Goal: Task Accomplishment & Management: Use online tool/utility

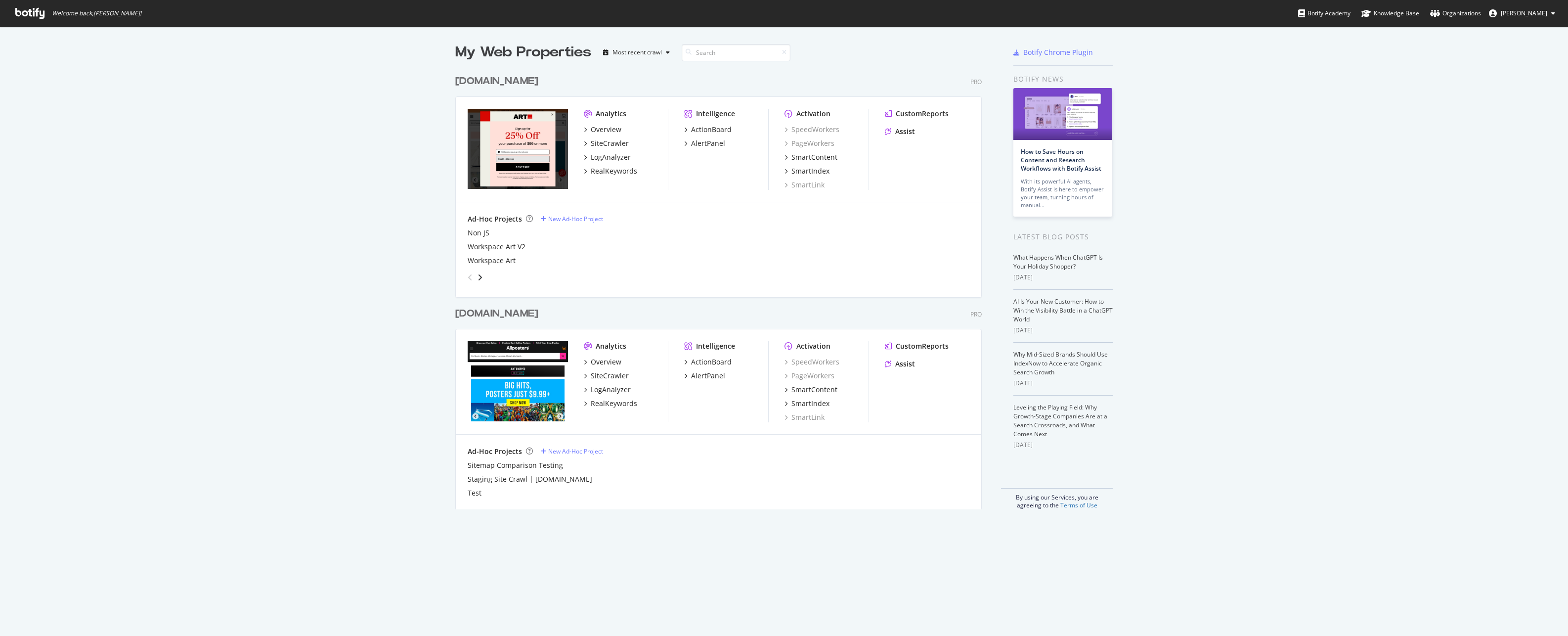
scroll to position [628, 1552]
click at [488, 313] on div "[DOMAIN_NAME]" at bounding box center [497, 314] width 83 height 15
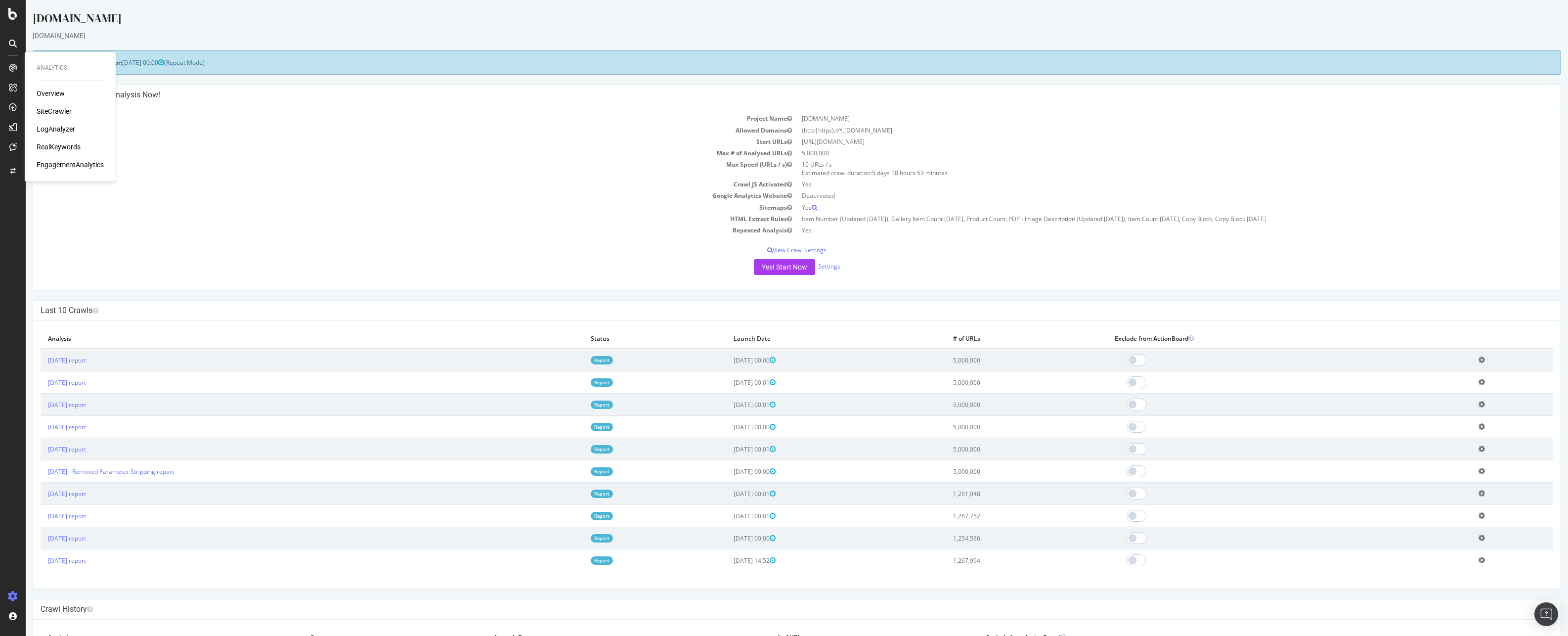
click at [48, 107] on div "SiteCrawler" at bounding box center [54, 112] width 35 height 10
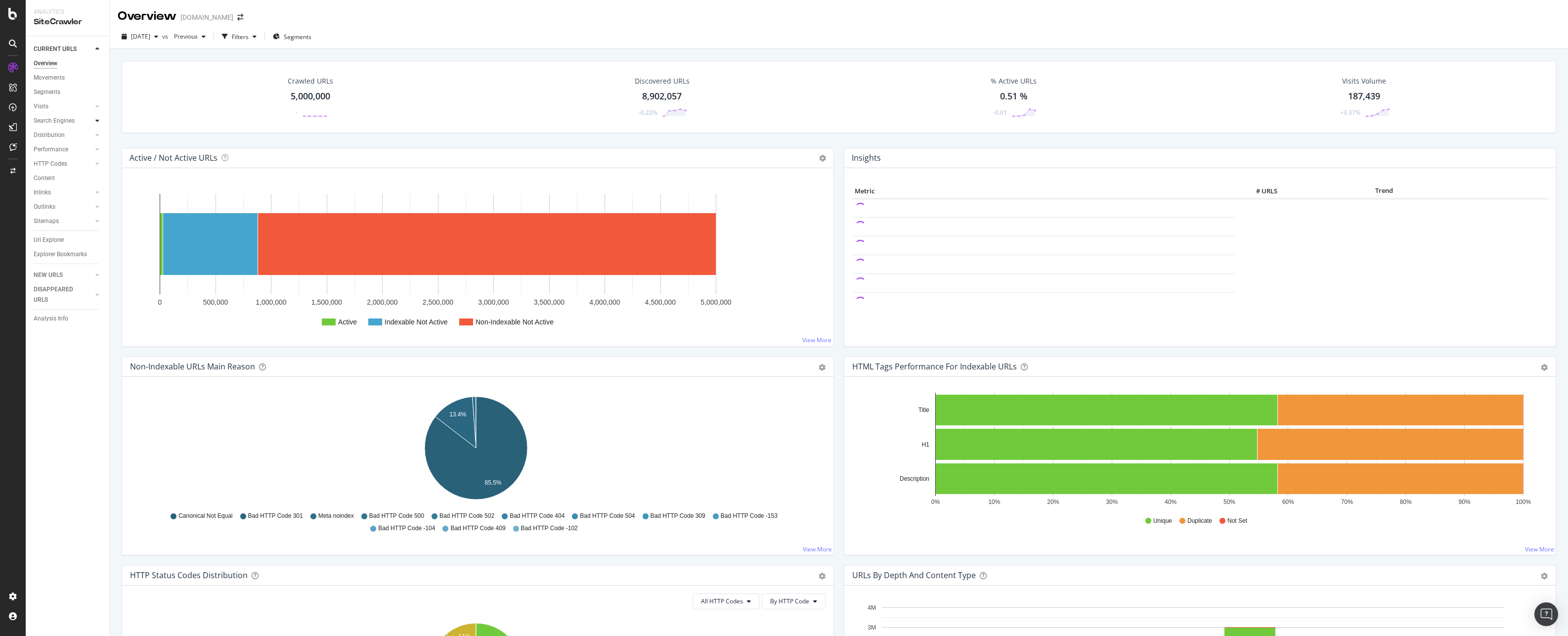
click at [95, 120] on icon at bounding box center [97, 120] width 4 height 6
click at [90, 207] on div at bounding box center [87, 207] width 10 height 10
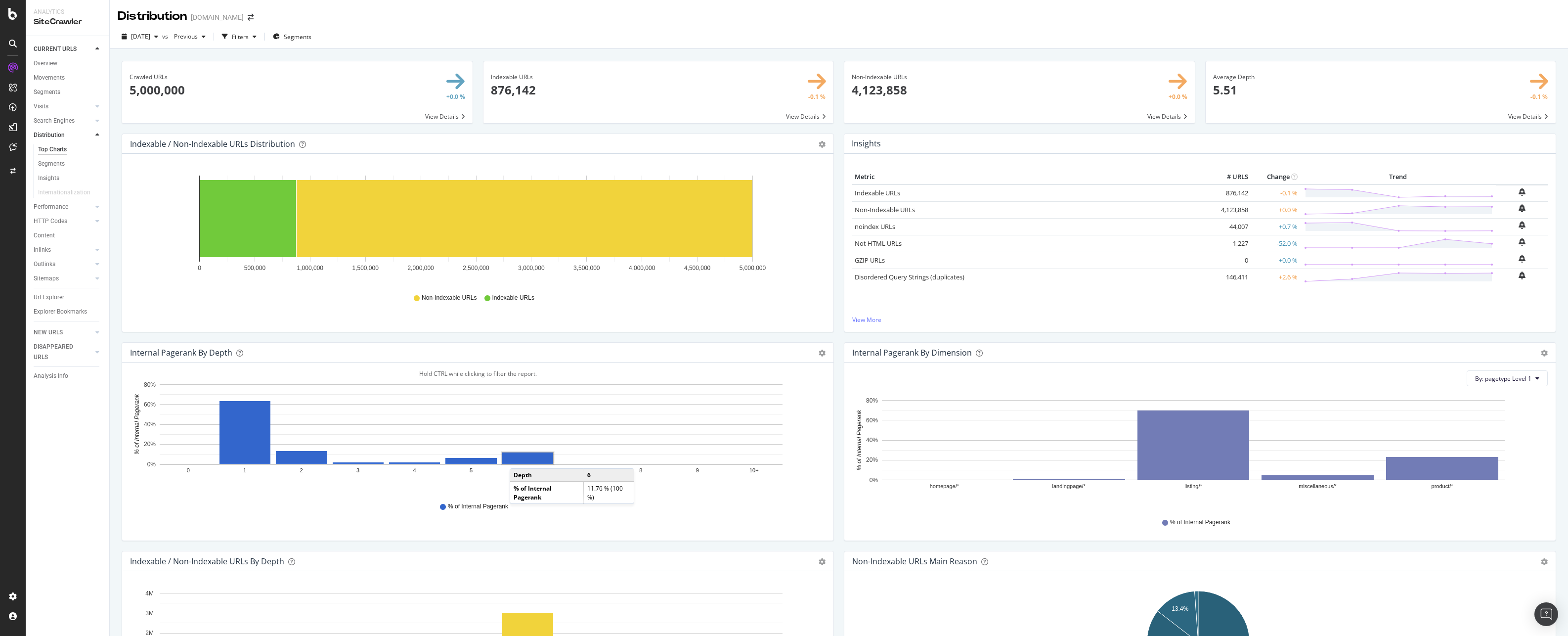
click at [519, 458] on rect "A chart." at bounding box center [527, 458] width 50 height 12
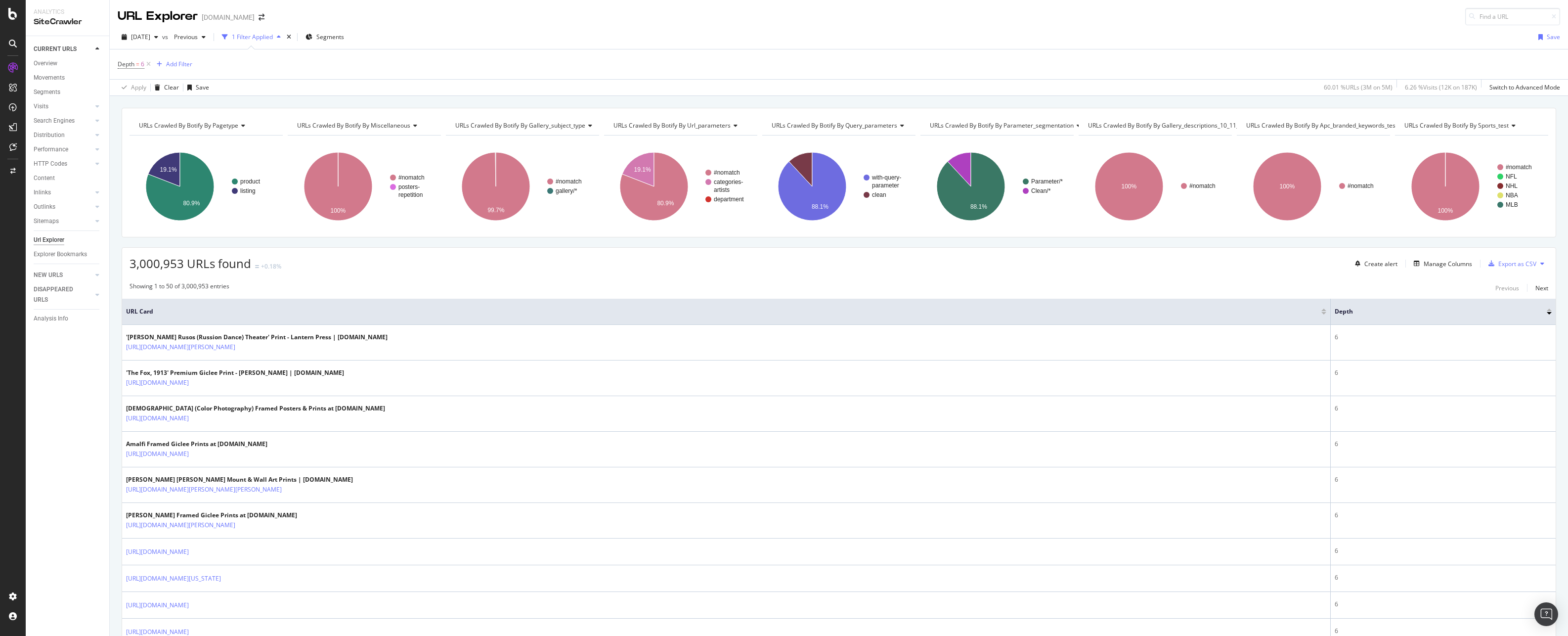
drag, startPoint x: 97, startPoint y: 220, endPoint x: 97, endPoint y: 214, distance: 6.0
click at [97, 220] on icon at bounding box center [97, 221] width 4 height 6
click at [97, 210] on icon at bounding box center [97, 207] width 4 height 6
click at [103, 191] on div "Inlinks" at bounding box center [72, 192] width 76 height 15
click at [96, 191] on icon at bounding box center [97, 192] width 4 height 6
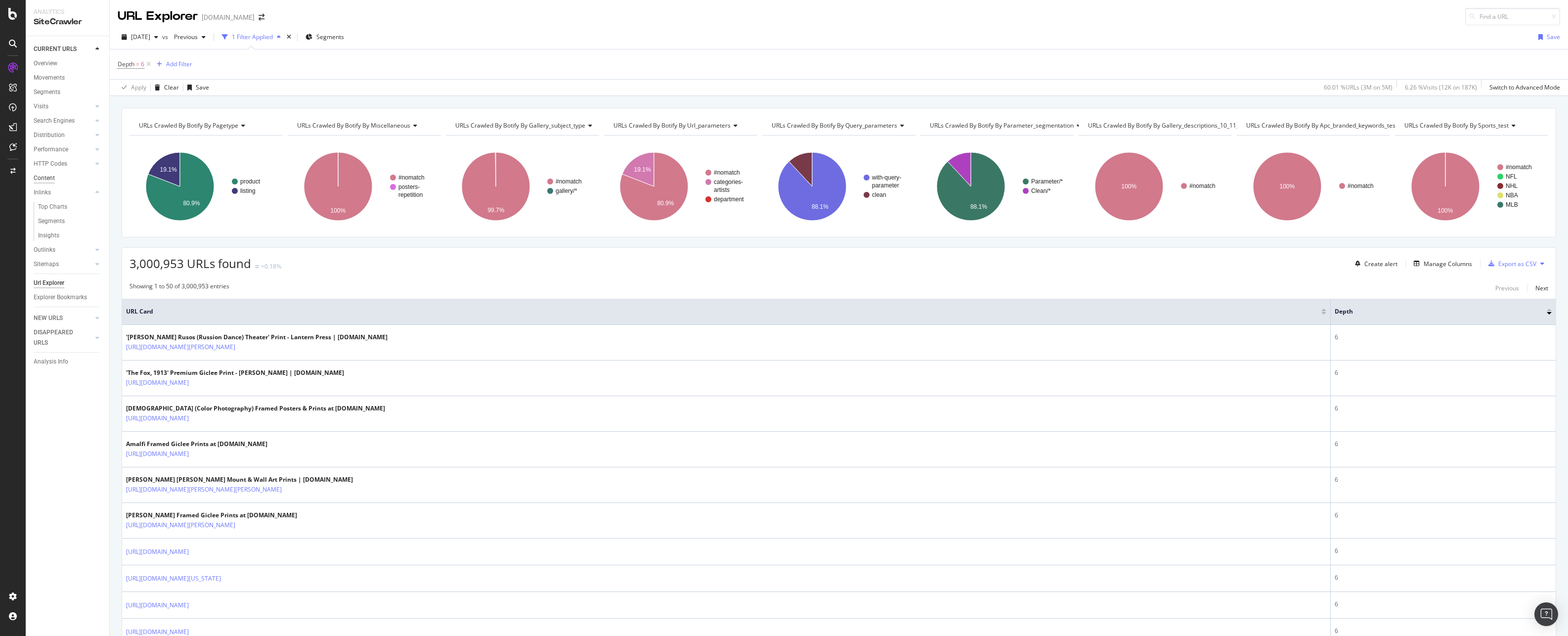
click at [43, 176] on div "Content" at bounding box center [45, 178] width 21 height 11
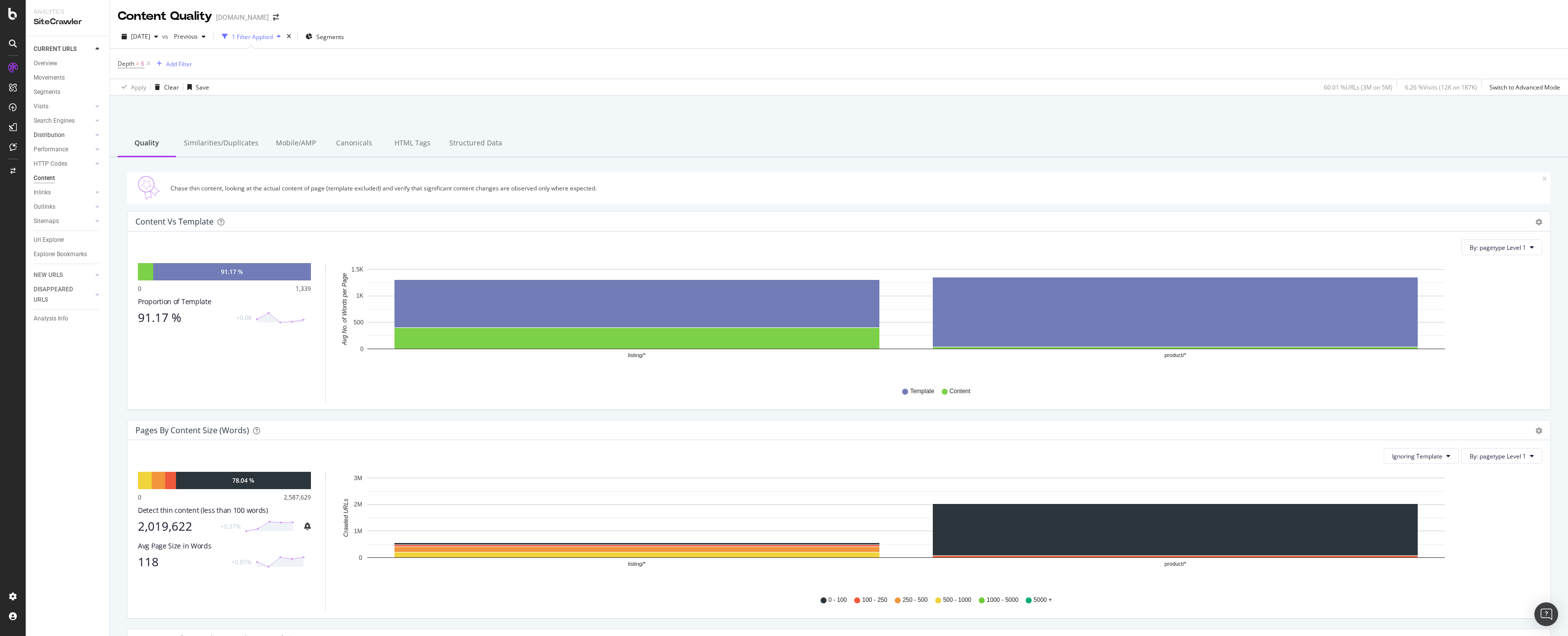
click at [92, 135] on div at bounding box center [87, 135] width 10 height 10
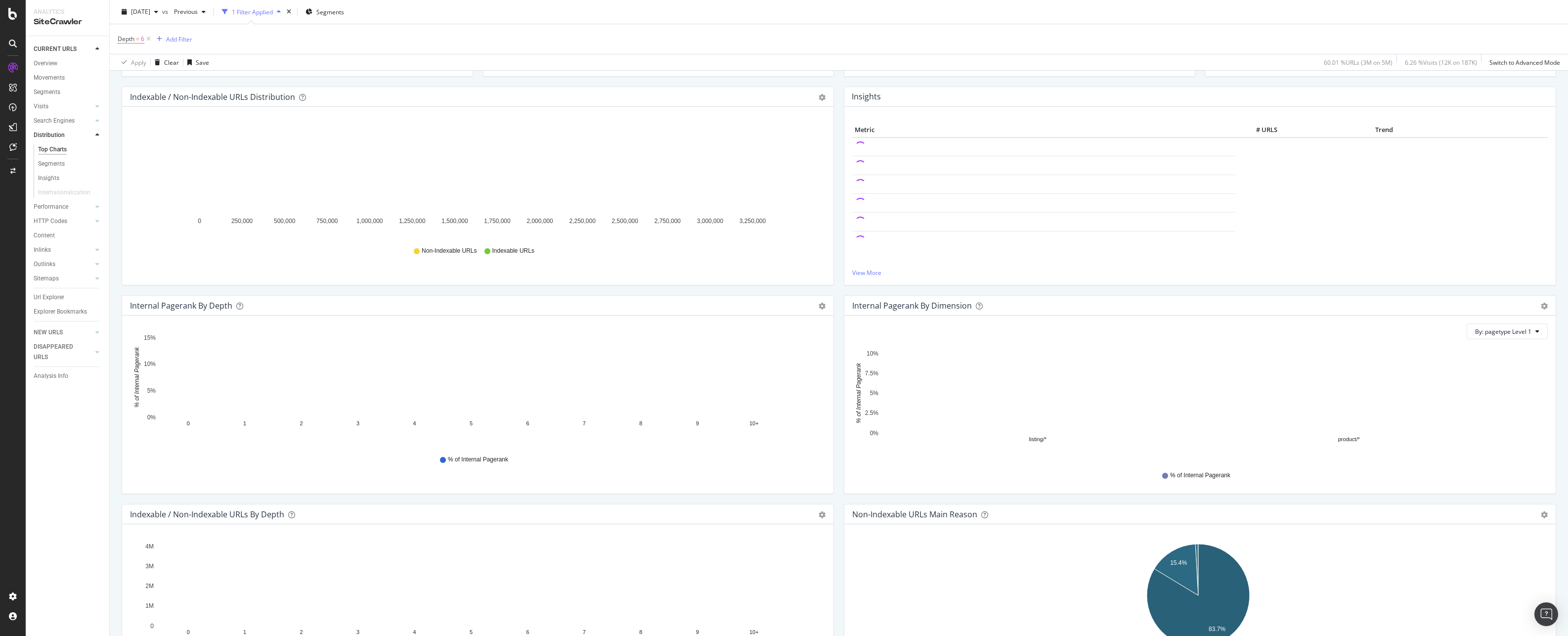
scroll to position [99, 0]
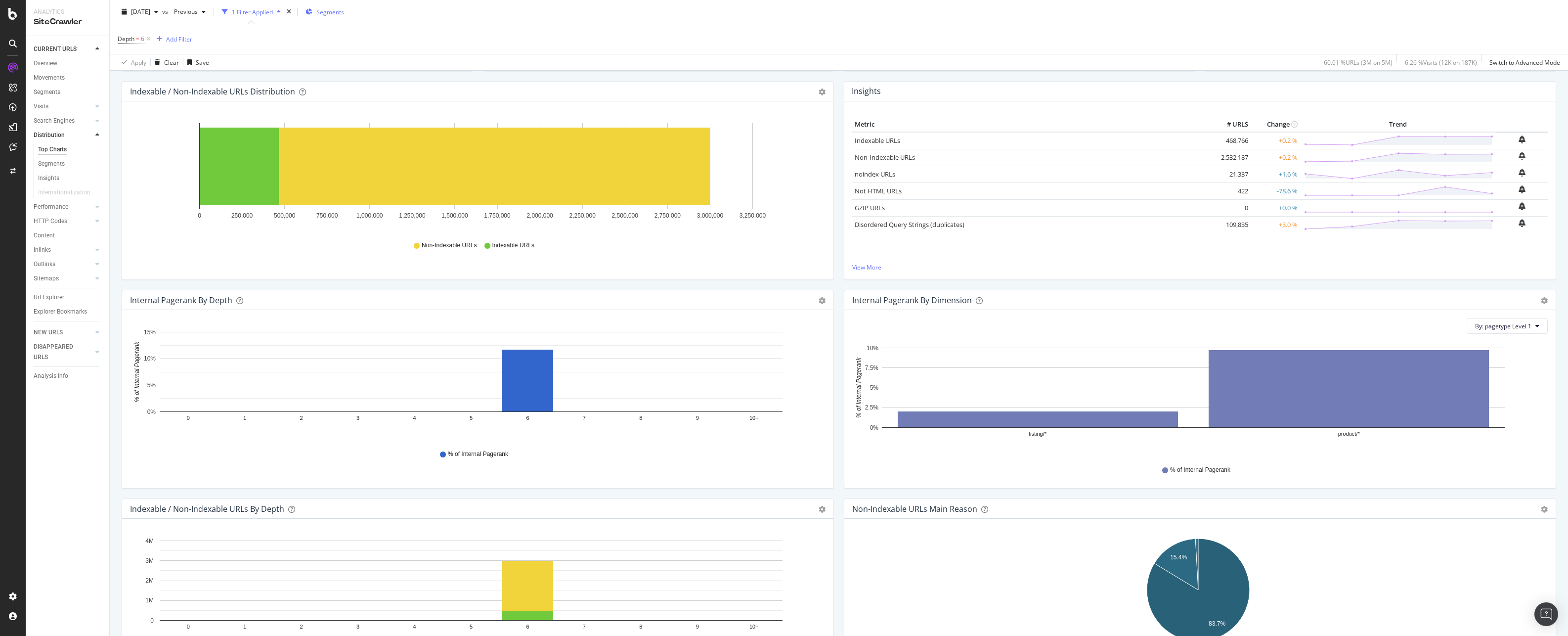
click at [343, 15] on span "Segments" at bounding box center [330, 12] width 28 height 9
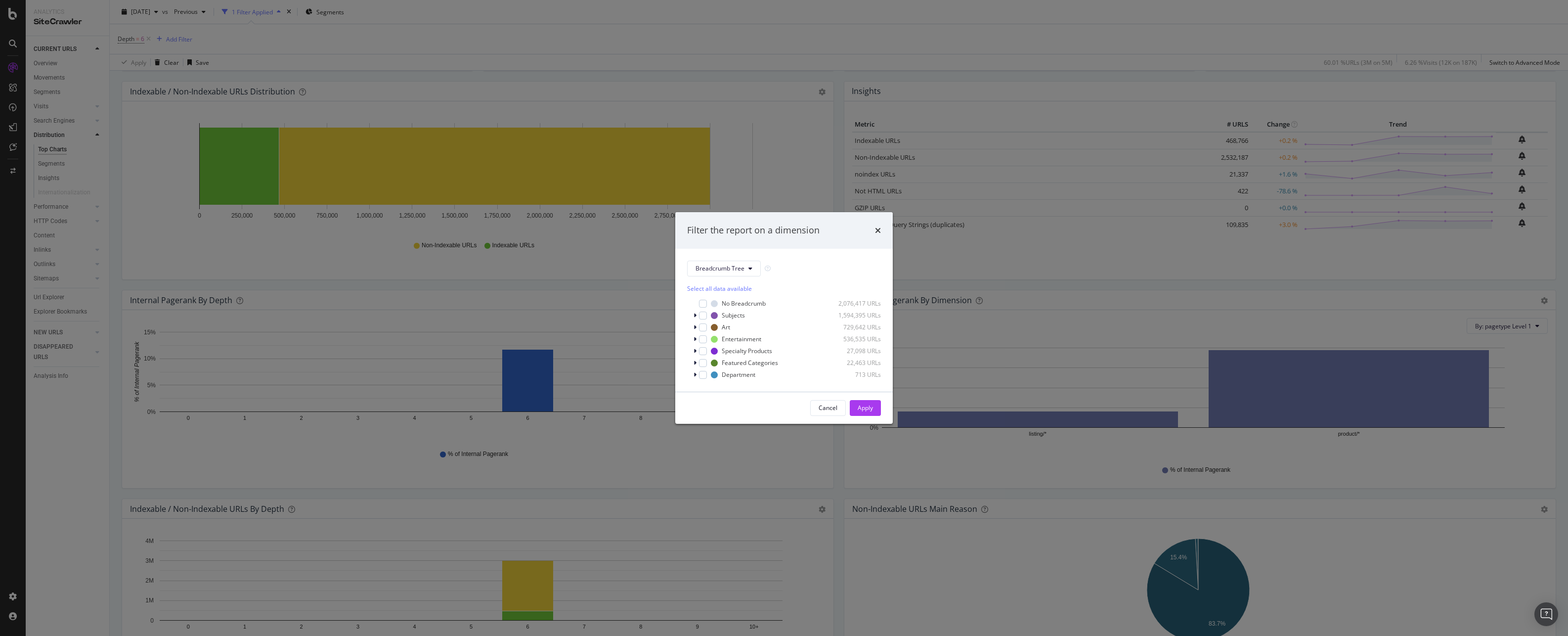
click at [718, 287] on div "Select all data available" at bounding box center [784, 288] width 194 height 9
click at [877, 233] on icon "times" at bounding box center [877, 230] width 6 height 8
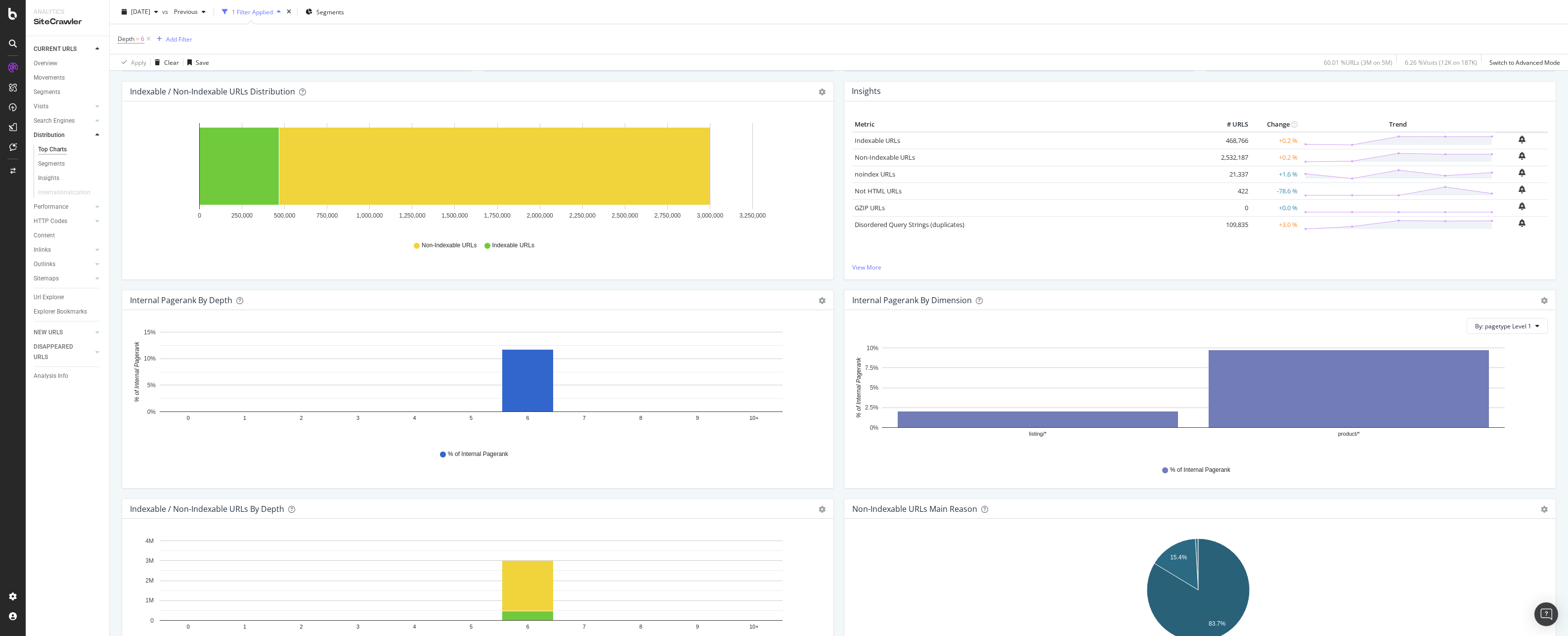
scroll to position [0, 0]
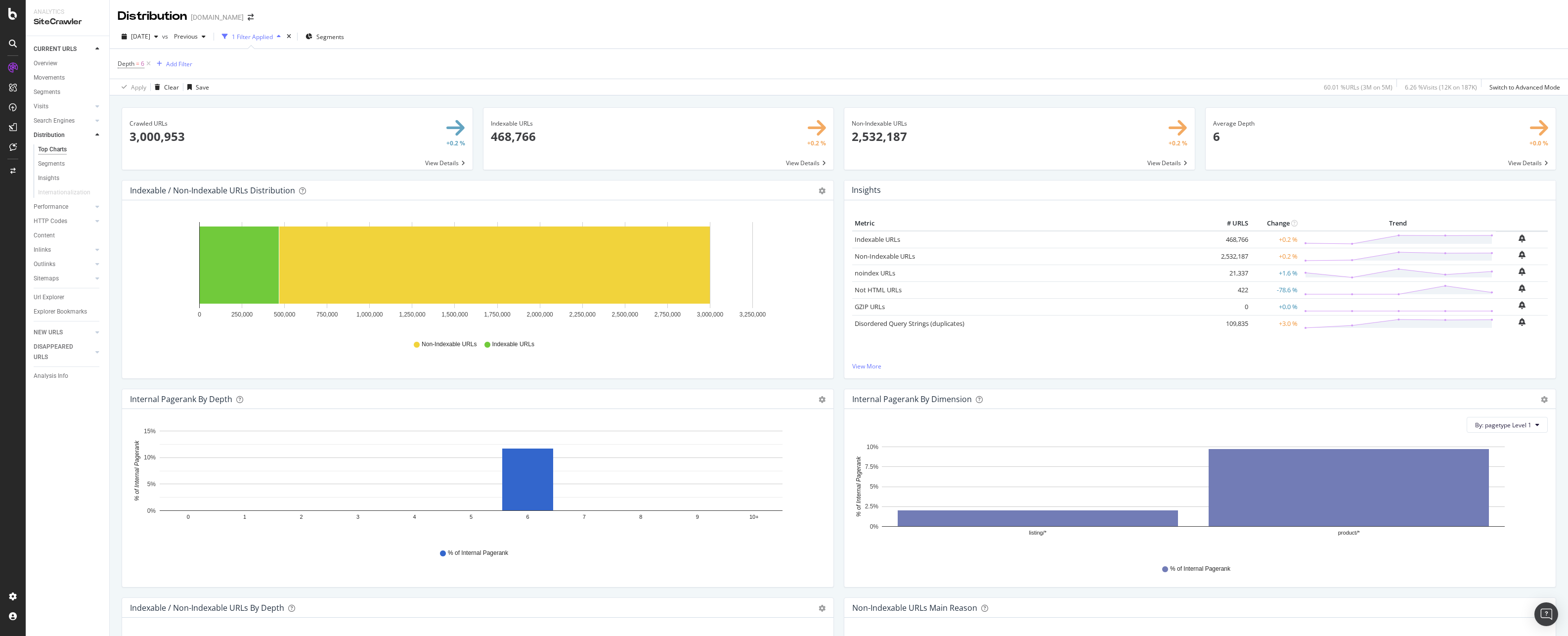
drag, startPoint x: 58, startPoint y: 95, endPoint x: 1, endPoint y: 242, distance: 157.7
click at [58, 95] on div "Segments" at bounding box center [48, 92] width 27 height 11
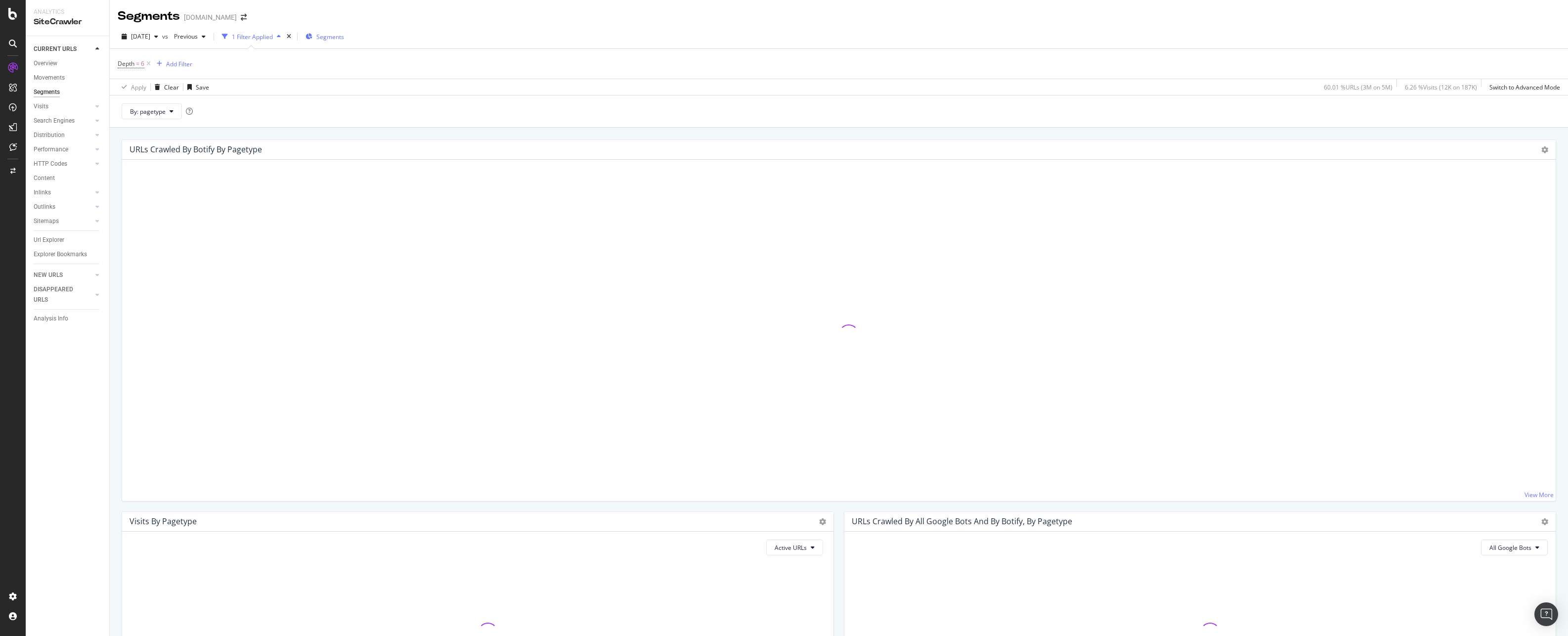
click at [343, 38] on span "Segments" at bounding box center [330, 37] width 28 height 9
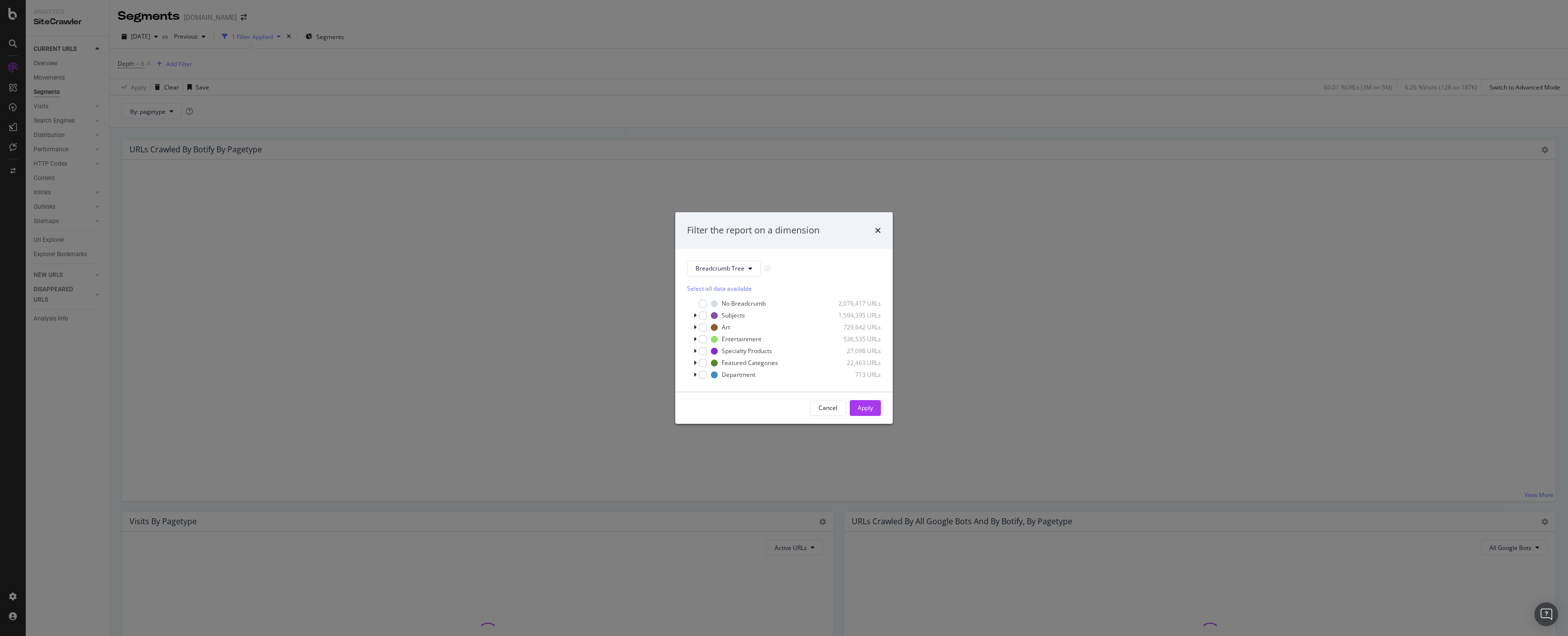
drag, startPoint x: 879, startPoint y: 232, endPoint x: 769, endPoint y: 209, distance: 112.4
click at [875, 232] on icon "times" at bounding box center [877, 230] width 6 height 8
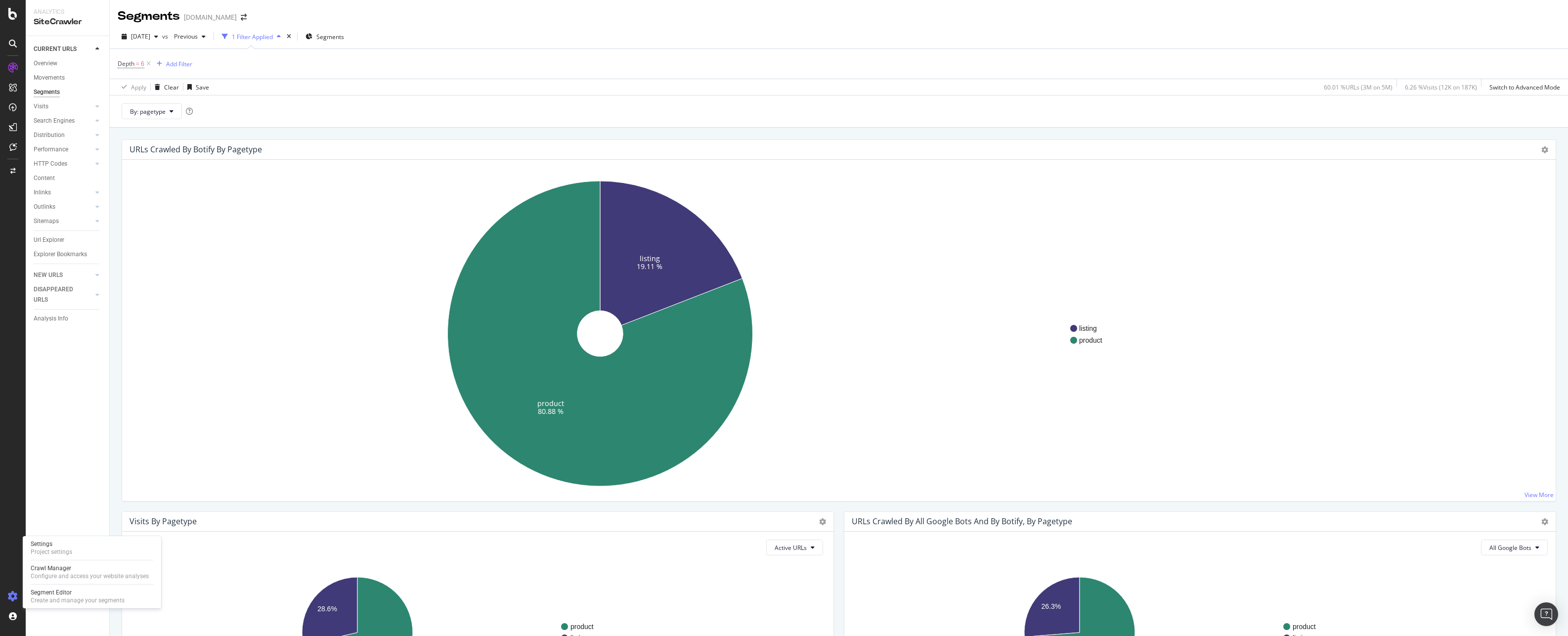
click at [13, 598] on icon at bounding box center [13, 596] width 10 height 10
drag, startPoint x: 11, startPoint y: 598, endPoint x: 26, endPoint y: 582, distance: 21.9
click at [12, 597] on icon at bounding box center [13, 596] width 8 height 8
click at [52, 594] on div "Segment Editor" at bounding box center [78, 592] width 94 height 8
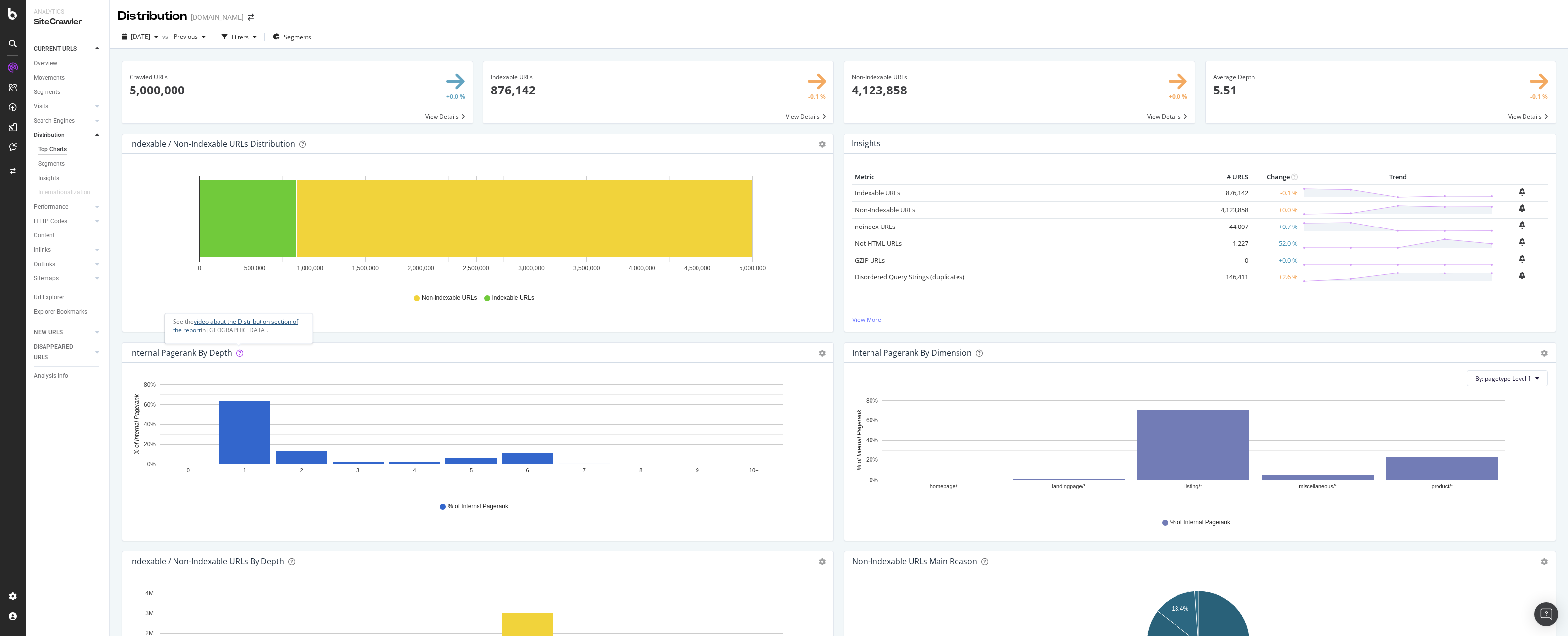
click at [245, 323] on link "video about the Distribution section of the report" at bounding box center [235, 325] width 125 height 17
click at [56, 178] on div "Insights" at bounding box center [49, 178] width 21 height 11
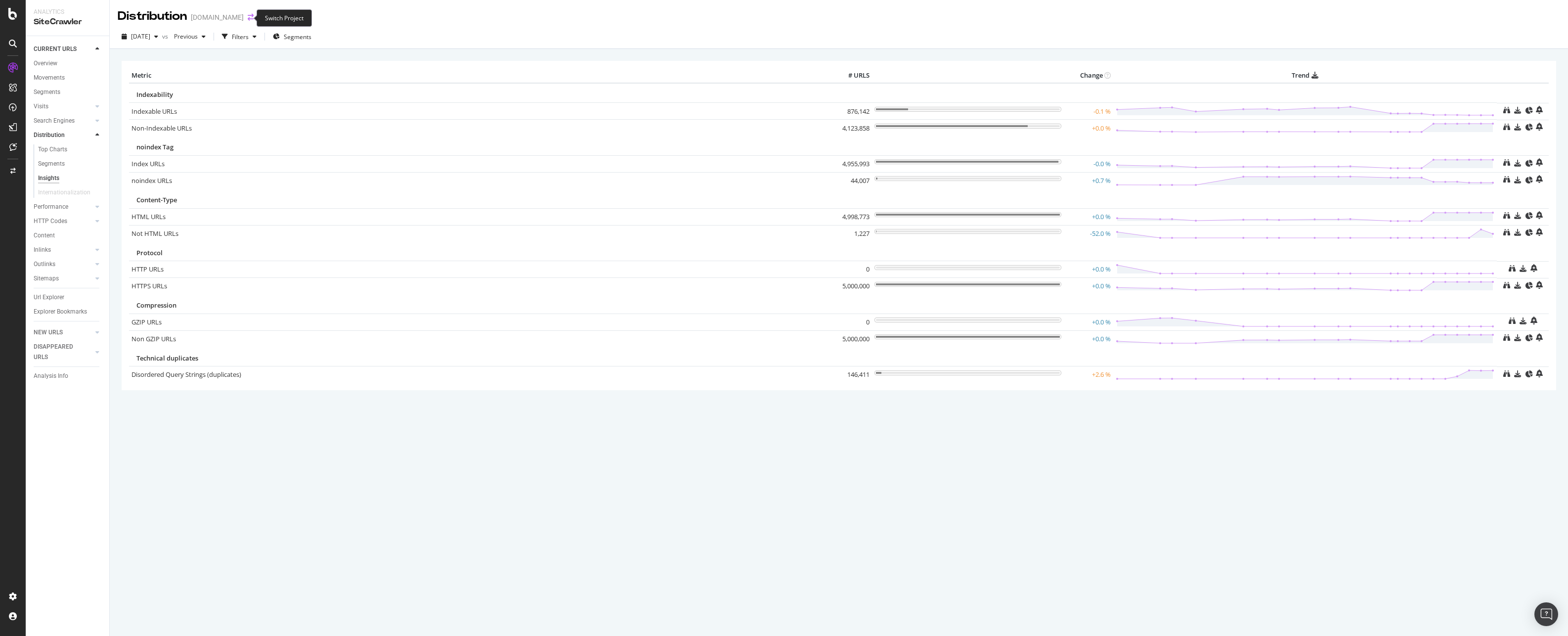
click at [248, 18] on icon "arrow-right-arrow-left" at bounding box center [250, 17] width 6 height 7
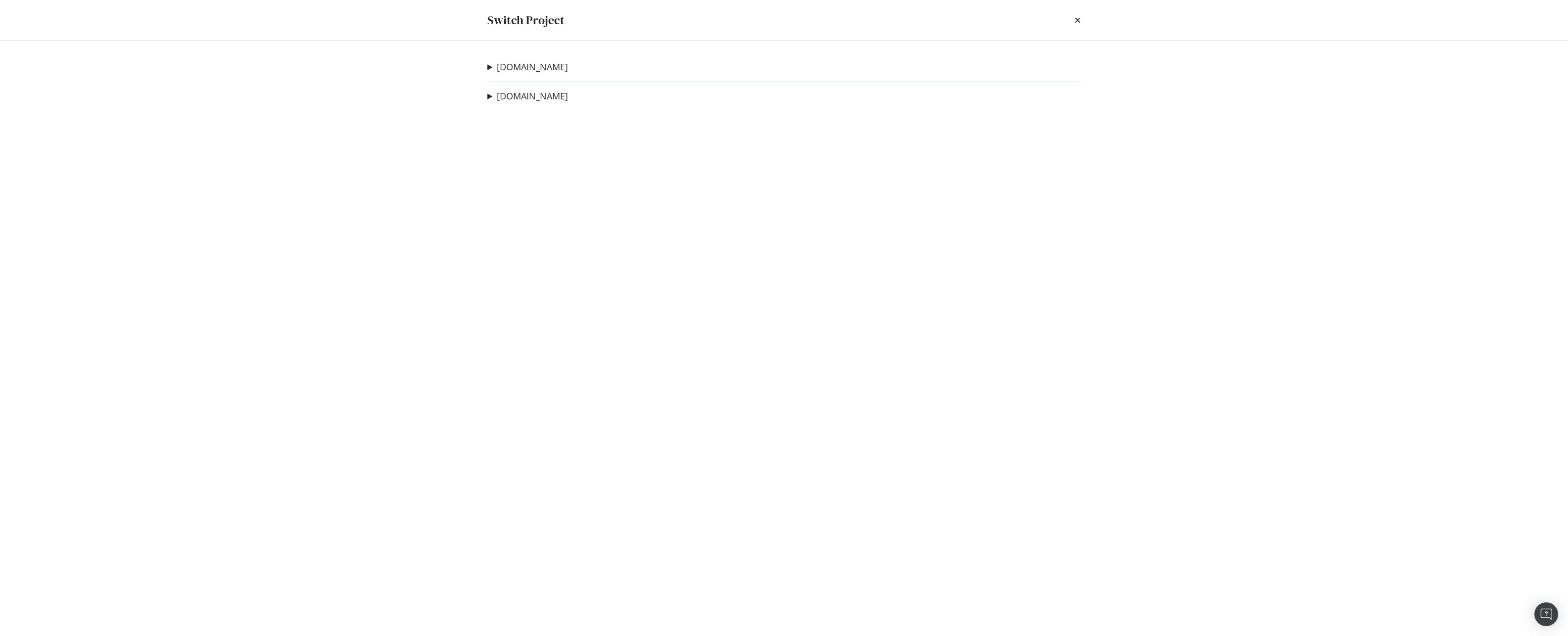
click at [520, 66] on link "[DOMAIN_NAME]" at bounding box center [532, 67] width 71 height 11
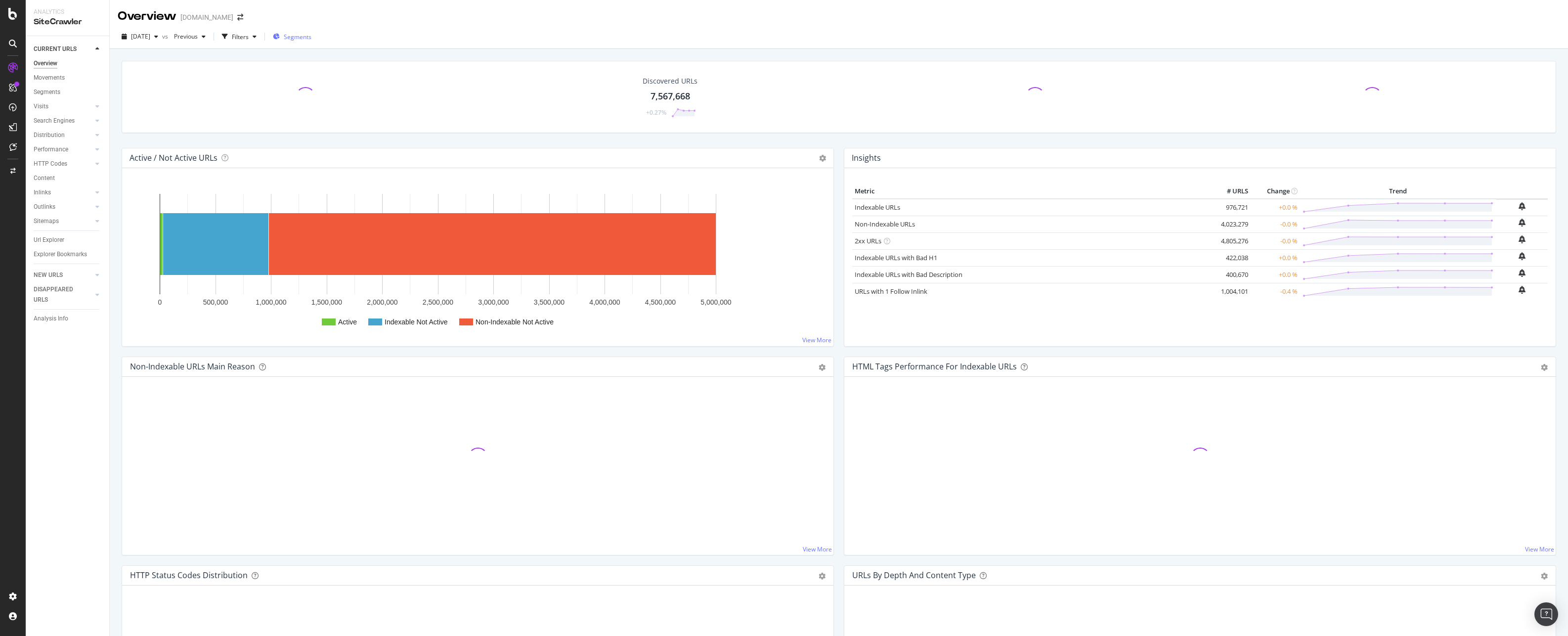
click at [304, 33] on span "Segments" at bounding box center [297, 37] width 28 height 9
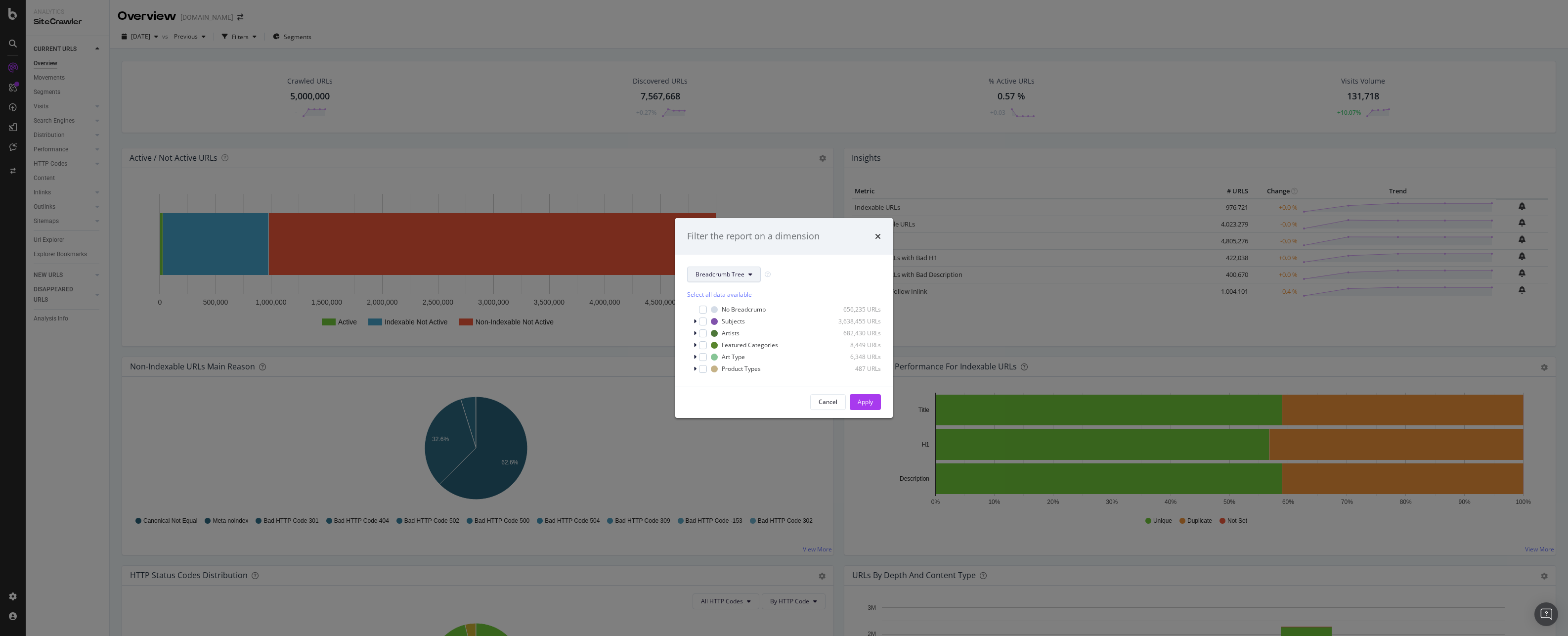
click at [718, 276] on span "Breadcrumb Tree" at bounding box center [720, 274] width 49 height 9
click at [730, 308] on span "pagetype" at bounding box center [739, 310] width 88 height 9
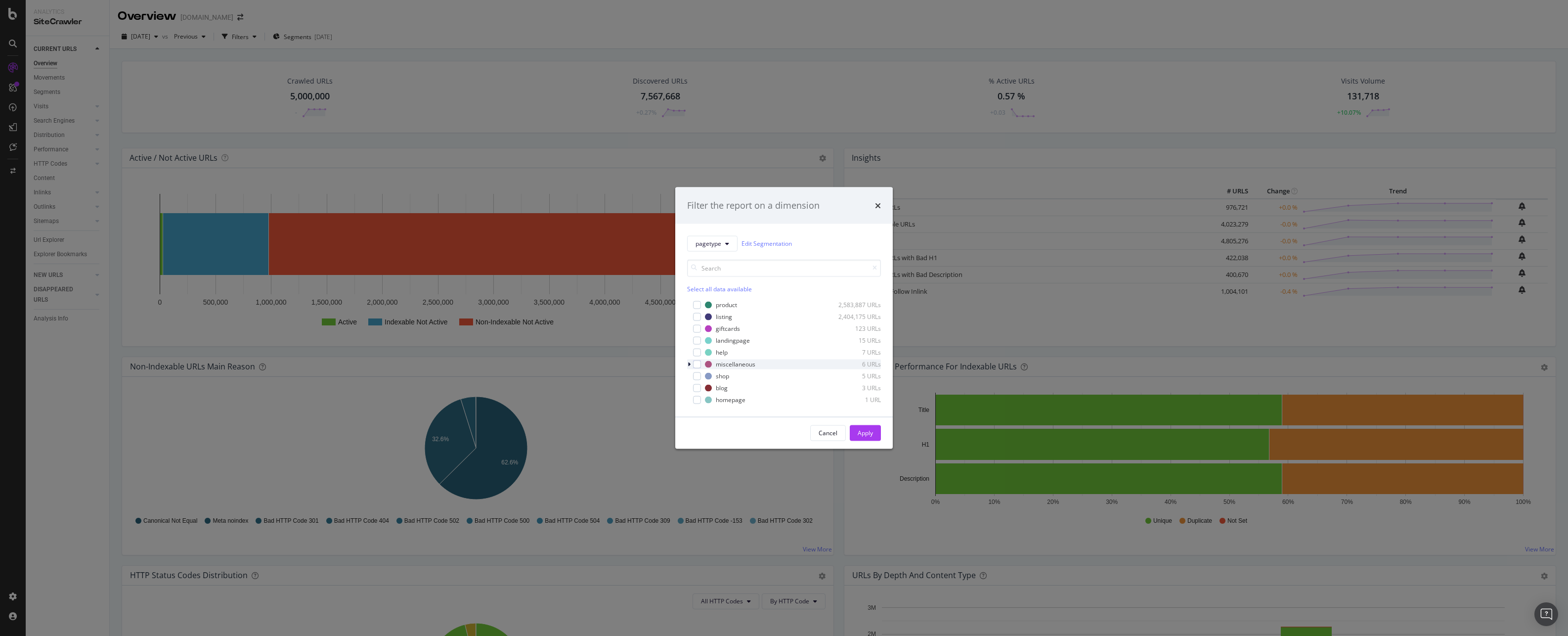
click at [691, 361] on div "modal" at bounding box center [690, 364] width 6 height 10
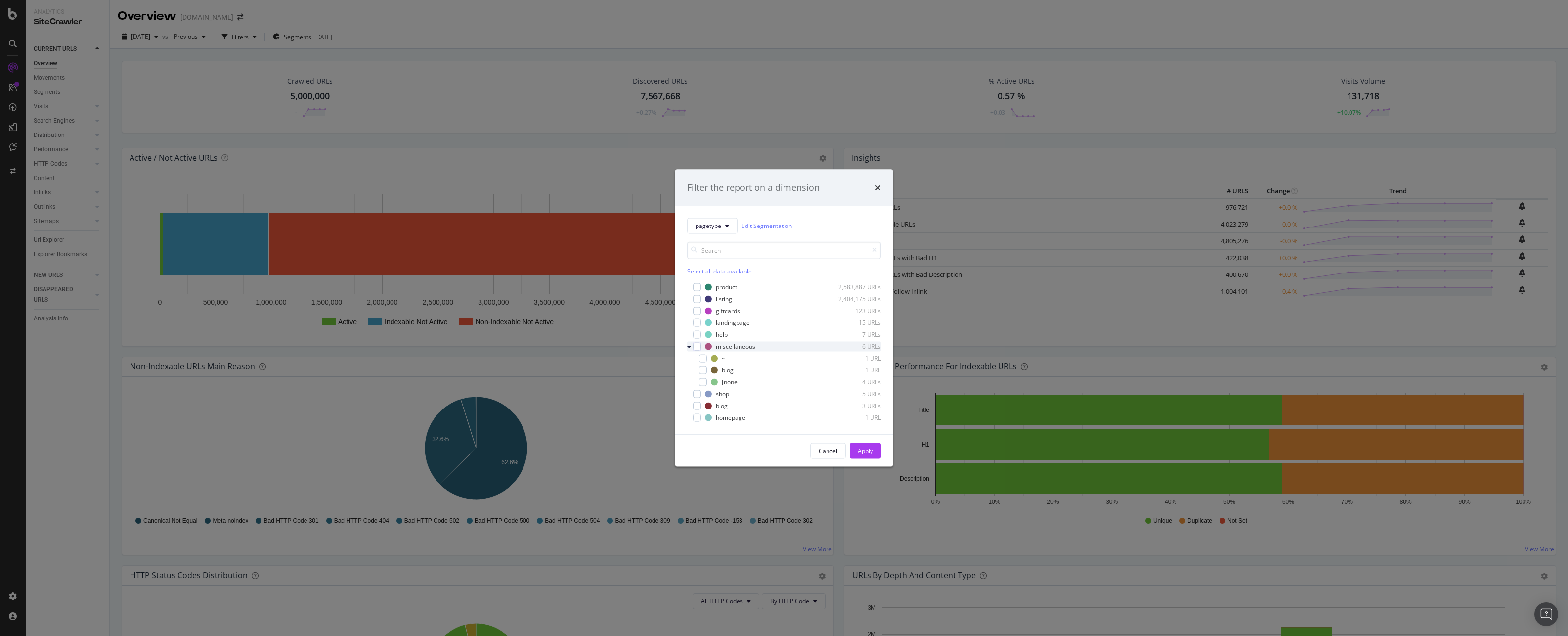
click at [689, 344] on icon "modal" at bounding box center [689, 346] width 4 height 6
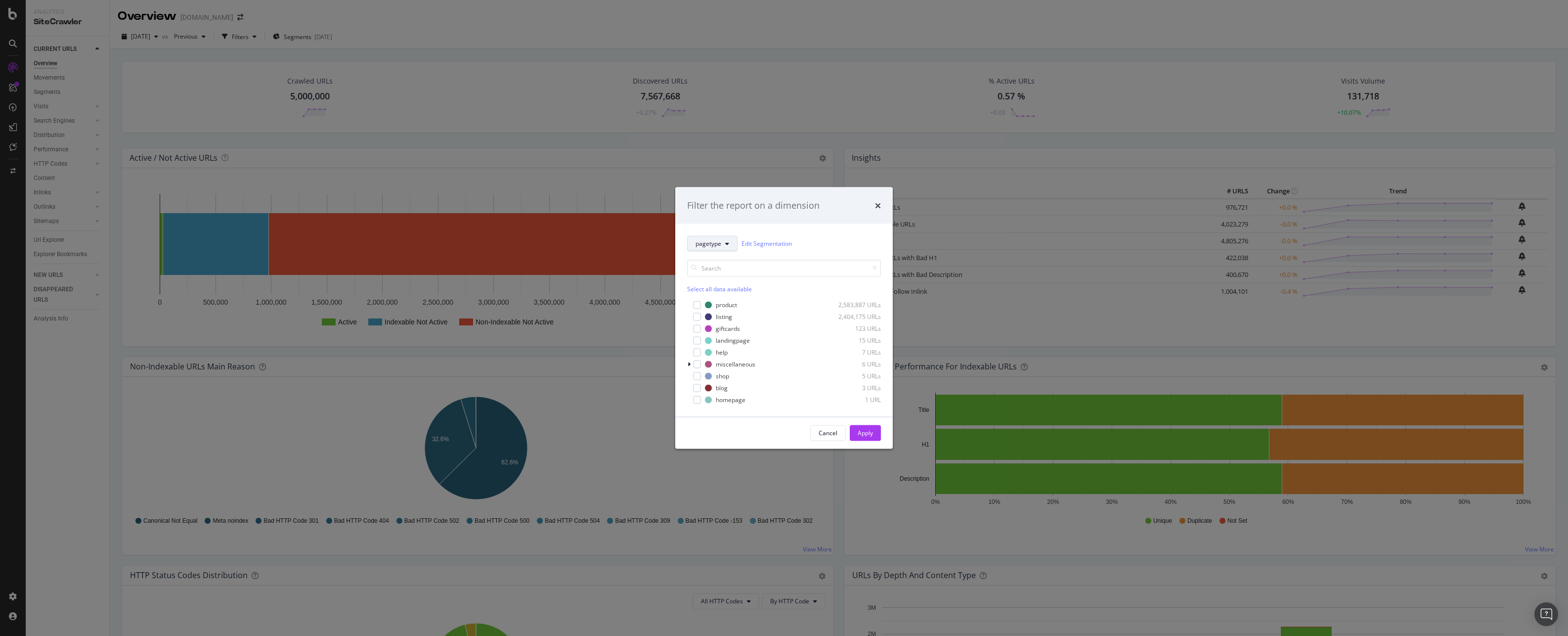
click at [723, 240] on button "pagetype" at bounding box center [712, 243] width 50 height 16
click at [723, 295] on span "url-parameters" at bounding box center [739, 297] width 88 height 9
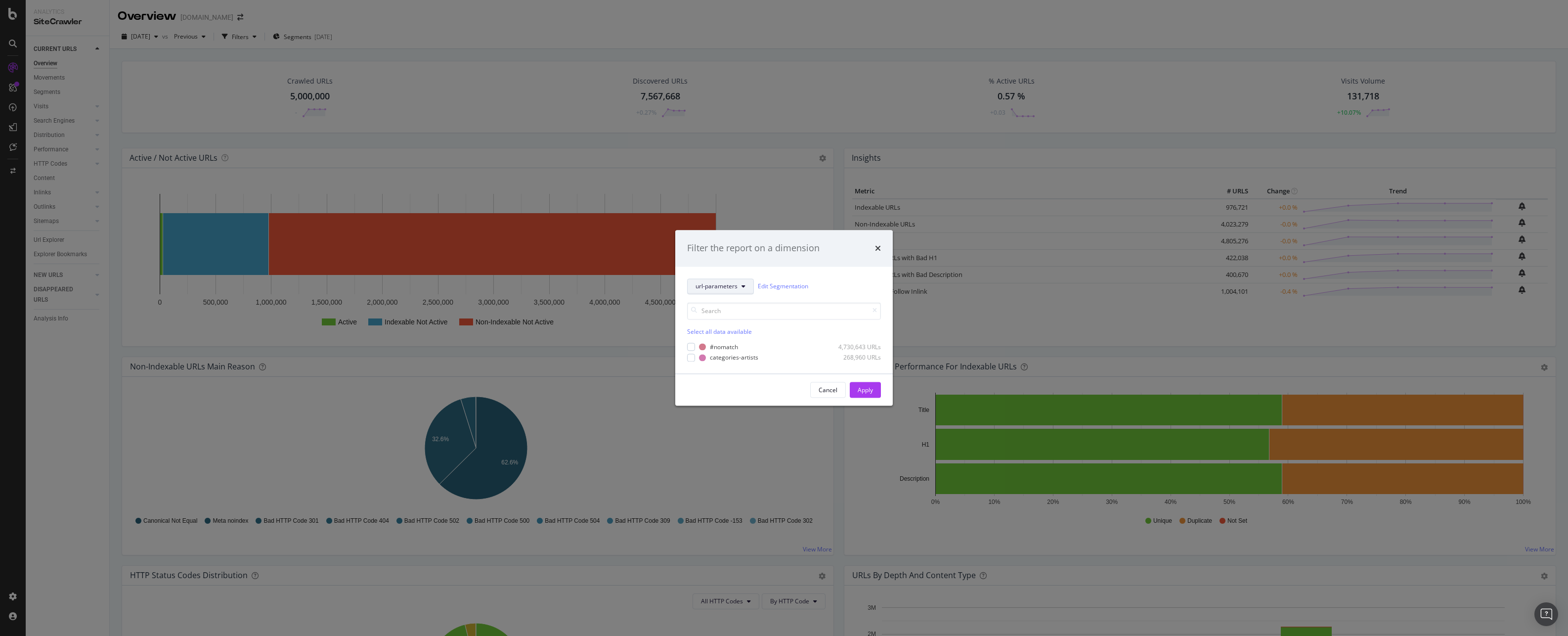
click at [732, 284] on span "url-parameters" at bounding box center [716, 286] width 42 height 9
click at [847, 275] on div "url-parameters Edit Segmentation Select all data available #nomatch 4,730,643 U…" at bounding box center [784, 320] width 217 height 107
click at [735, 283] on span "url-parameters" at bounding box center [716, 286] width 42 height 9
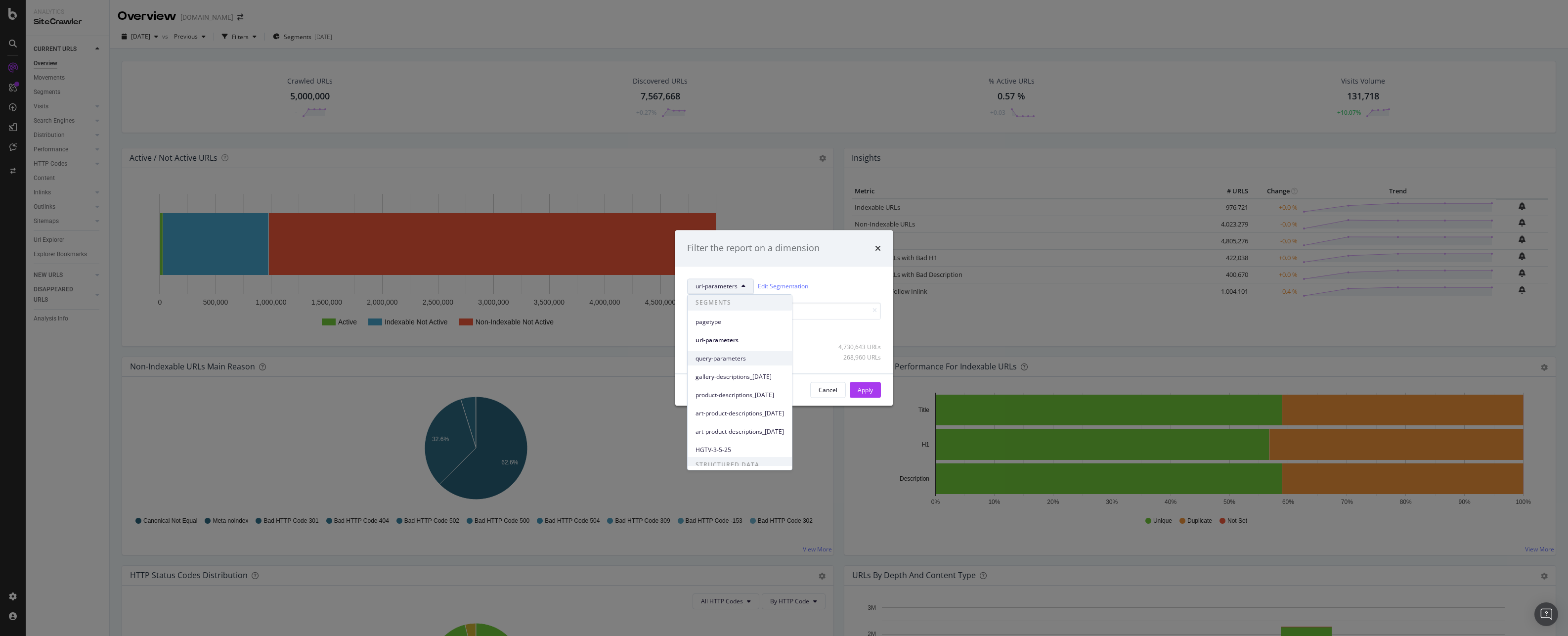
click at [739, 358] on span "query-parameters" at bounding box center [739, 358] width 88 height 9
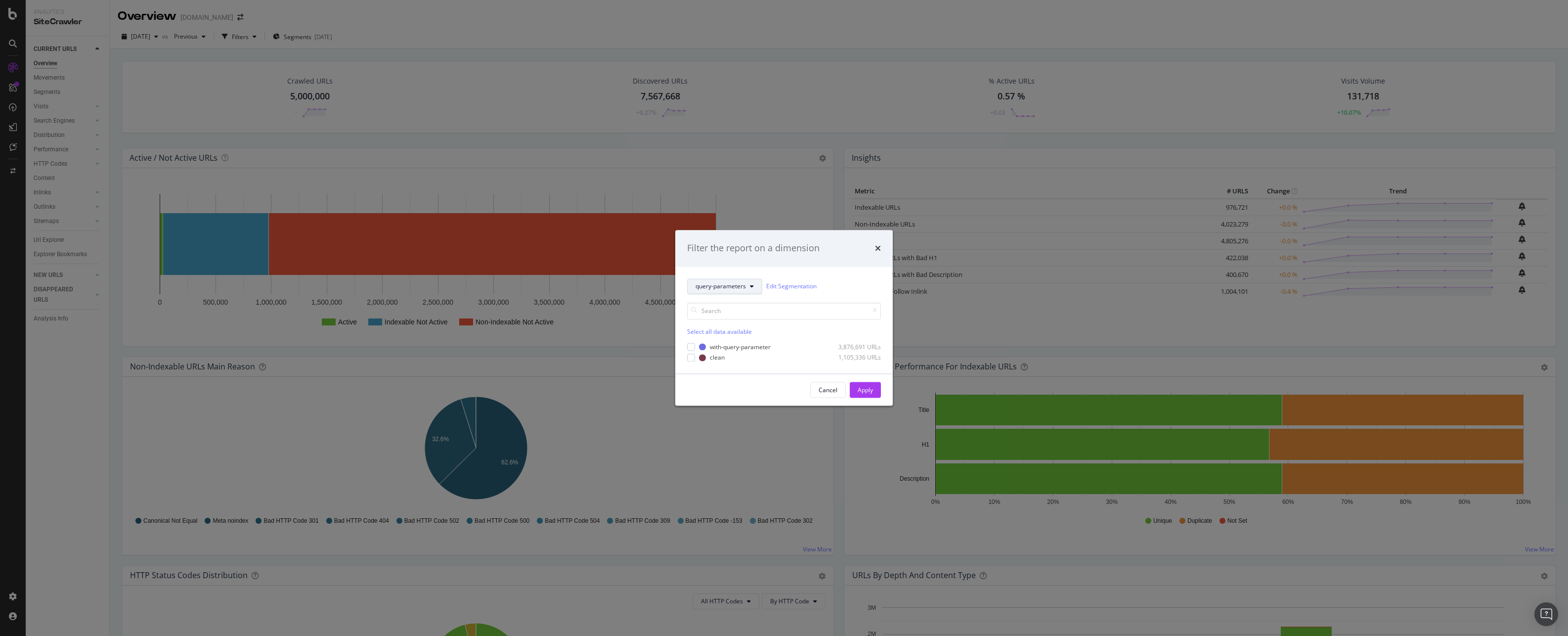
click at [726, 301] on div "Select all data available with-query-parameter 3,876,691 URLs clean 1,105,336 U…" at bounding box center [784, 327] width 194 height 67
click at [736, 285] on span "query-parameters" at bounding box center [721, 286] width 50 height 9
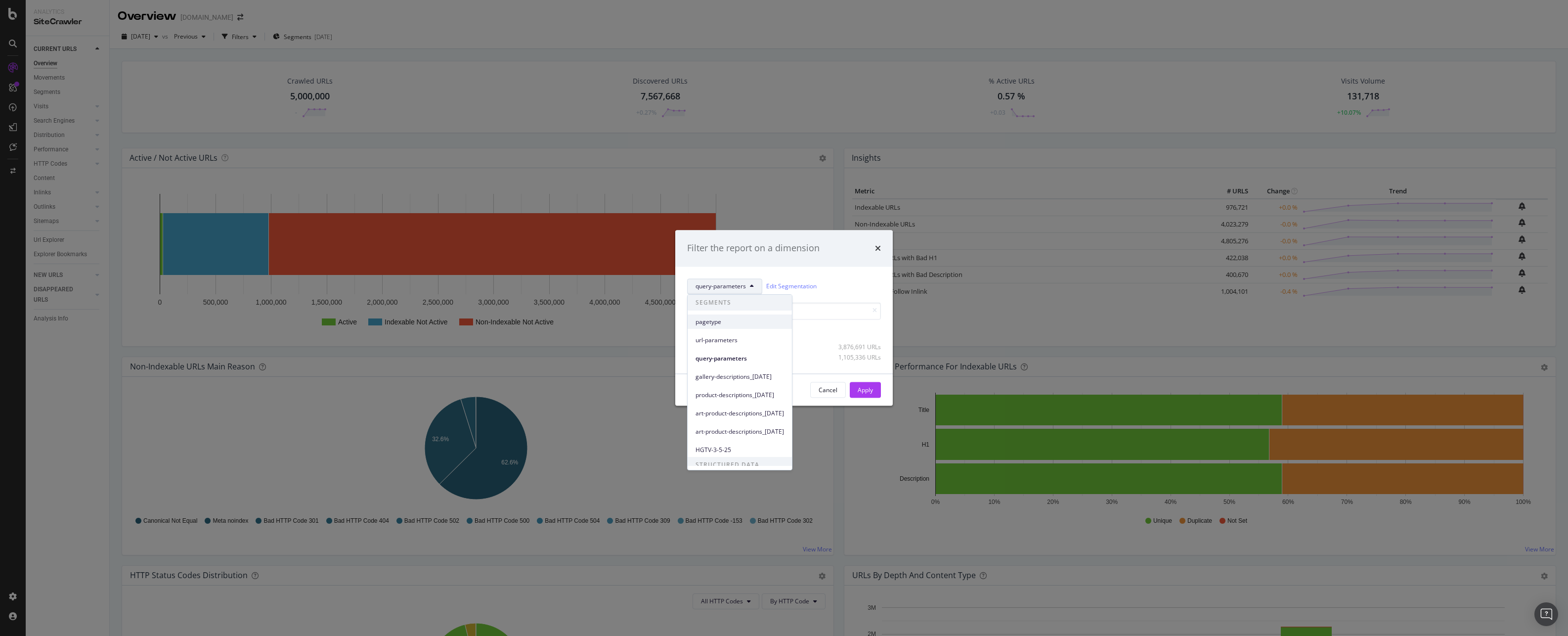
click at [727, 327] on div "pagetype" at bounding box center [738, 321] width 104 height 15
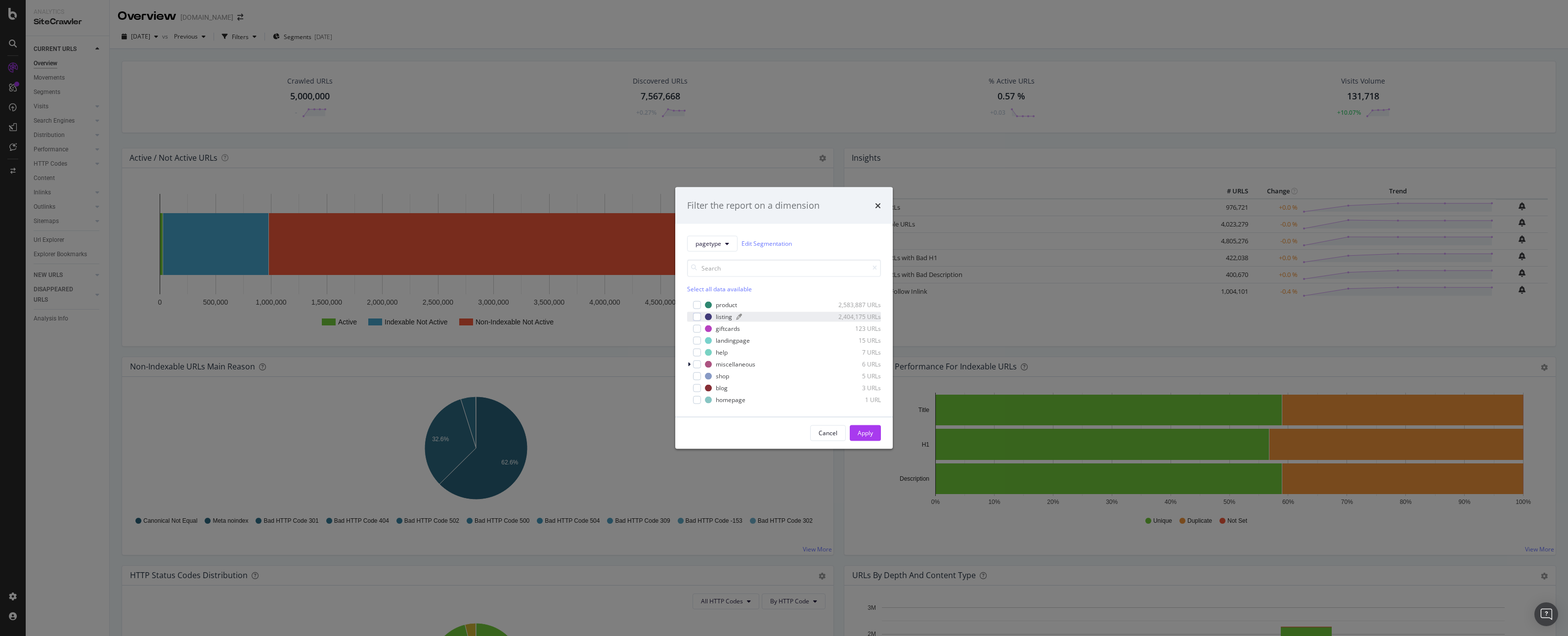
click at [724, 317] on div "listing" at bounding box center [723, 317] width 16 height 9
click at [714, 314] on div "listing 2,404,175 URLs" at bounding box center [792, 317] width 176 height 9
drag, startPoint x: 825, startPoint y: 434, endPoint x: 702, endPoint y: 388, distance: 131.3
click at [823, 432] on div "Cancel" at bounding box center [827, 433] width 18 height 9
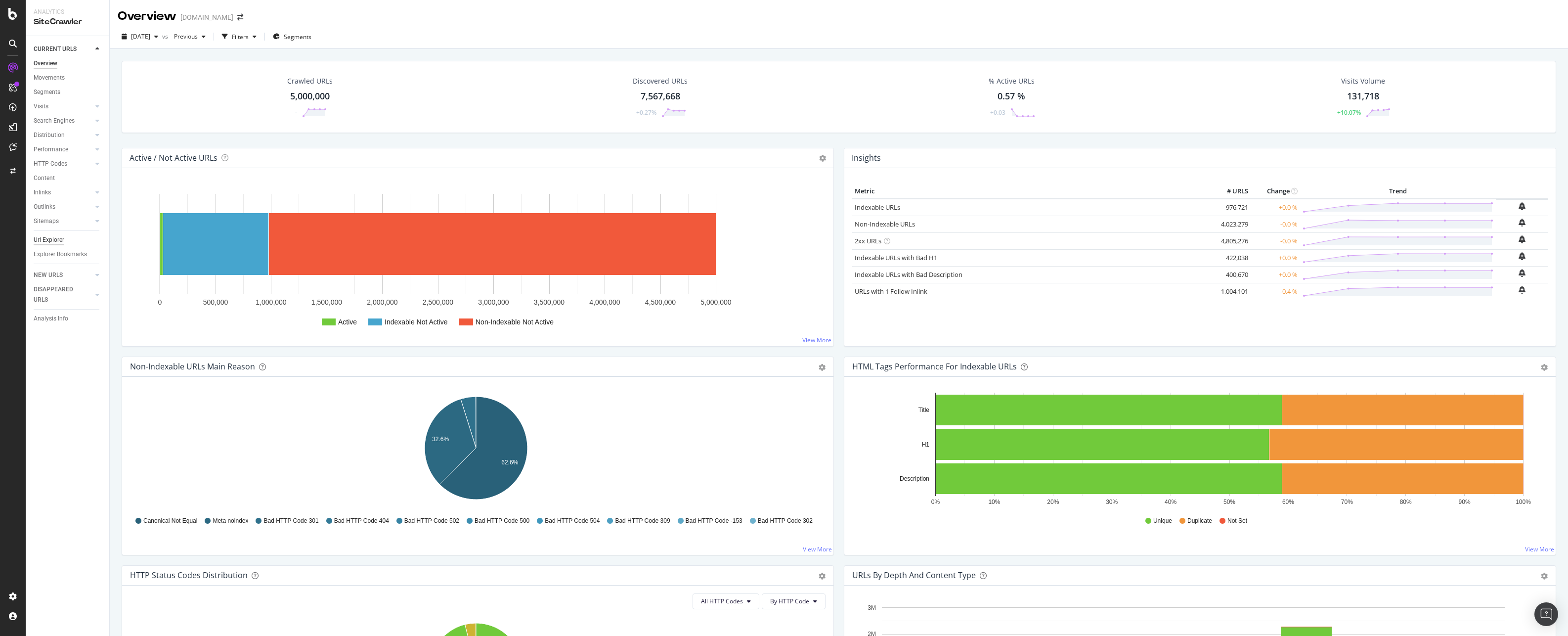
click at [58, 241] on div "Url Explorer" at bounding box center [49, 240] width 31 height 11
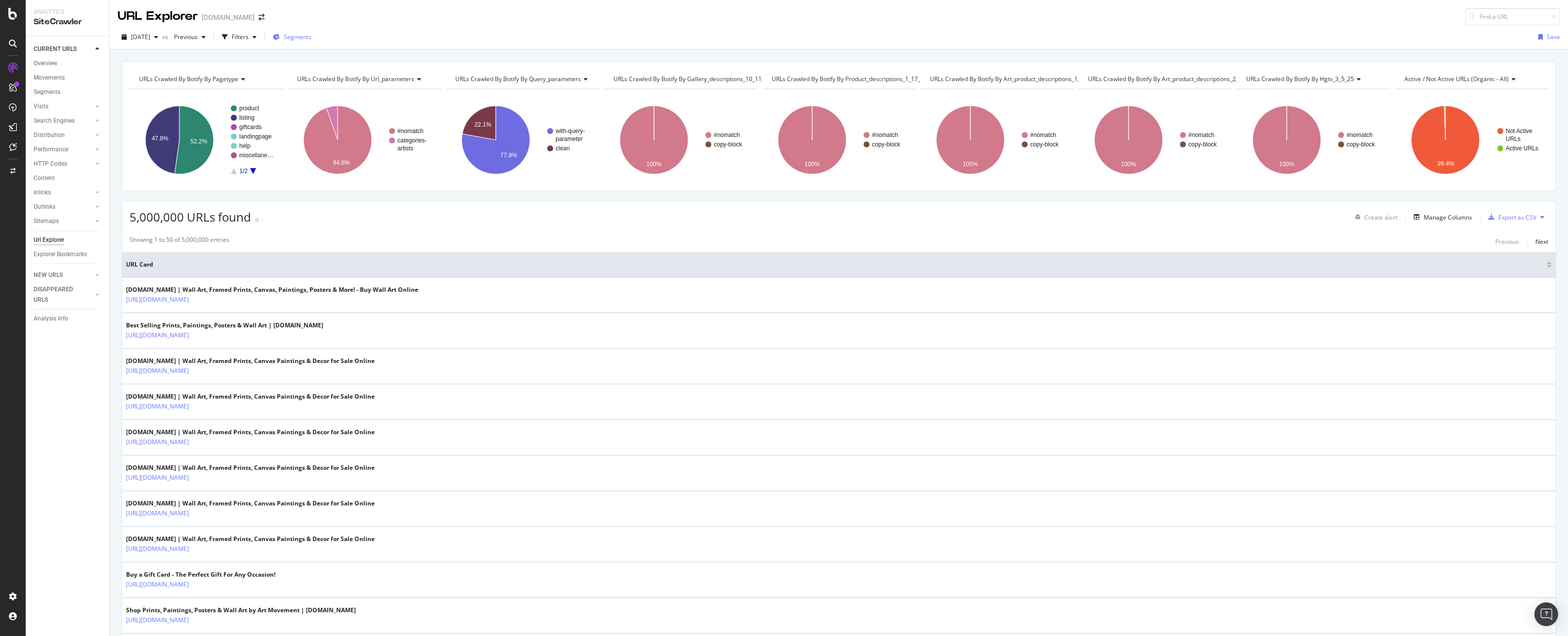
click at [311, 35] on span "Segments" at bounding box center [297, 37] width 28 height 9
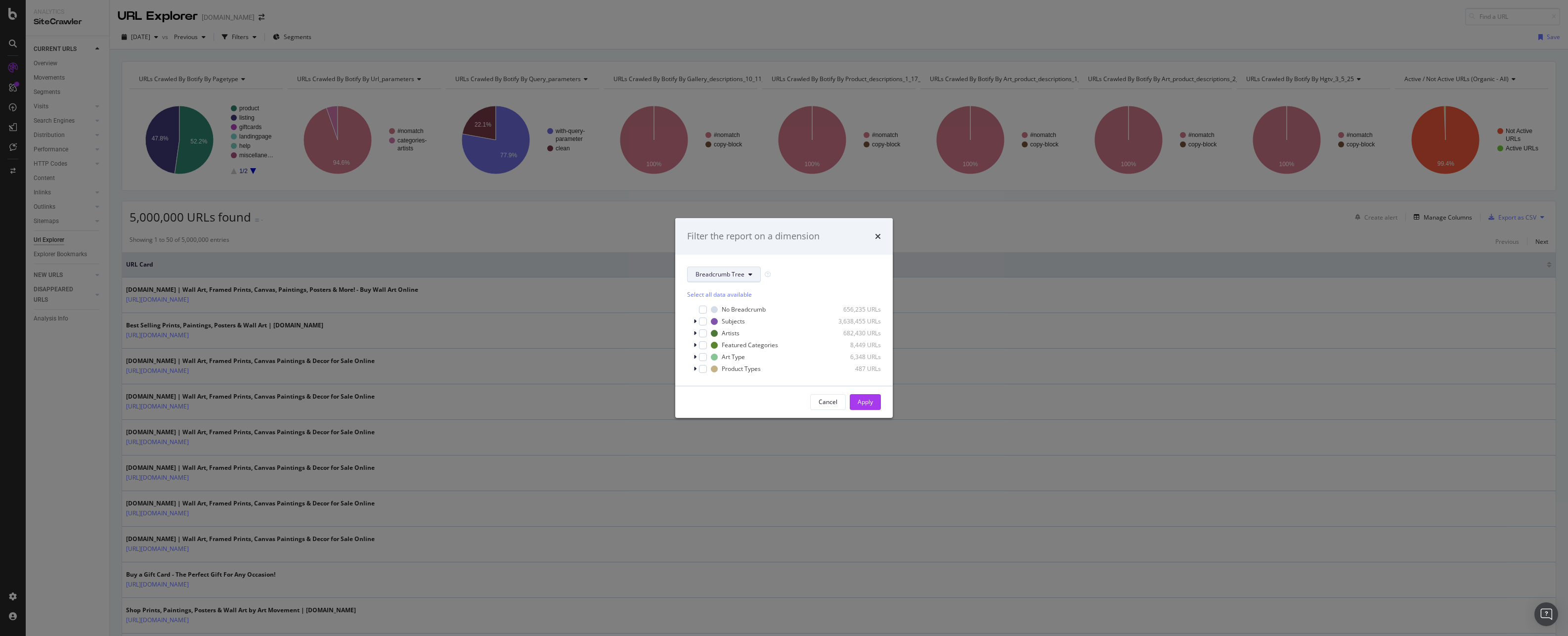
click at [725, 274] on span "Breadcrumb Tree" at bounding box center [720, 274] width 49 height 9
click at [695, 320] on icon "modal" at bounding box center [695, 321] width 3 height 6
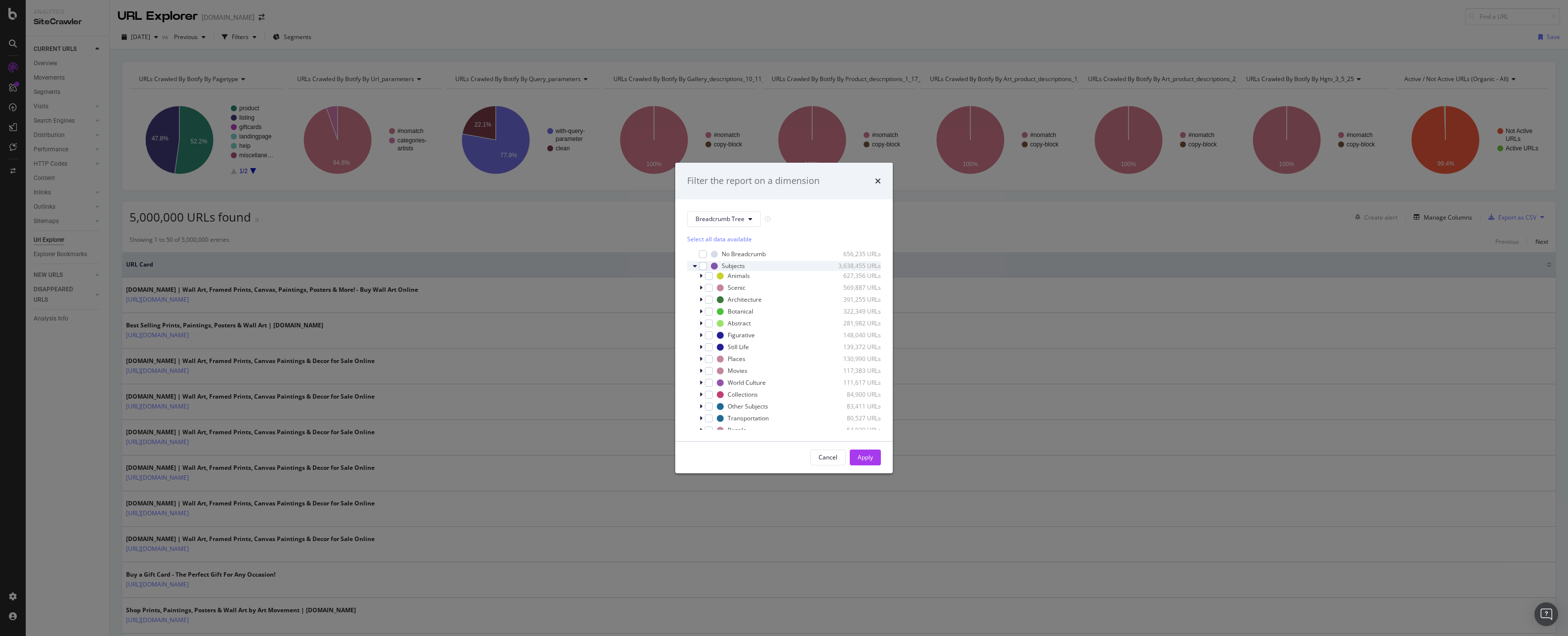
click at [693, 265] on icon "modal" at bounding box center [695, 266] width 4 height 6
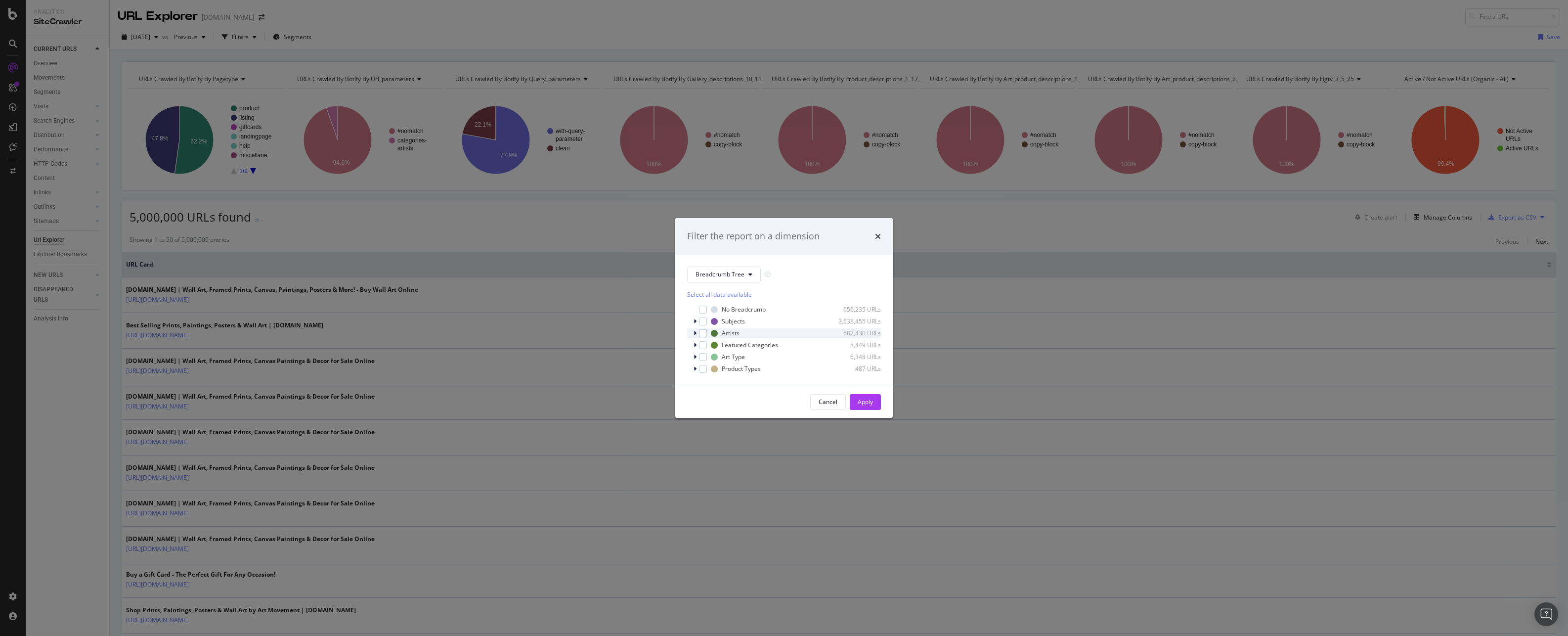
click at [693, 332] on div "modal" at bounding box center [696, 333] width 6 height 10
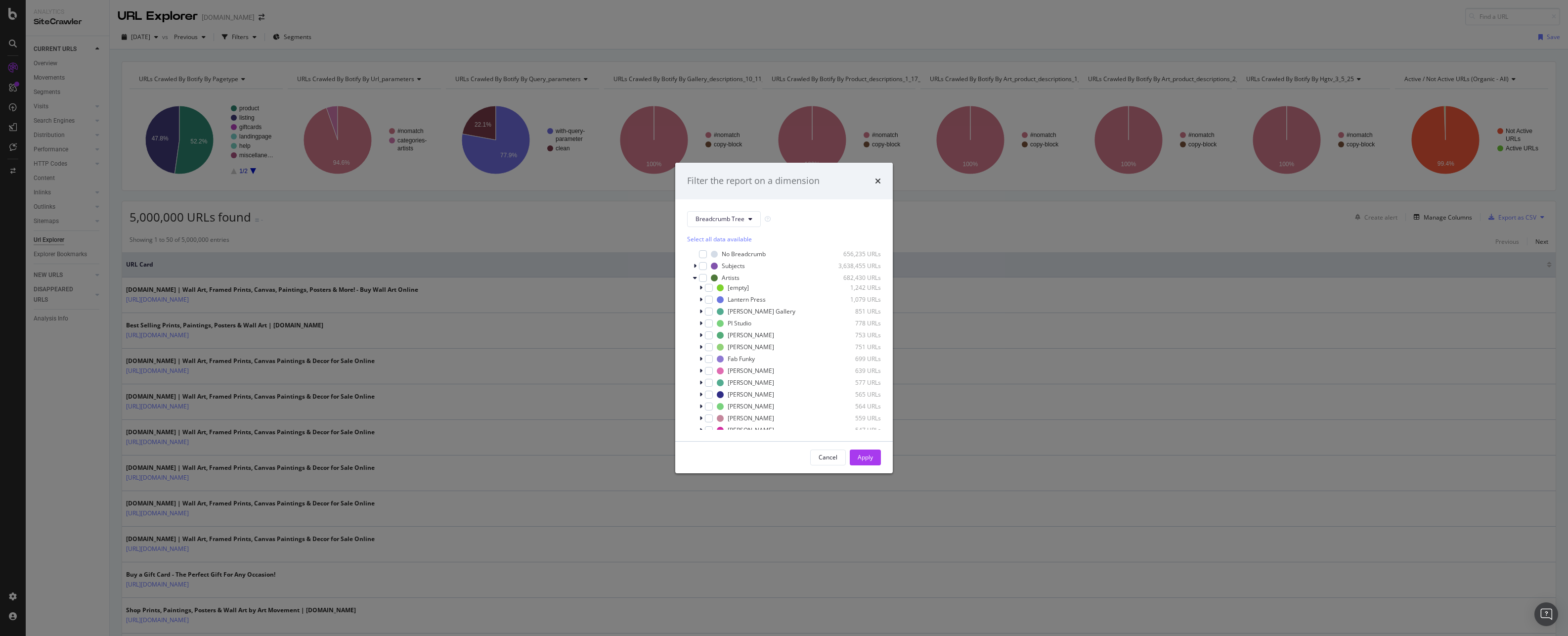
click at [731, 231] on div "Select all data available No Breadcrumb 656,235 URLs Subjects 3,638,455 URLs Ar…" at bounding box center [784, 328] width 194 height 202
click at [734, 219] on span "Breadcrumb Tree" at bounding box center [720, 218] width 49 height 9
click at [724, 261] on div "pagetype" at bounding box center [738, 254] width 104 height 15
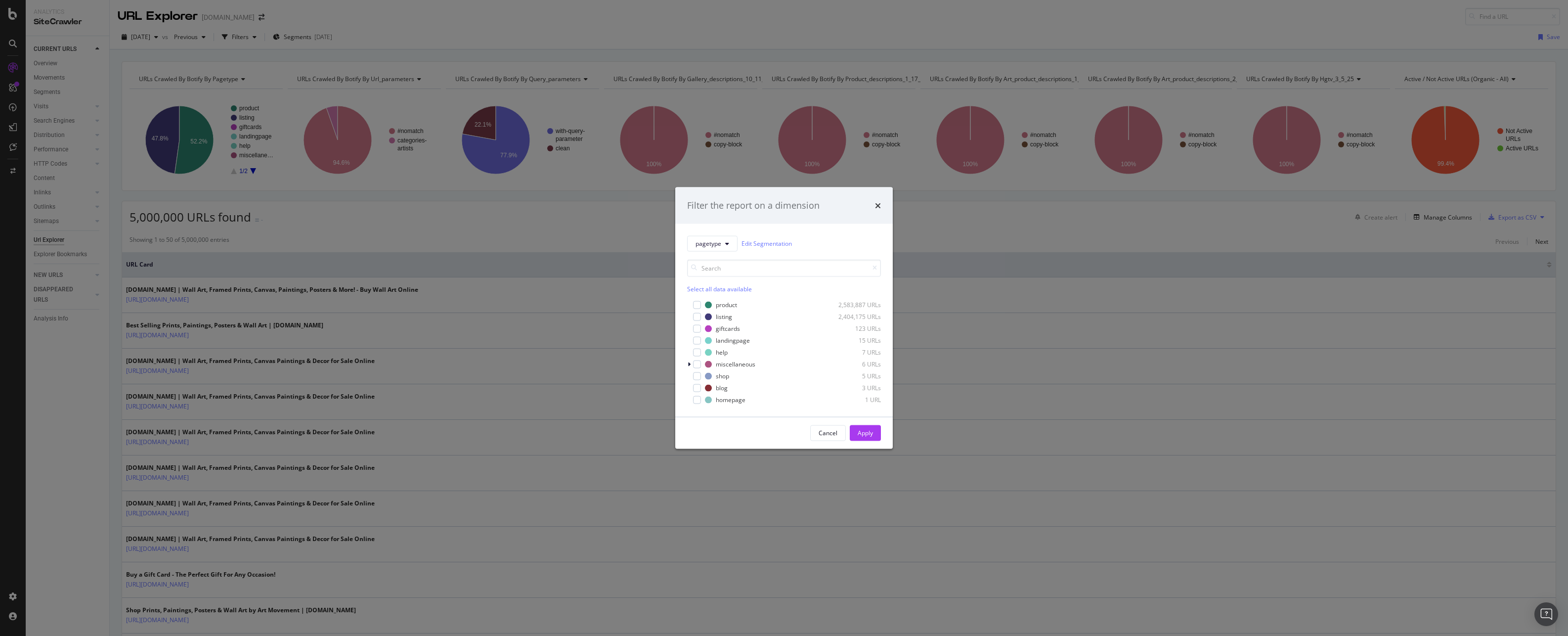
click at [618, 569] on div "Filter the report on a dimension pagetype Edit Segmentation Select all data ava…" at bounding box center [784, 318] width 1568 height 636
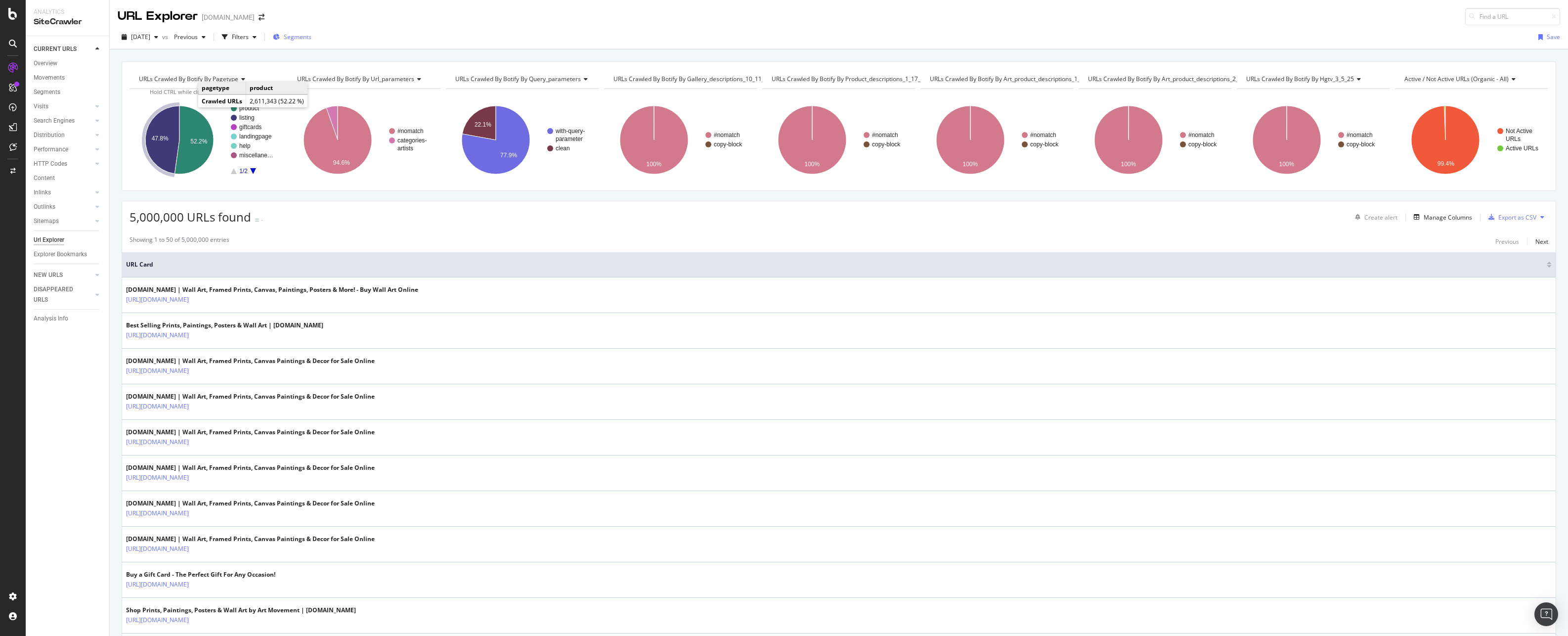
click at [311, 39] on span "Segments" at bounding box center [297, 37] width 28 height 9
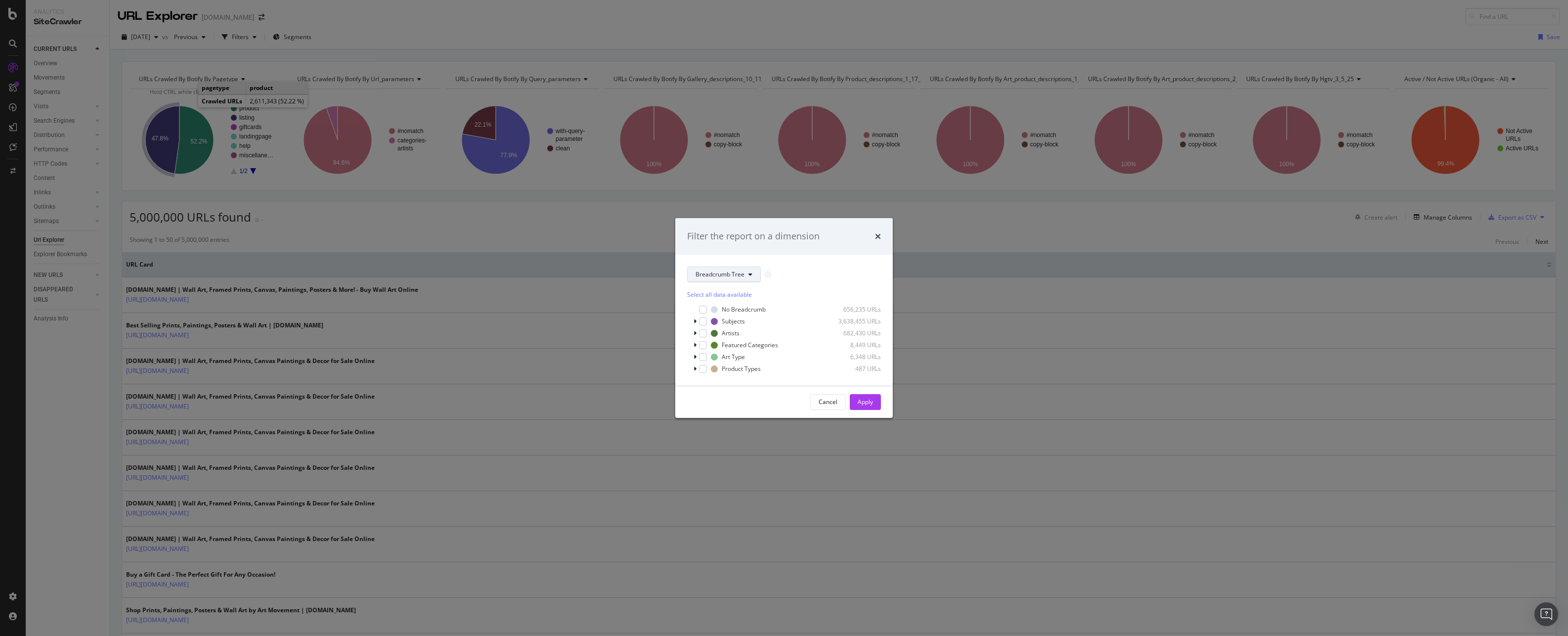
click at [704, 278] on span "Breadcrumb Tree" at bounding box center [720, 274] width 49 height 9
click at [734, 311] on span "pagetype" at bounding box center [739, 310] width 88 height 9
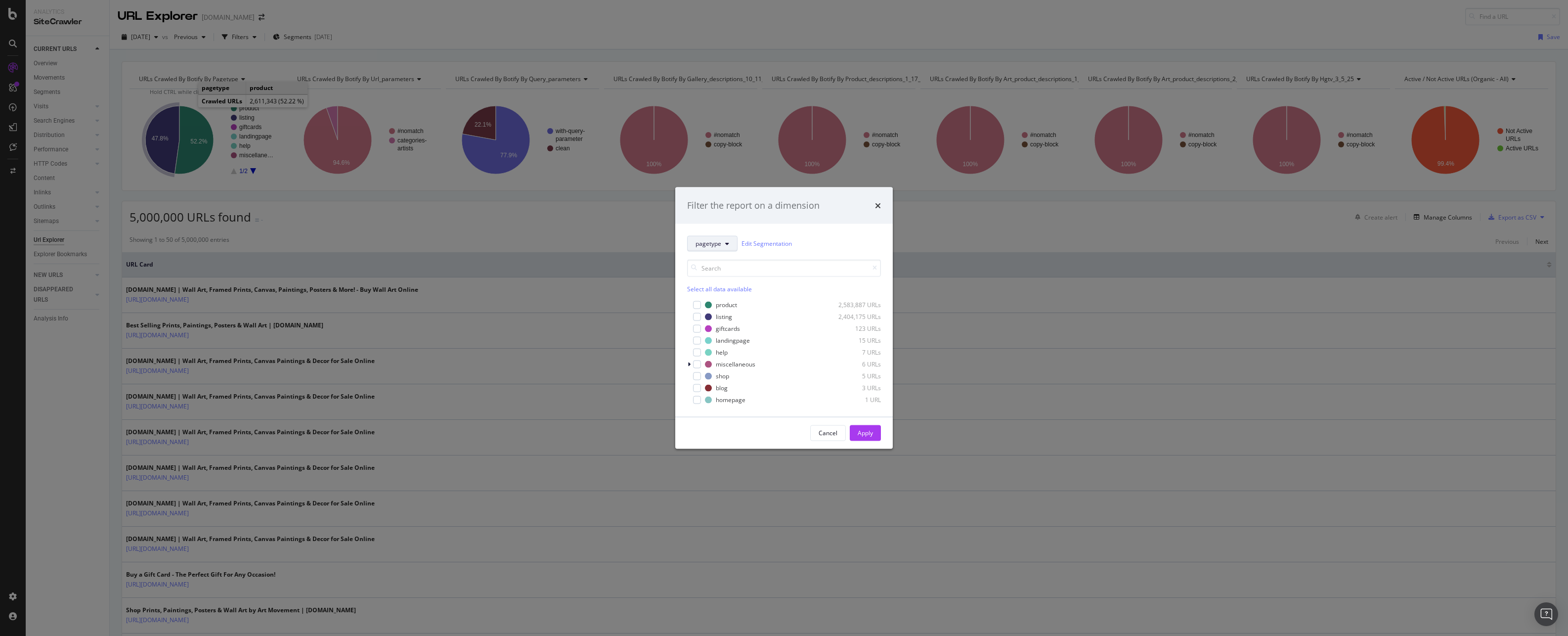
click at [725, 250] on button "pagetype" at bounding box center [712, 243] width 50 height 16
click at [724, 298] on span "url-parameters" at bounding box center [739, 297] width 88 height 9
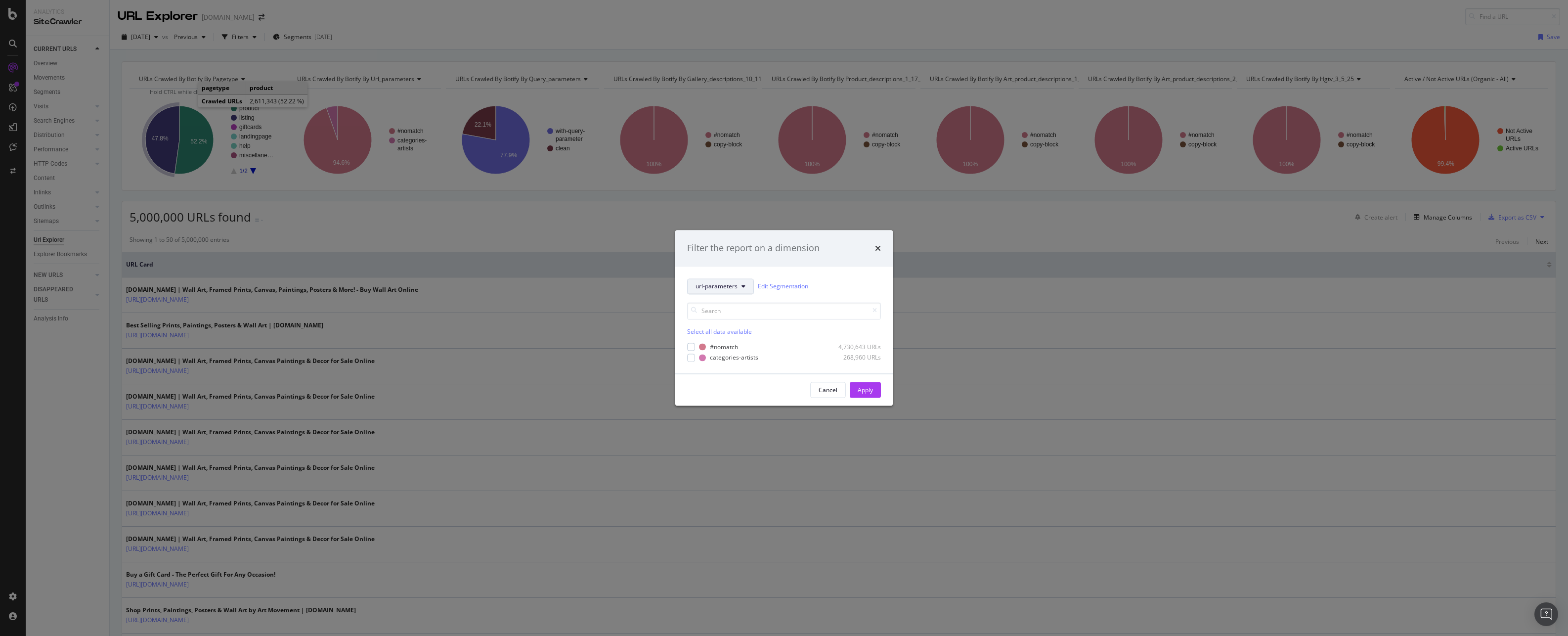
click at [717, 282] on button "url-parameters" at bounding box center [720, 286] width 67 height 16
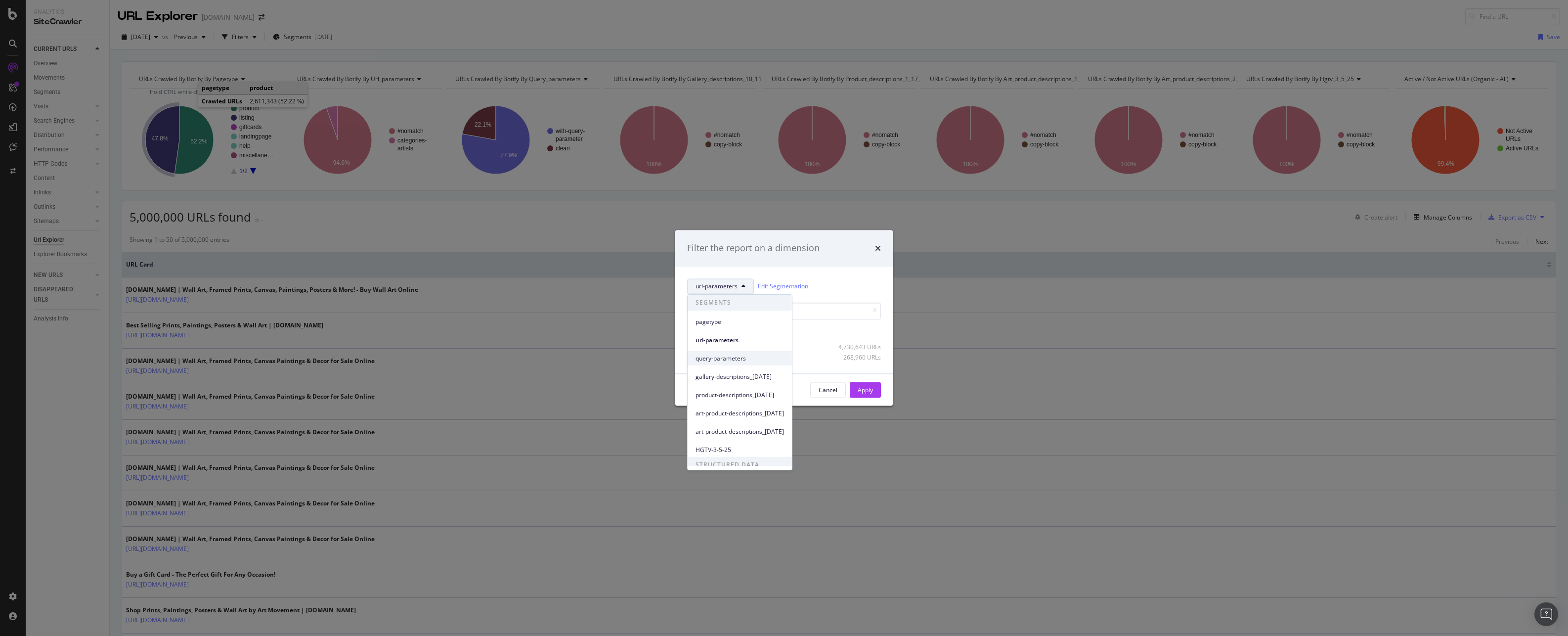
click at [735, 360] on span "query-parameters" at bounding box center [739, 358] width 88 height 9
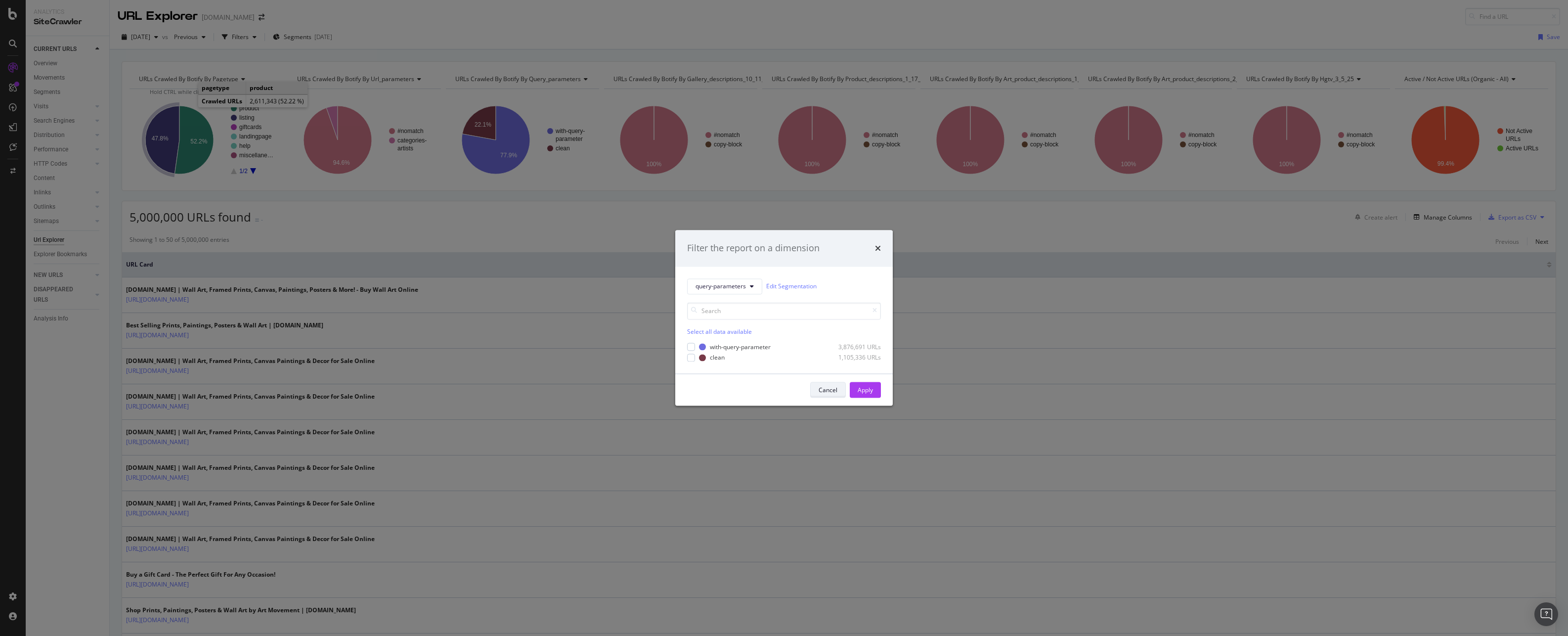
click at [821, 390] on div "Cancel" at bounding box center [827, 389] width 18 height 9
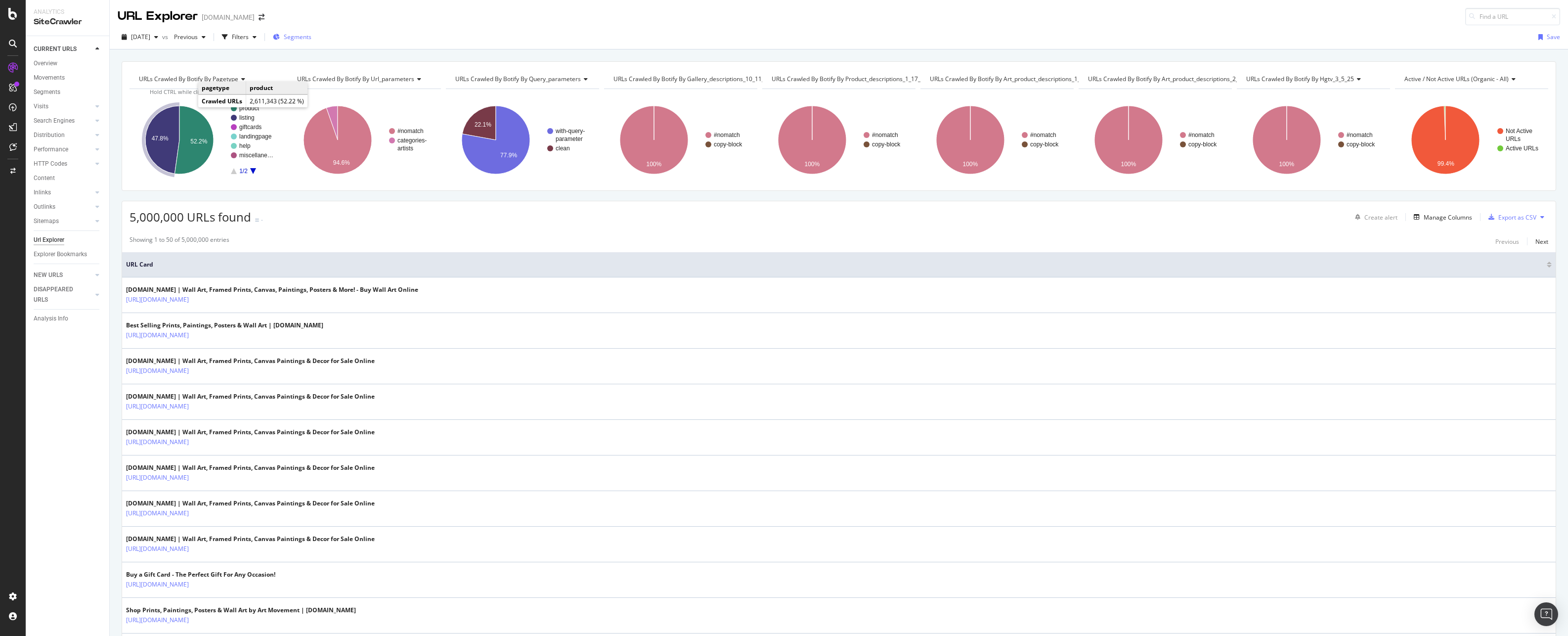
click at [311, 34] on span "Segments" at bounding box center [297, 37] width 28 height 9
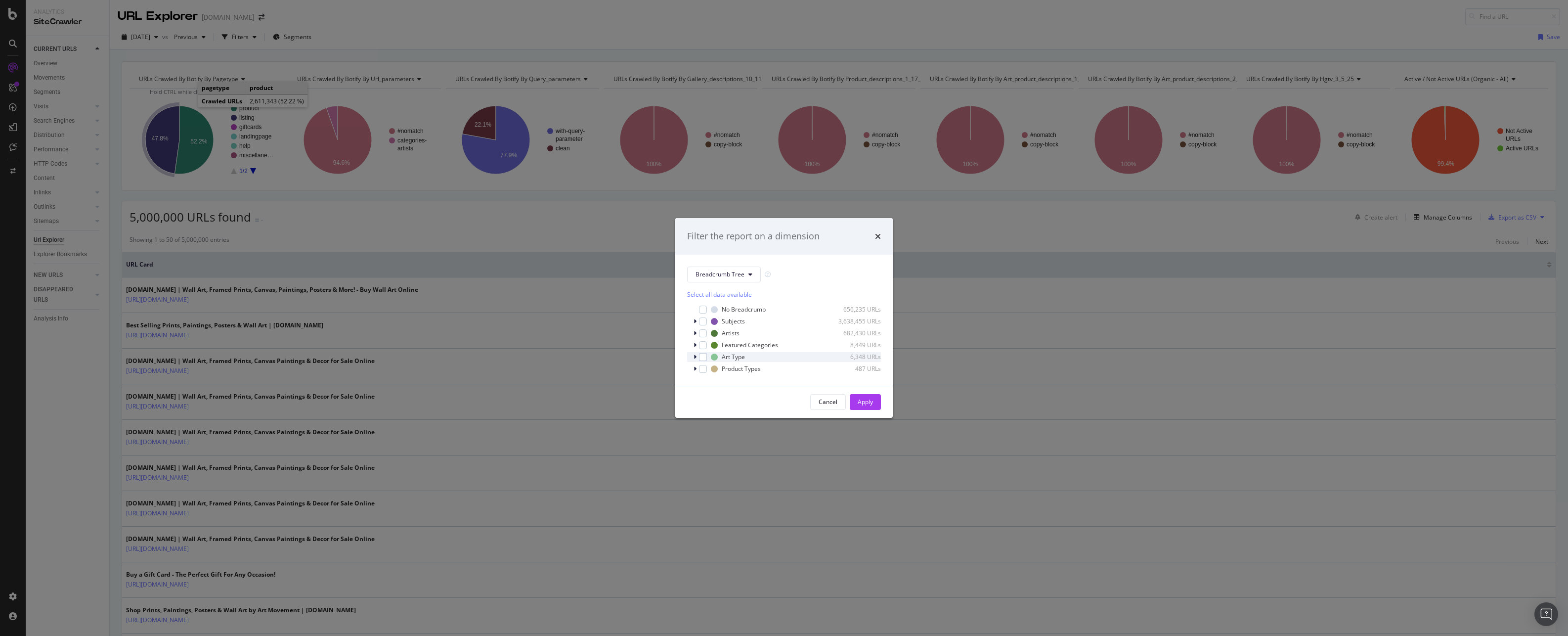
click at [695, 356] on icon "modal" at bounding box center [695, 357] width 3 height 6
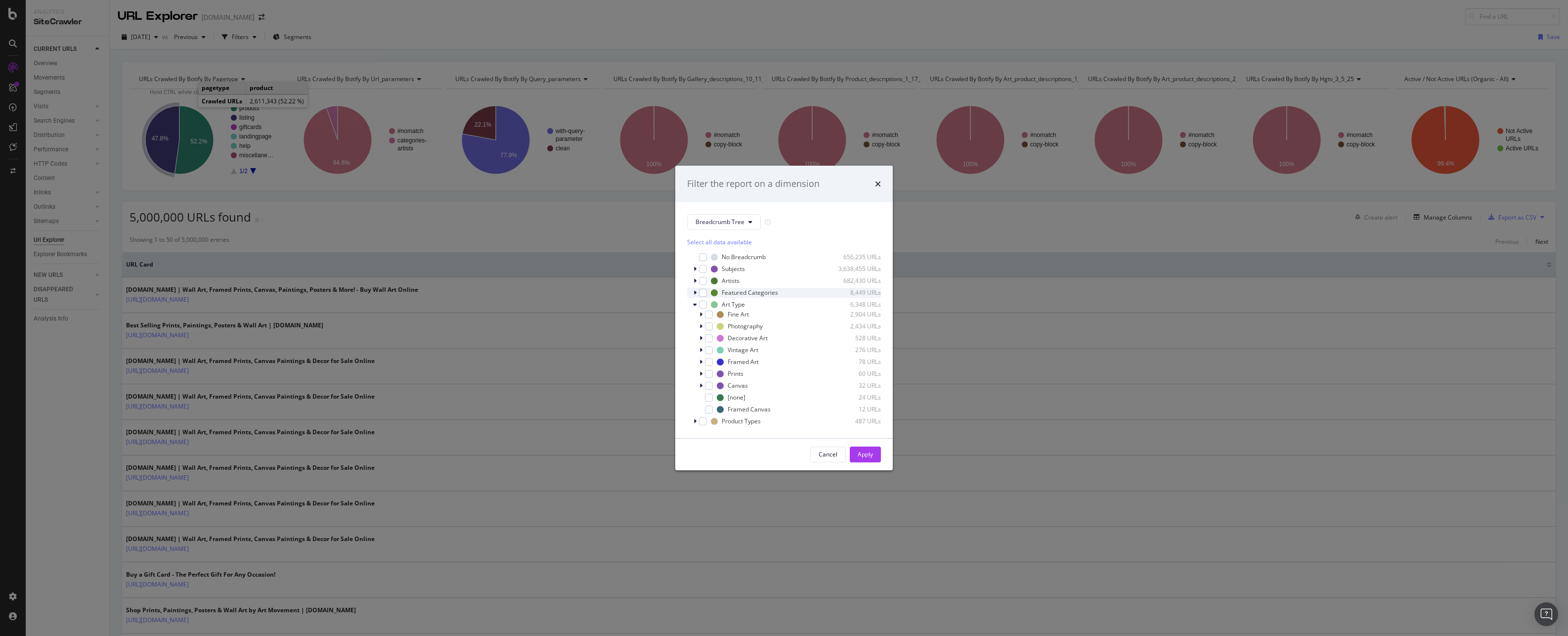
click at [698, 291] on div "modal" at bounding box center [696, 292] width 6 height 10
click at [696, 279] on icon "modal" at bounding box center [695, 278] width 3 height 6
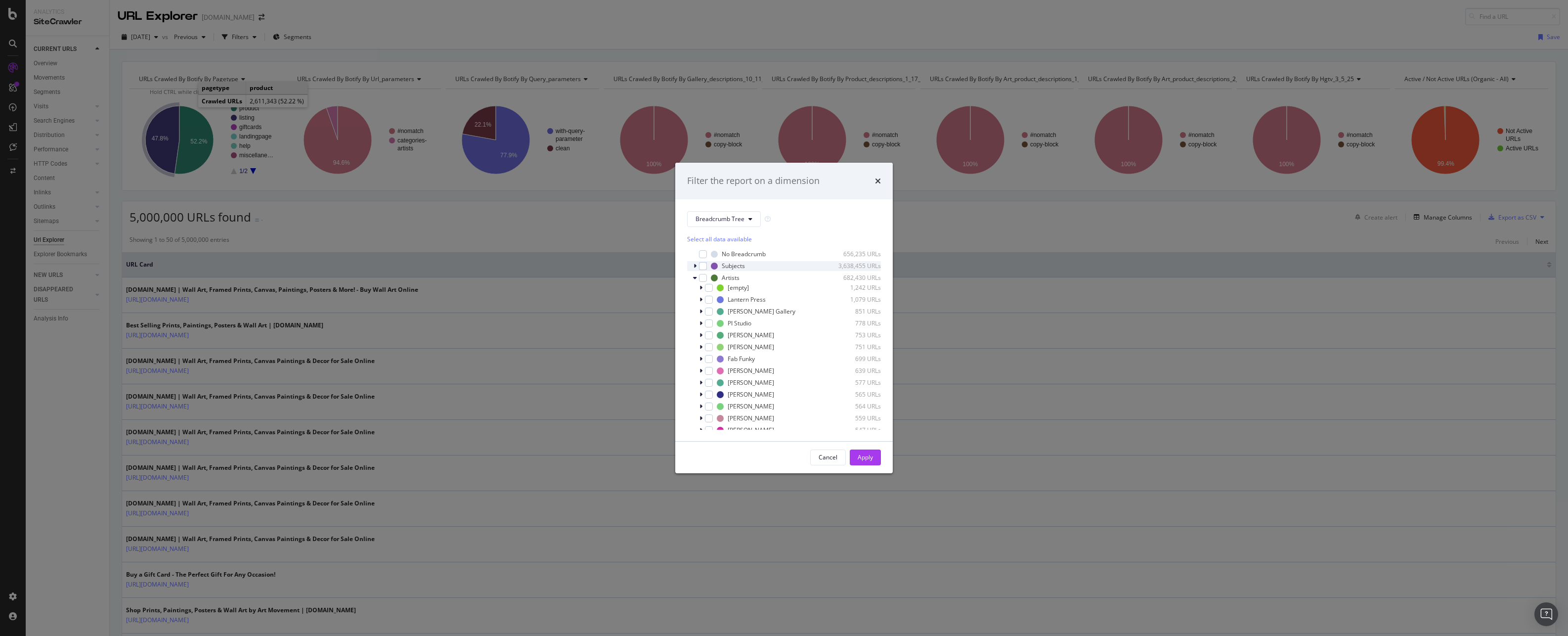
click at [696, 264] on icon "modal" at bounding box center [695, 266] width 3 height 6
click at [705, 298] on span "Show 3 more" at bounding box center [711, 296] width 33 height 9
click at [696, 324] on icon "modal" at bounding box center [695, 323] width 4 height 6
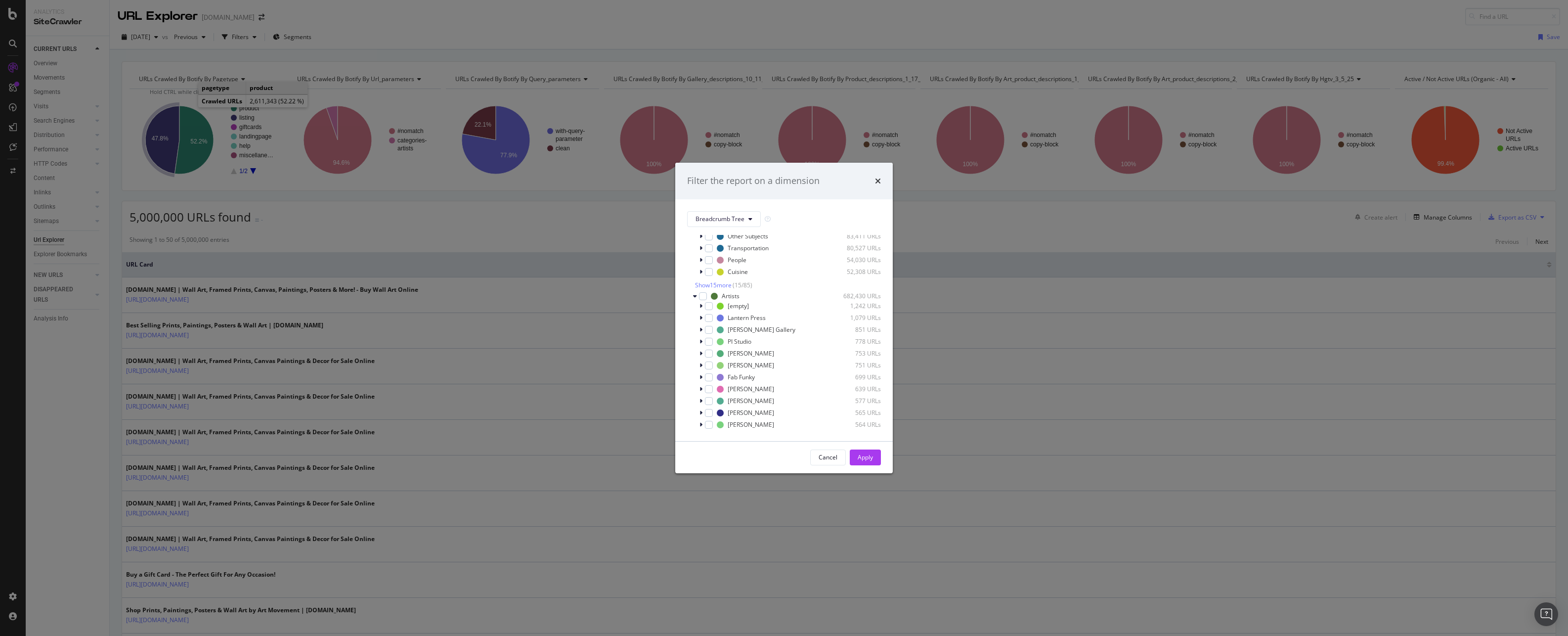
scroll to position [131, 0]
click at [696, 333] on icon "modal" at bounding box center [695, 335] width 4 height 6
click at [710, 354] on span "Show 15 more" at bounding box center [713, 356] width 37 height 9
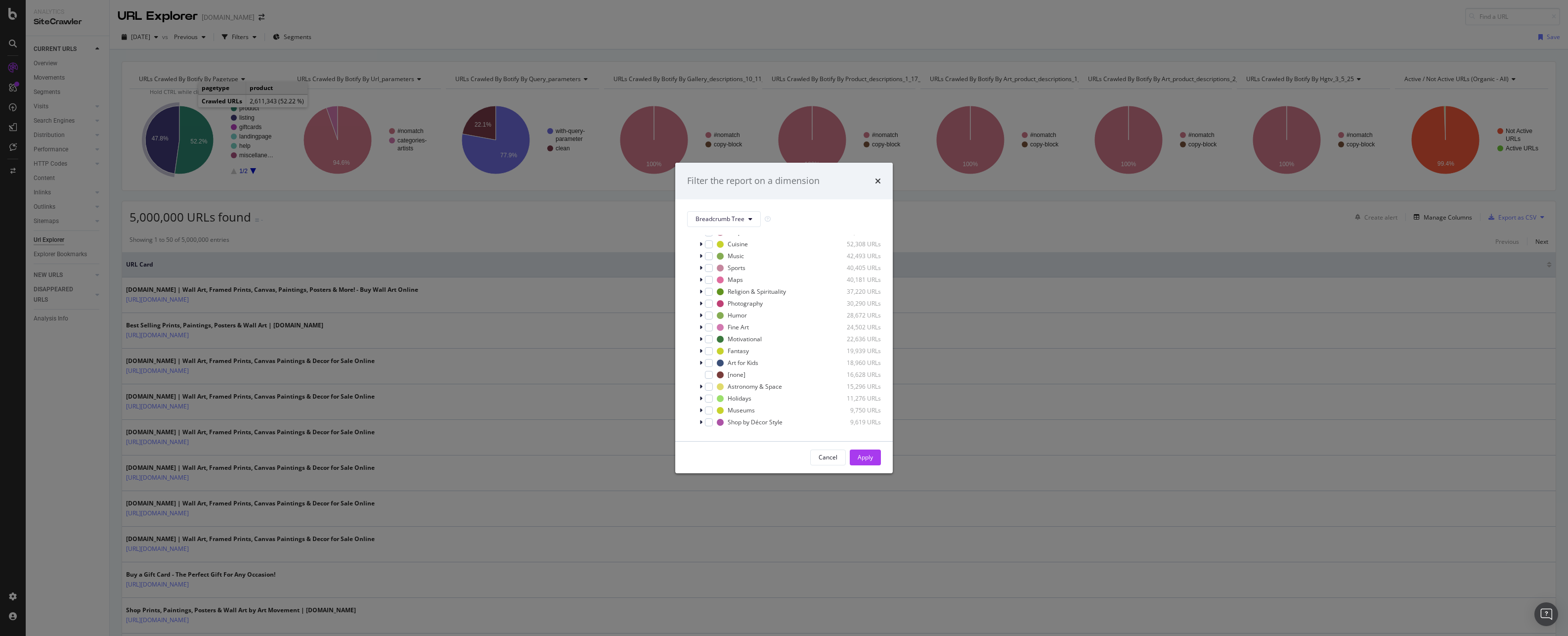
click at [731, 229] on div "Select all data available No Breadcrumb 656,235 URLs Subjects 3,638,455 URLs An…" at bounding box center [784, 328] width 194 height 202
click at [733, 221] on span "Breadcrumb Tree" at bounding box center [720, 218] width 49 height 9
click at [716, 267] on span "query-parameters" at bounding box center [739, 265] width 88 height 9
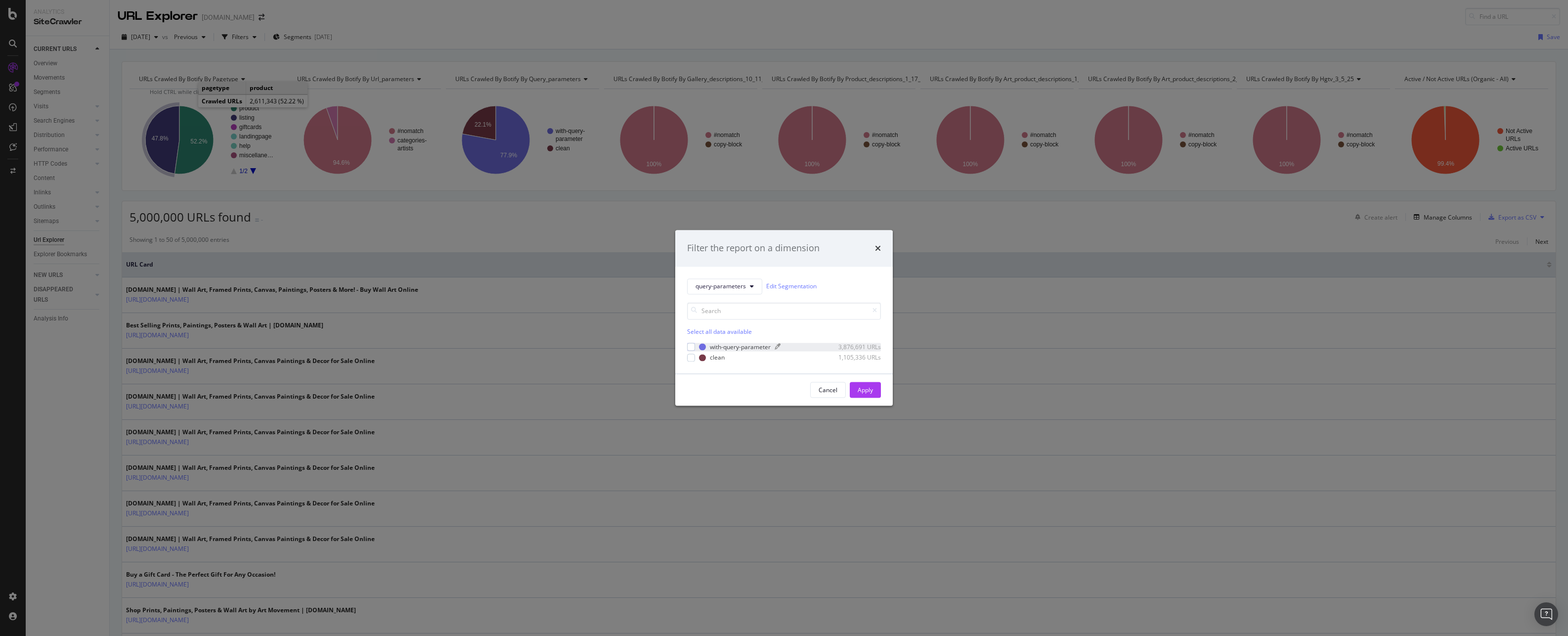
click at [731, 346] on div "with-query-parameter" at bounding box center [739, 347] width 61 height 9
click at [740, 285] on span "query-parameters" at bounding box center [721, 286] width 50 height 9
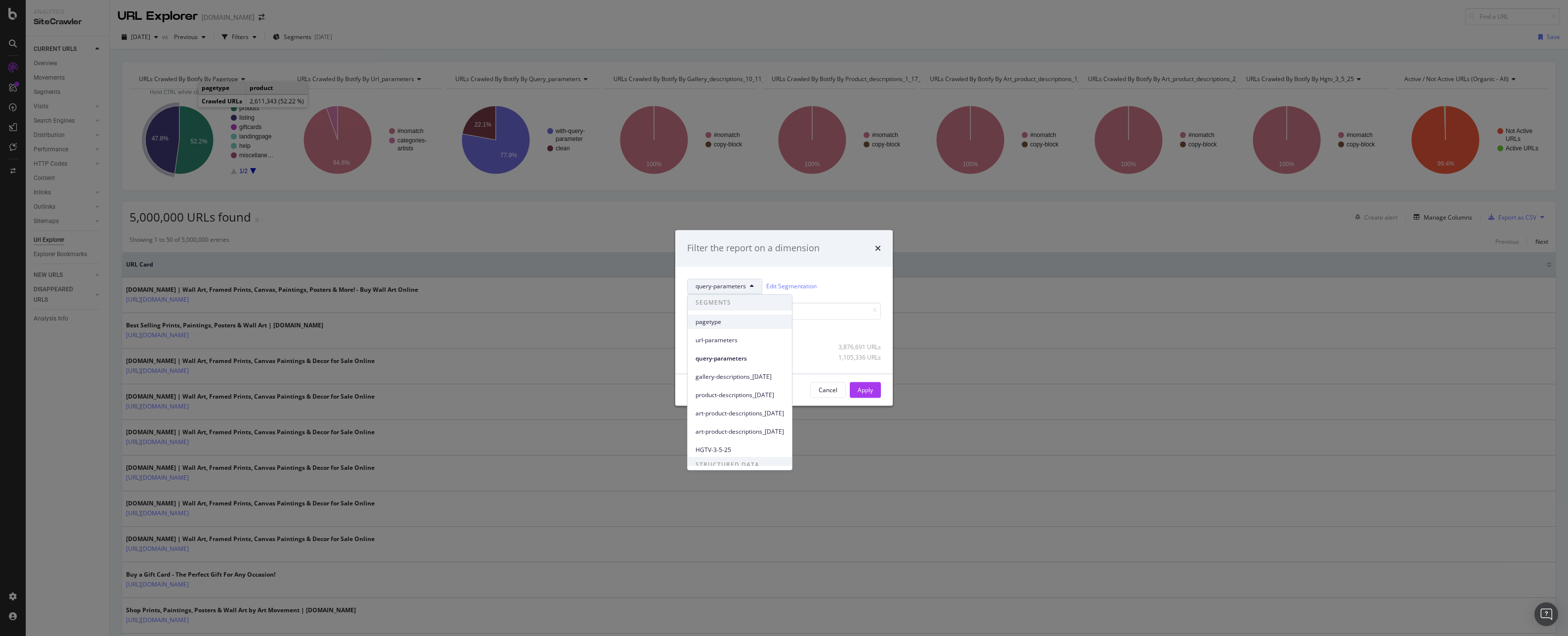
click at [724, 319] on span "pagetype" at bounding box center [739, 321] width 88 height 9
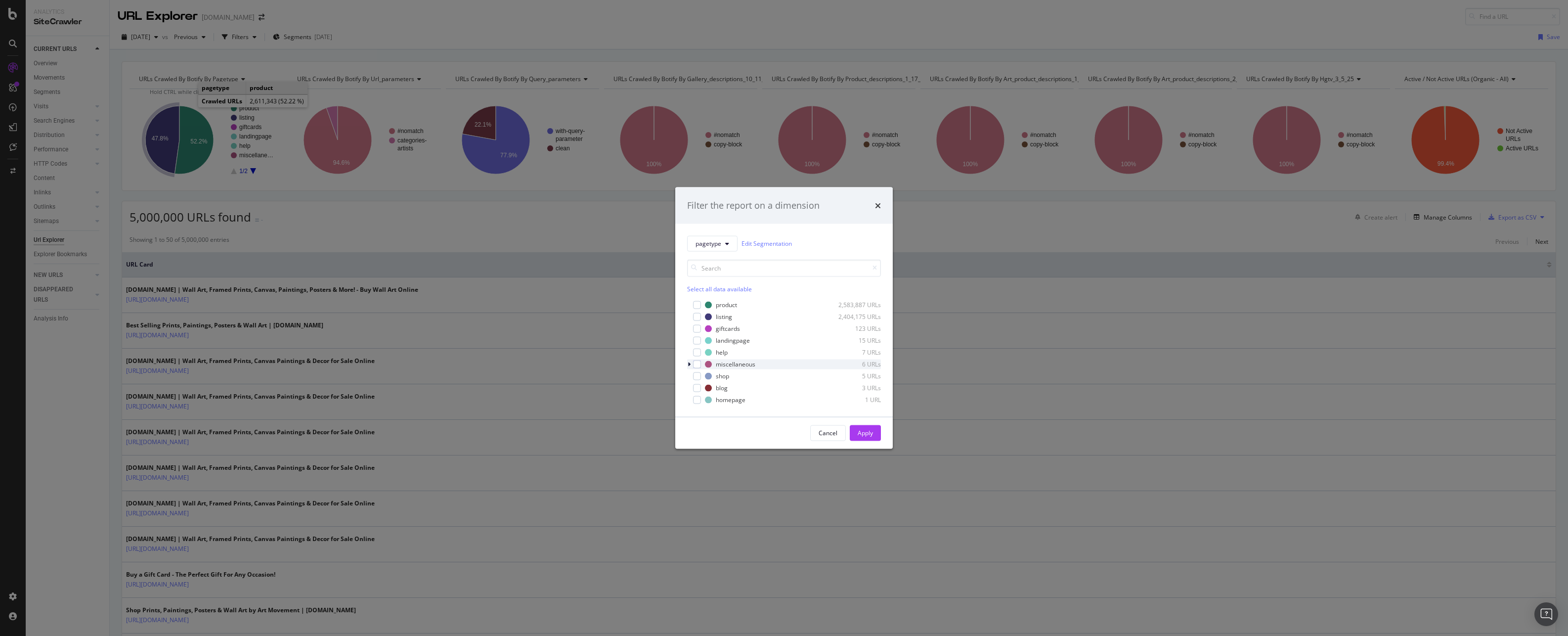
click at [690, 361] on icon "modal" at bounding box center [688, 364] width 3 height 6
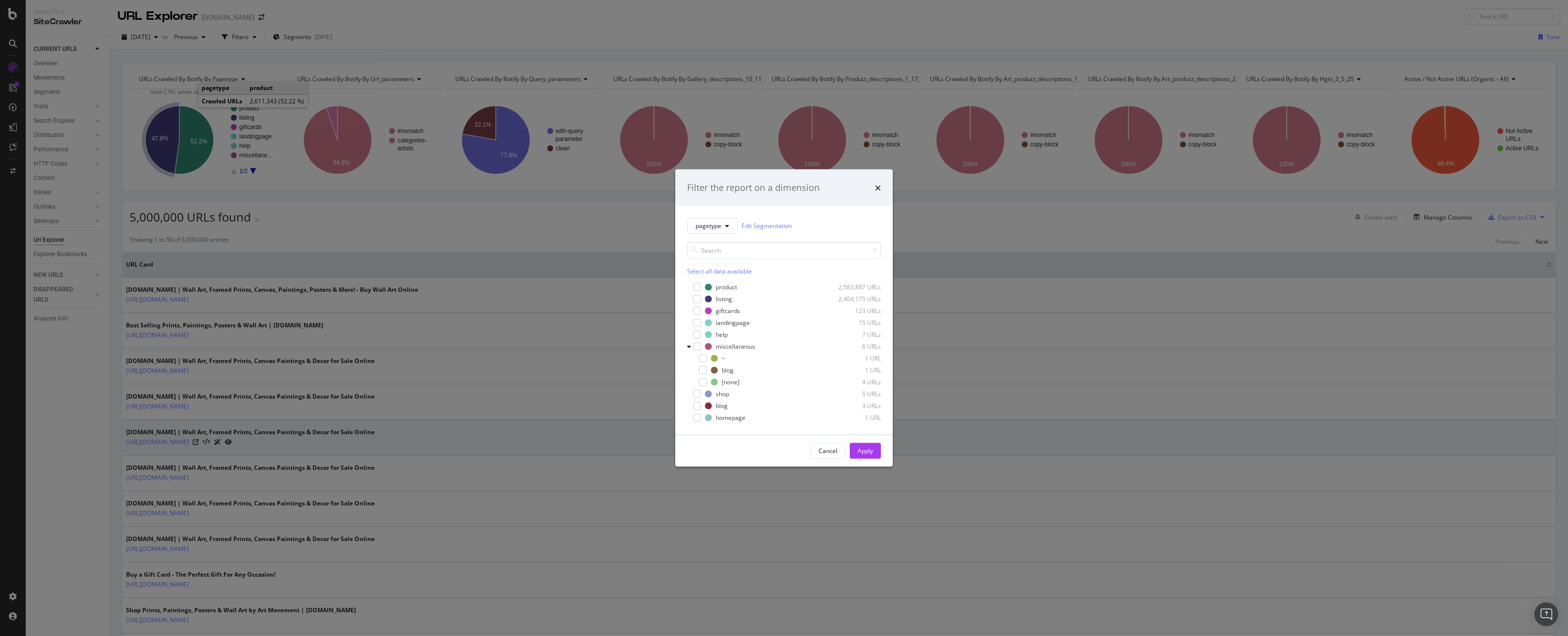
drag, startPoint x: 830, startPoint y: 450, endPoint x: 835, endPoint y: 449, distance: 5.1
click at [830, 450] on div "Cancel" at bounding box center [827, 451] width 18 height 9
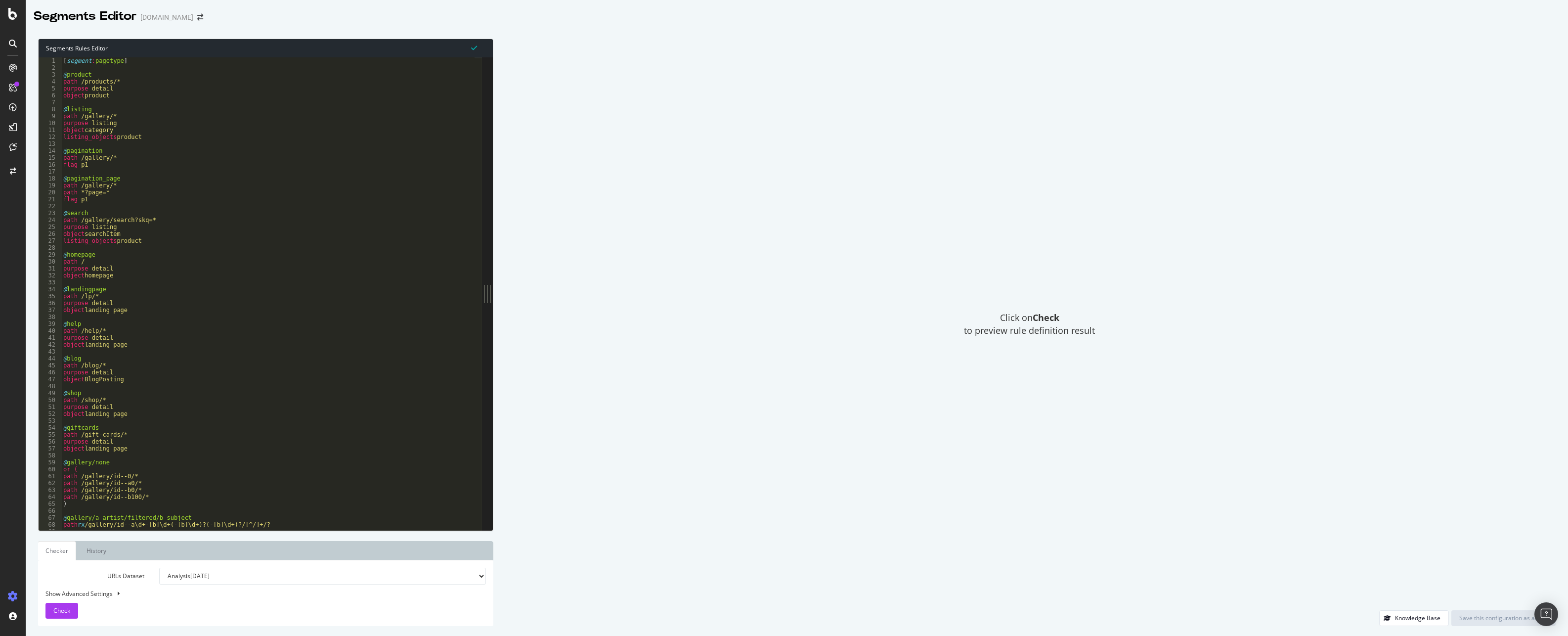
click at [1034, 323] on strong "Check" at bounding box center [1046, 318] width 27 height 12
click at [56, 608] on span "Check" at bounding box center [61, 610] width 16 height 9
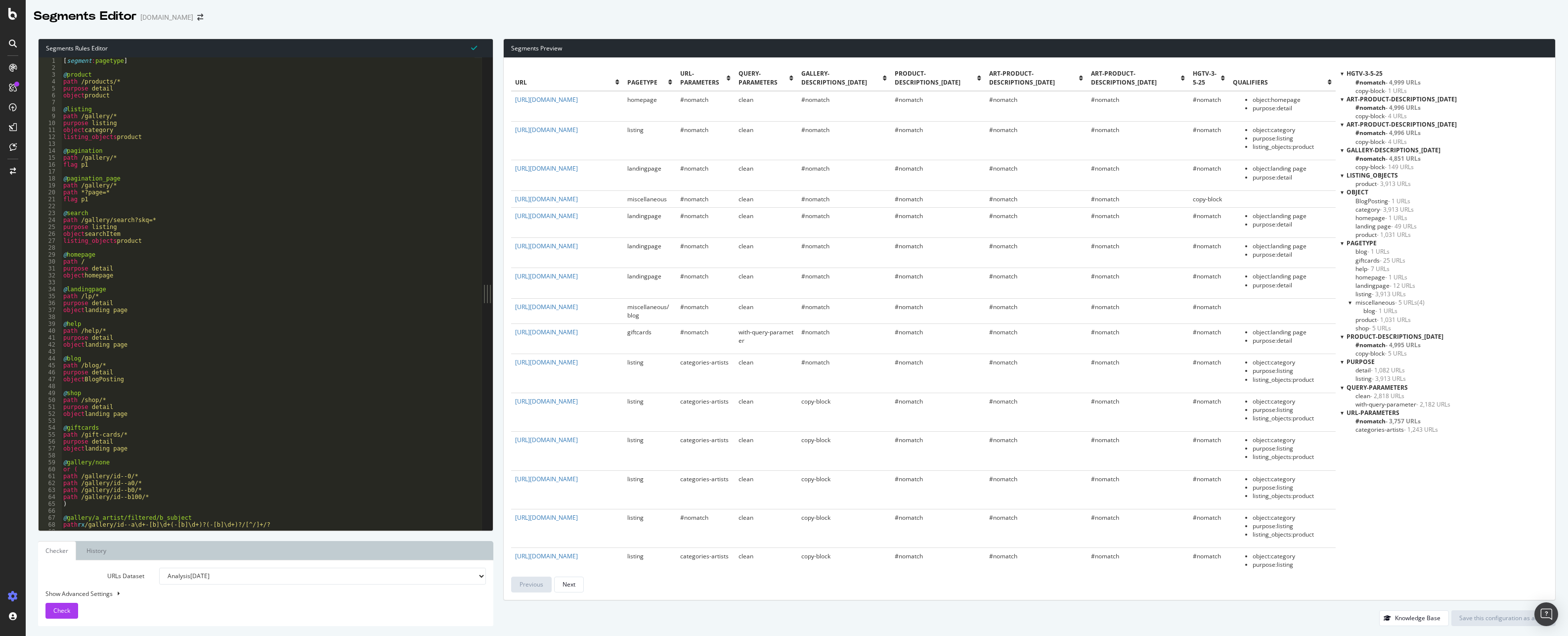
type textarea "object homepage"
click at [122, 276] on div "[ segment : pagetype ] @ product path /products/* purpose detail object product…" at bounding box center [339, 297] width 555 height 480
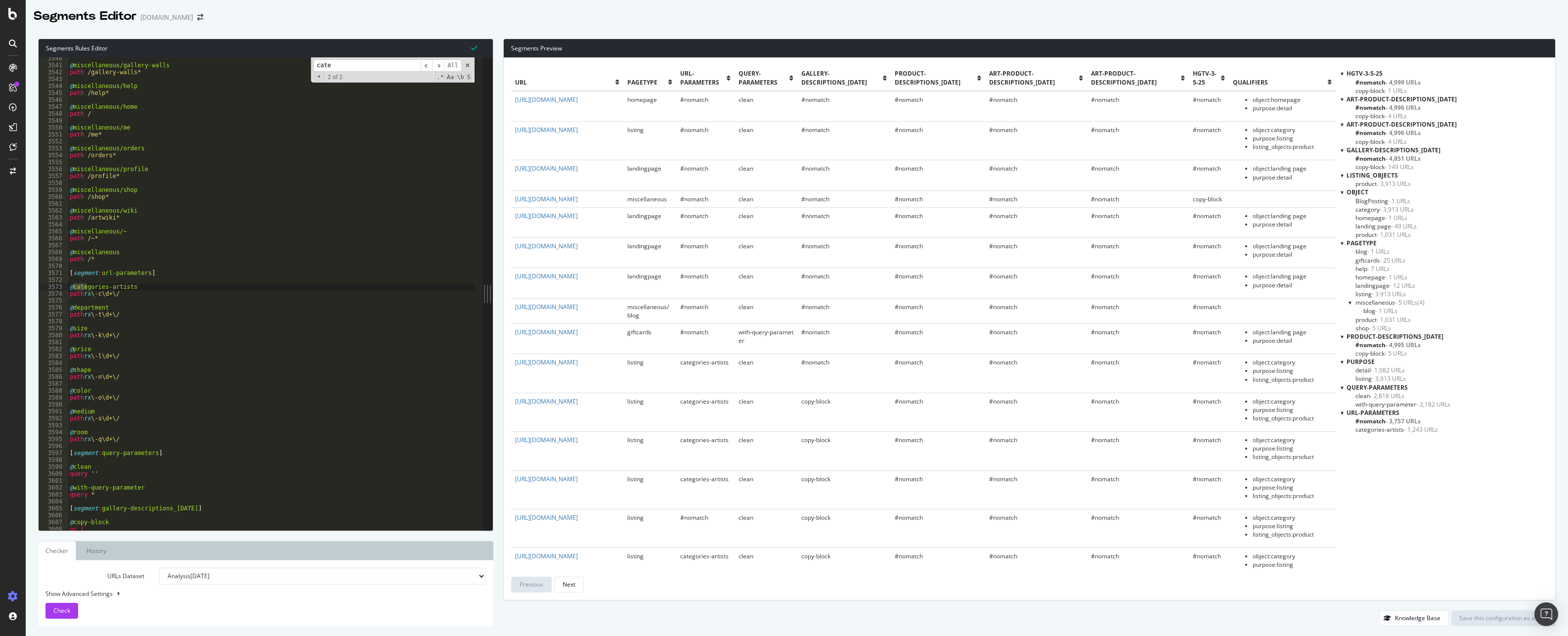
scroll to position [13148, 0]
type input "categ"
type textarea "path rx \-c\d+\/"
click at [125, 293] on div "@ miscellaneous/gallery-walls path /gallery-walls* @ miscellaneous/help path /h…" at bounding box center [345, 295] width 555 height 480
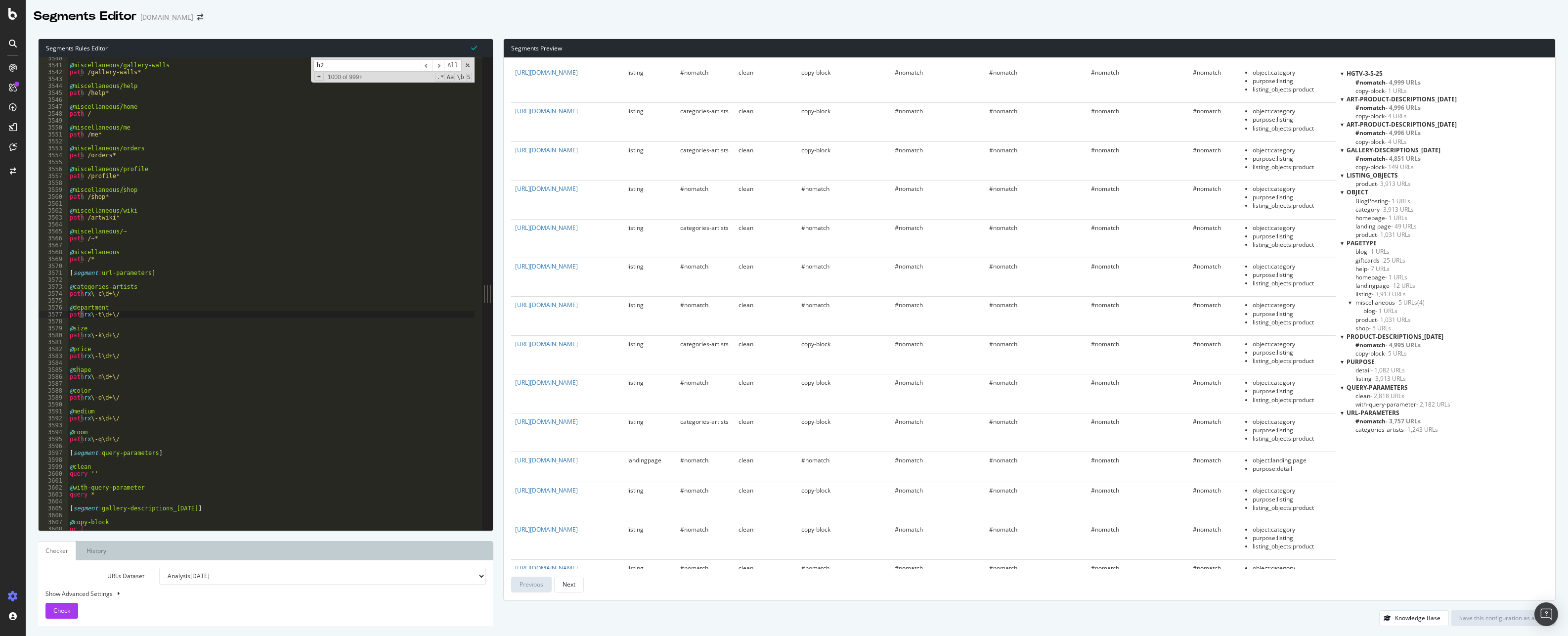
scroll to position [14877, 0]
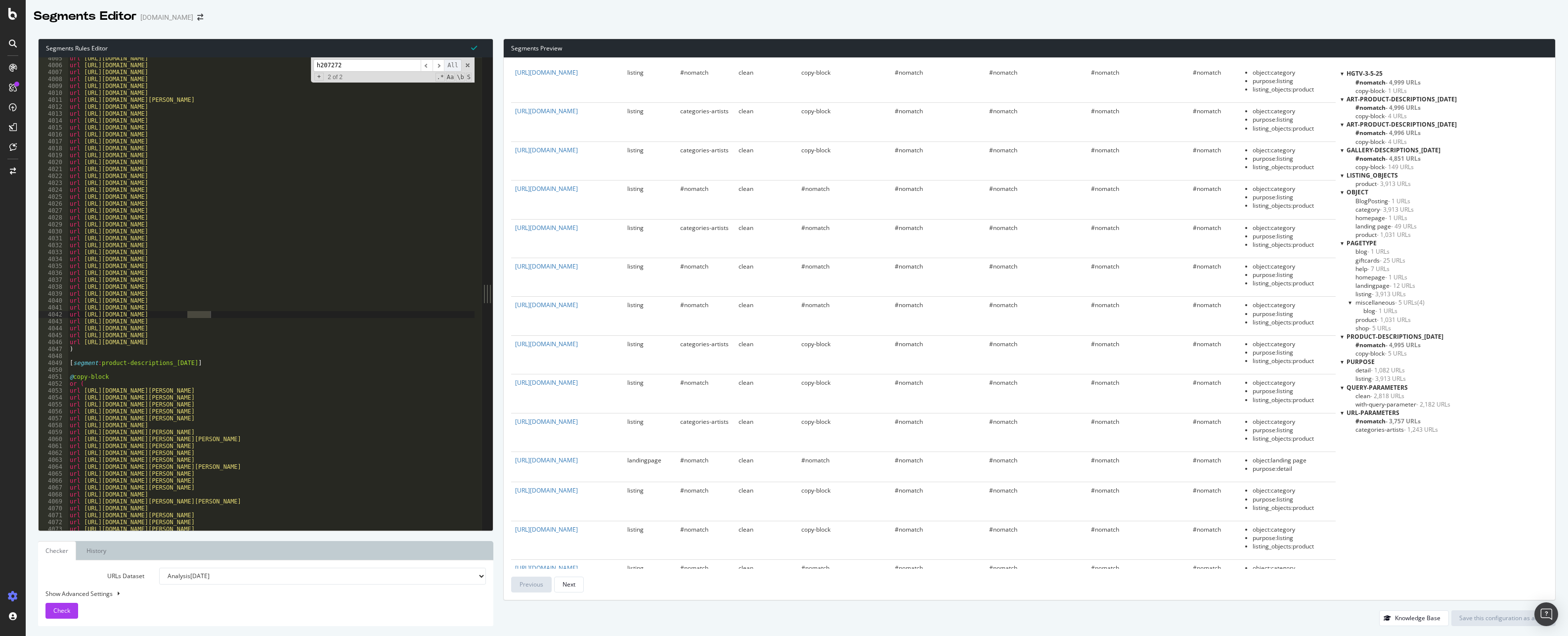
type input "h207272"
click at [453, 67] on span "All" at bounding box center [452, 65] width 17 height 13
type textarea "path *h207272*"
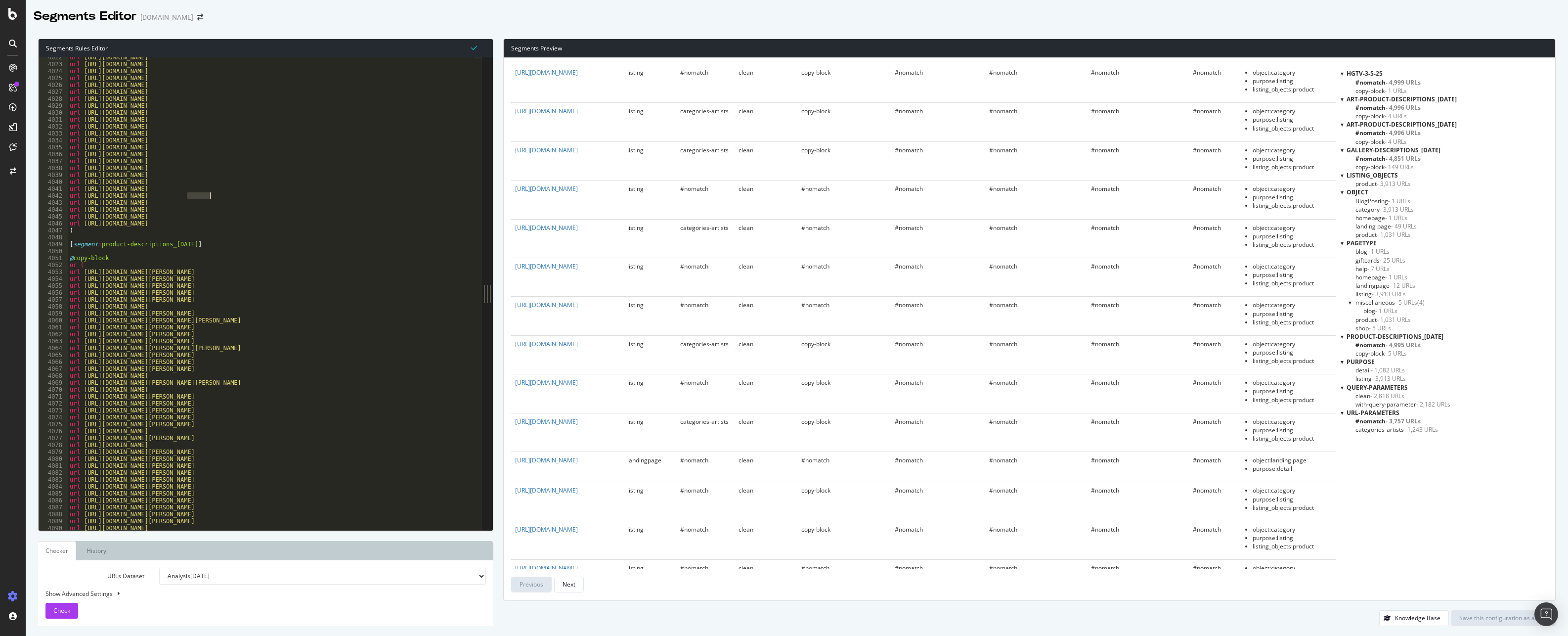
scroll to position [14972, 0]
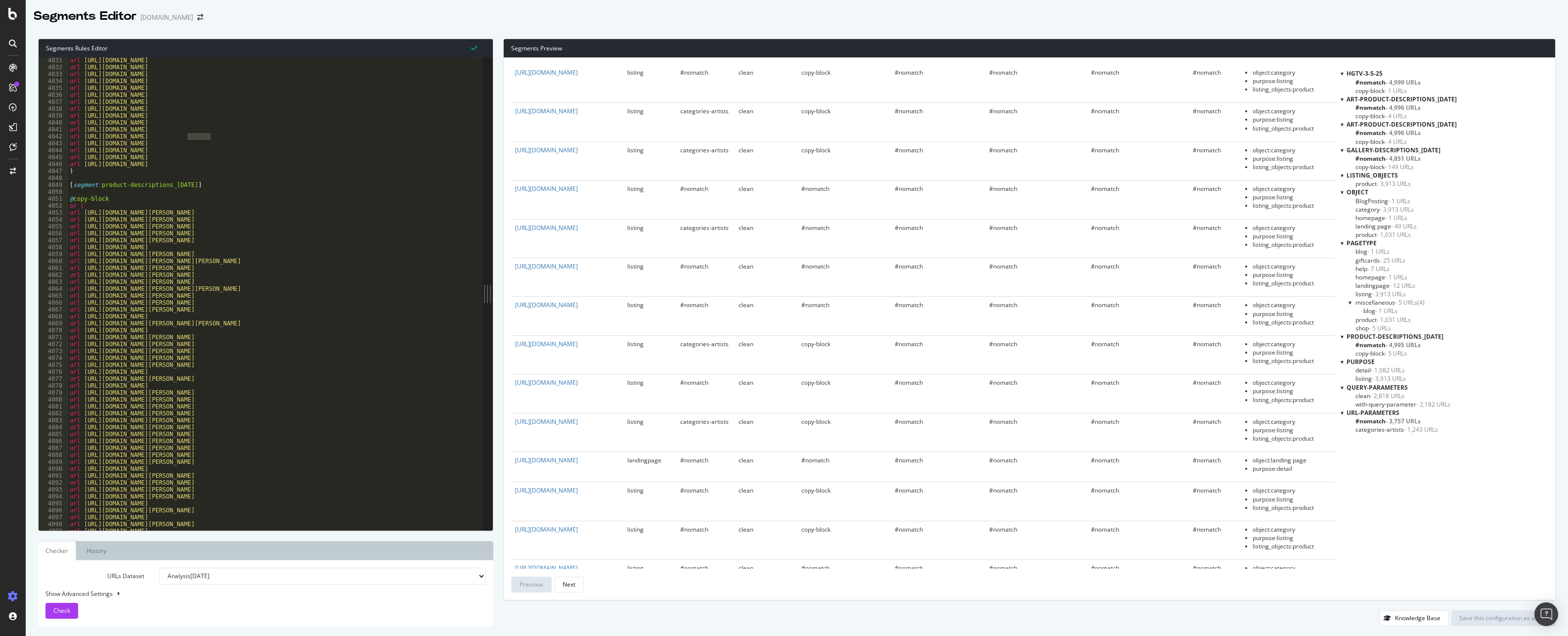
drag, startPoint x: 1236, startPoint y: 40, endPoint x: 1246, endPoint y: 30, distance: 14.1
click at [1236, 40] on div "Segments Preview" at bounding box center [1029, 48] width 1051 height 18
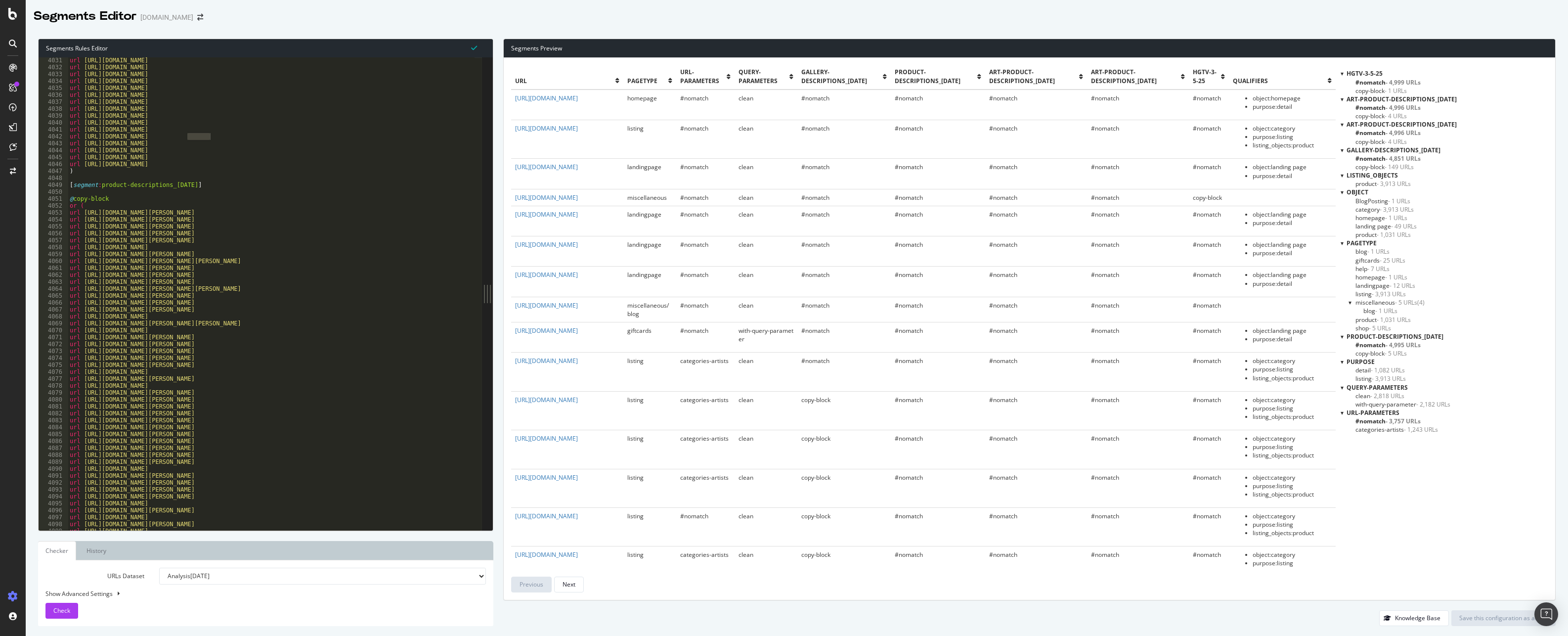
scroll to position [0, 0]
click at [240, 575] on select "Analysis 2025 Aug. 27th Analysis 2025 Aug. 13th Analysis 2025 Jul. 30th Analysi…" at bounding box center [322, 576] width 327 height 17
click at [205, 603] on div "URLs Dataset Analysis 2025 Aug. 27th Analysis 2025 Aug. 13th Analysis 2025 Jul.…" at bounding box center [266, 593] width 441 height 50
click at [95, 594] on div "Show Advanced Settings" at bounding box center [258, 593] width 441 height 9
select select "5000"
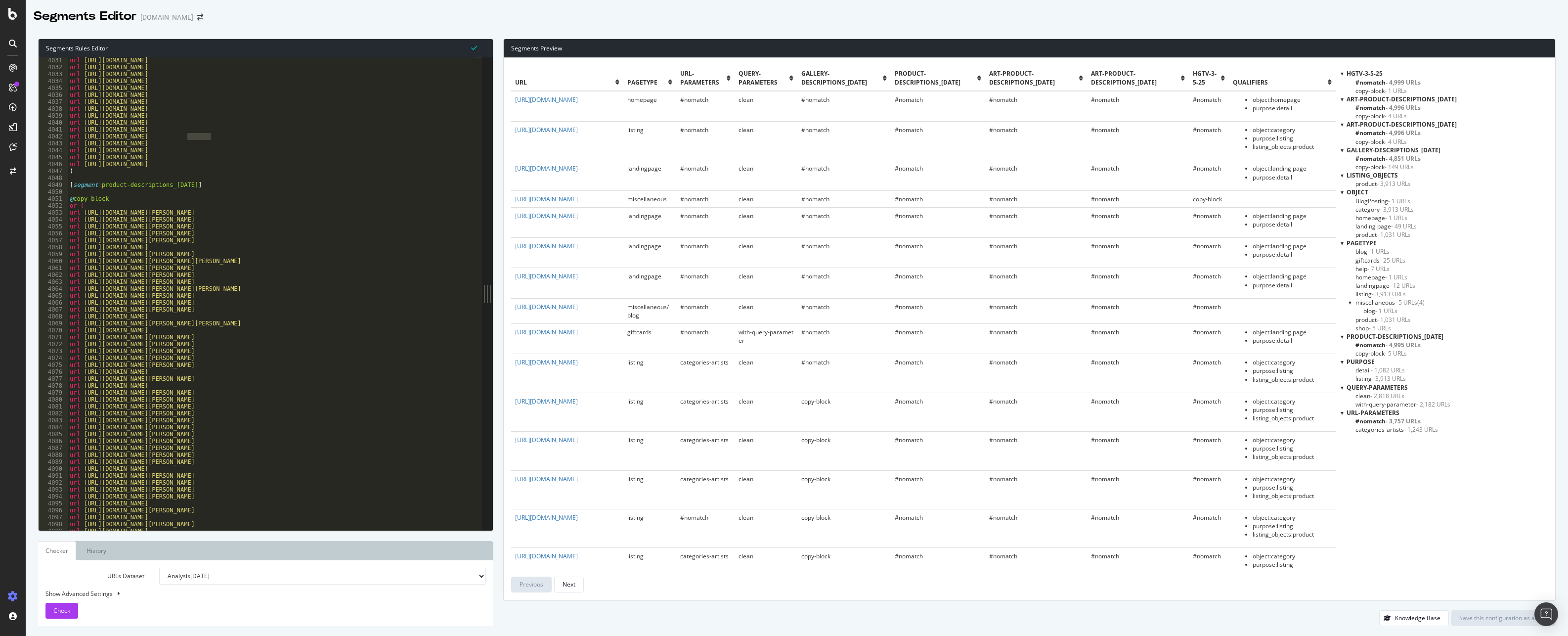
select select "100"
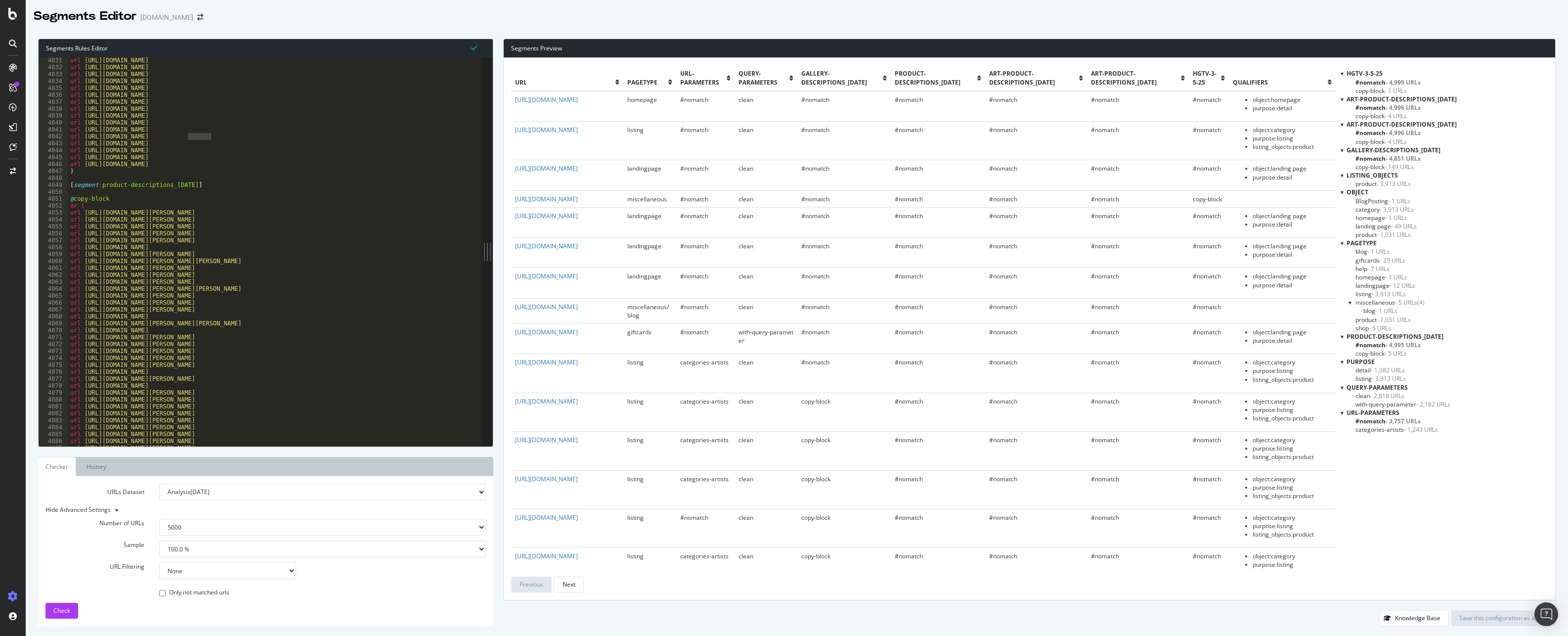
click at [238, 580] on div "Number of URLs 100 500 1000 5000 Sample 1.0 % 10.0 % 20.0 % 50.0 % 100.0 % URL …" at bounding box center [266, 552] width 441 height 92
click at [241, 575] on select "None Equal to Not equal to Starts with Doesn't start with Ends with Doesn't end…" at bounding box center [227, 570] width 137 height 17
select select "eq"
click at [159, 562] on select "None Equal to Not equal to Starts with Doesn't start with Ends with Doesn't end…" at bounding box center [227, 570] width 137 height 17
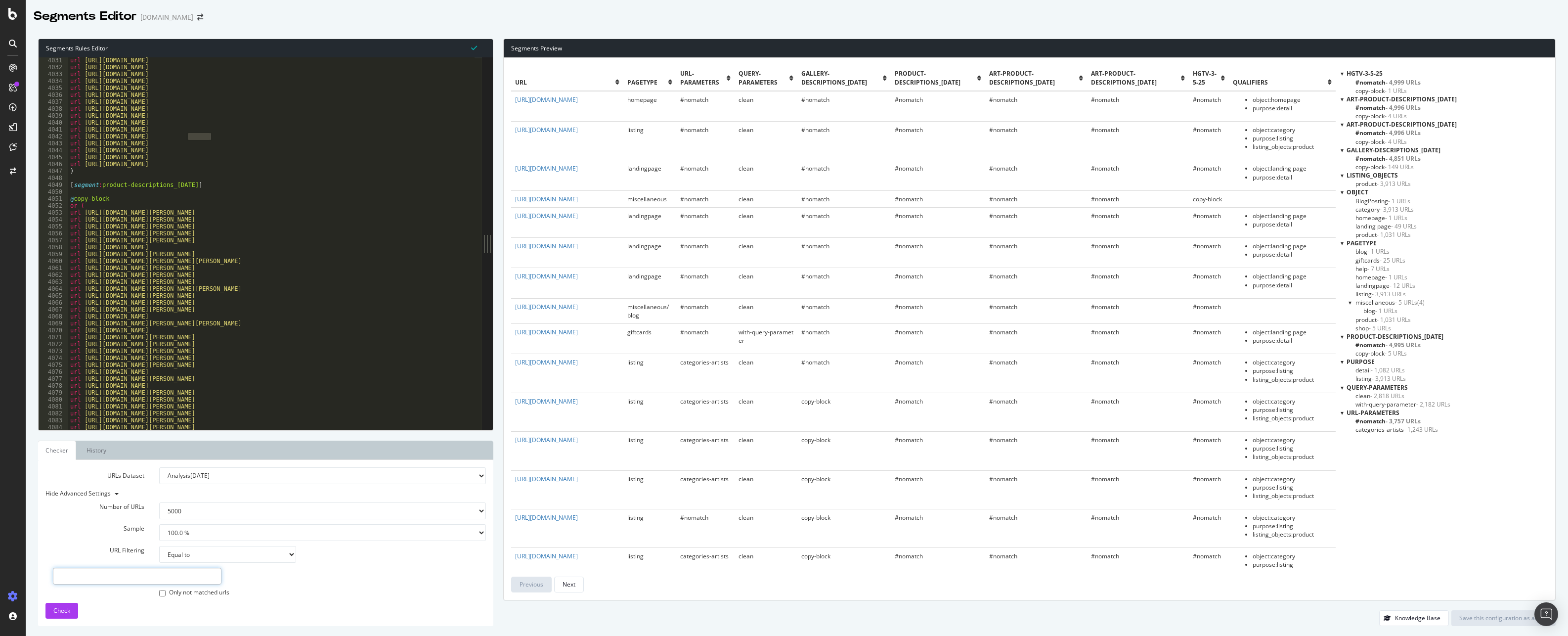
click at [145, 575] on input "text" at bounding box center [137, 576] width 169 height 17
paste input "[URL][DOMAIN_NAME]"
type input "[URL][DOMAIN_NAME]"
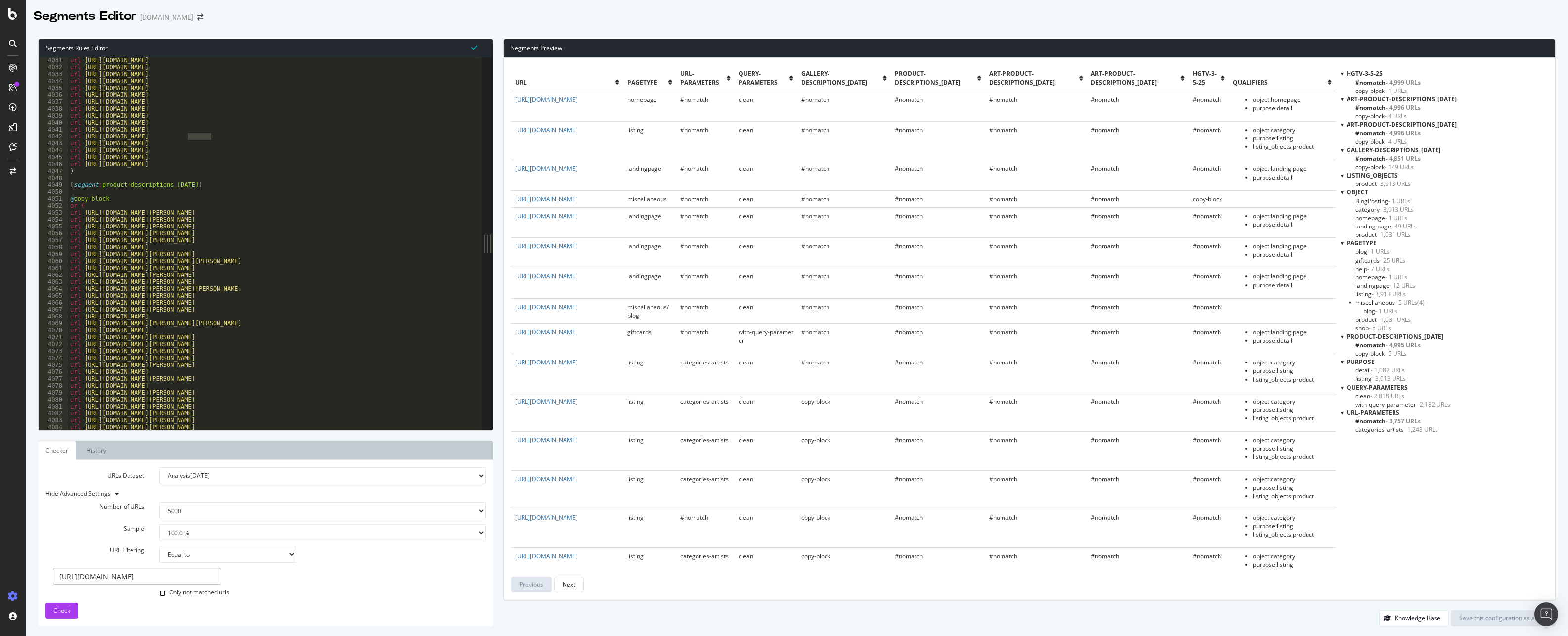
click at [162, 592] on input "Only not matched urls" at bounding box center [162, 593] width 7 height 7
click at [63, 610] on span "Check" at bounding box center [61, 610] width 16 height 9
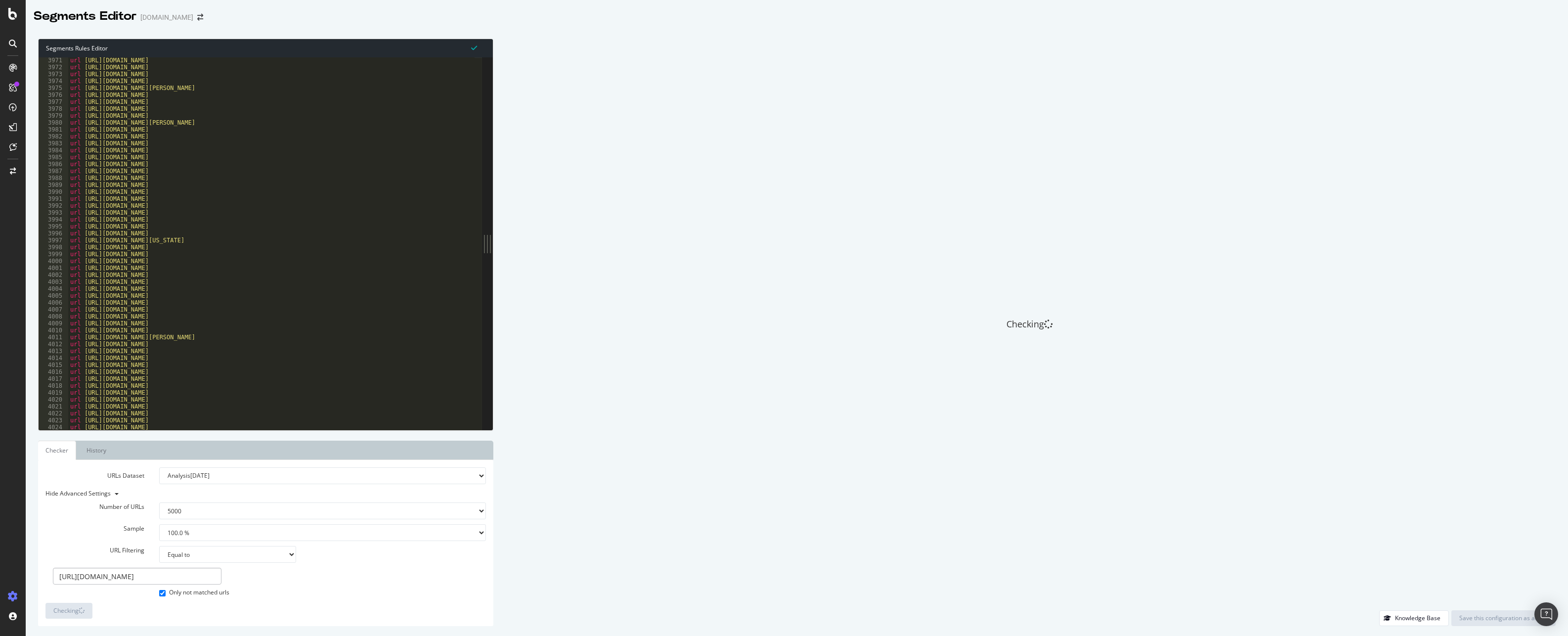
scroll to position [14877, 0]
click at [292, 553] on select "None Equal to Not equal to Starts with Doesn't start with Ends with Doesn't end…" at bounding box center [227, 553] width 137 height 17
click at [364, 557] on div "URL Filtering None Equal to Not equal to Starts with Doesn't start with Ends wi…" at bounding box center [265, 553] width 455 height 17
click at [216, 595] on label "Only not matched urls" at bounding box center [194, 593] width 70 height 10
click at [166, 595] on input "Only not matched urls" at bounding box center [162, 593] width 7 height 7
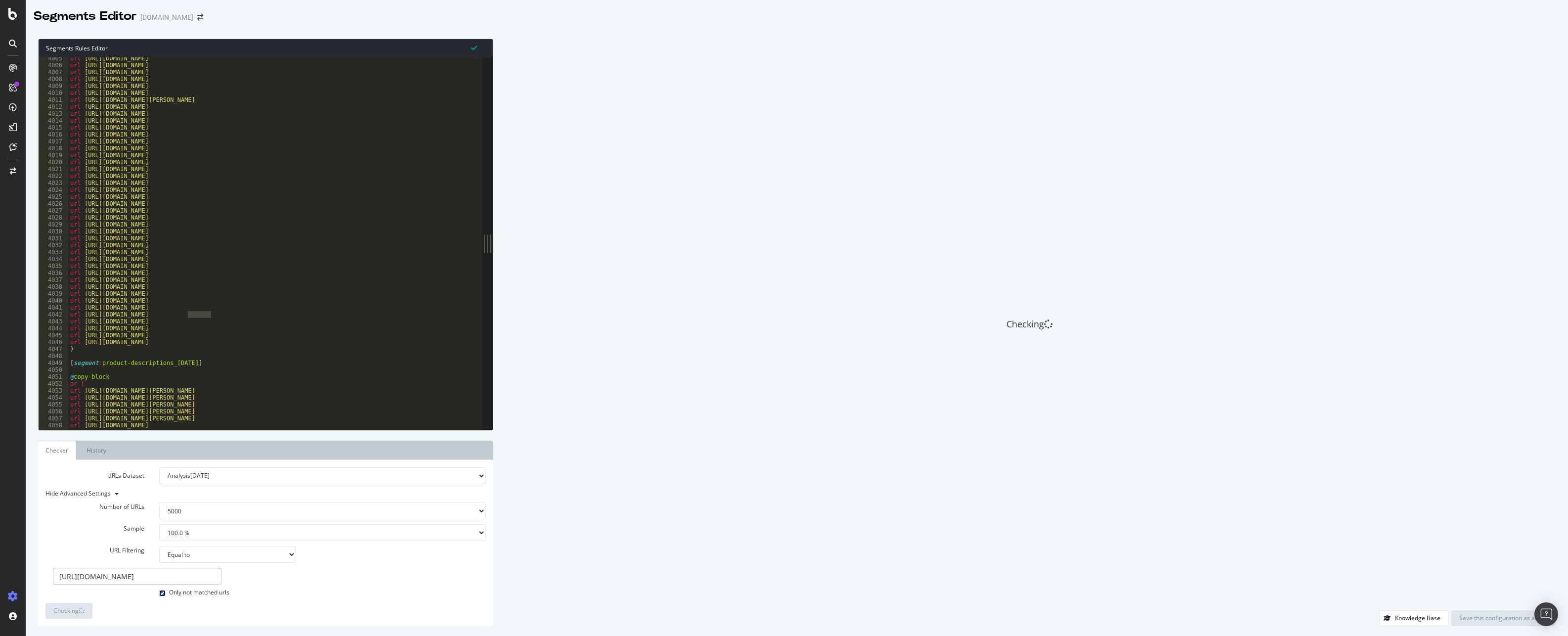
checkbox input "false"
click at [1130, 321] on div "Checking" at bounding box center [1029, 324] width 1052 height 572
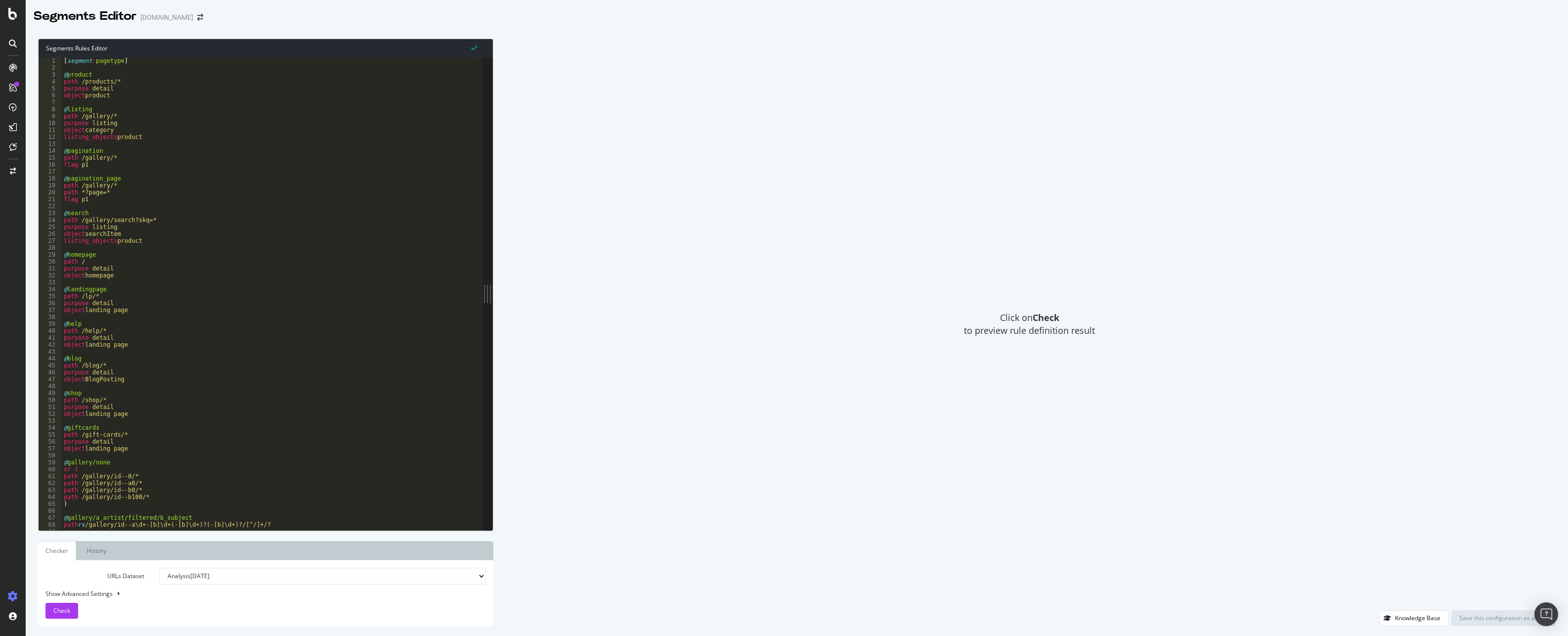
click at [87, 592] on div "Show Advanced Settings" at bounding box center [258, 593] width 441 height 9
select select "5000"
select select "100"
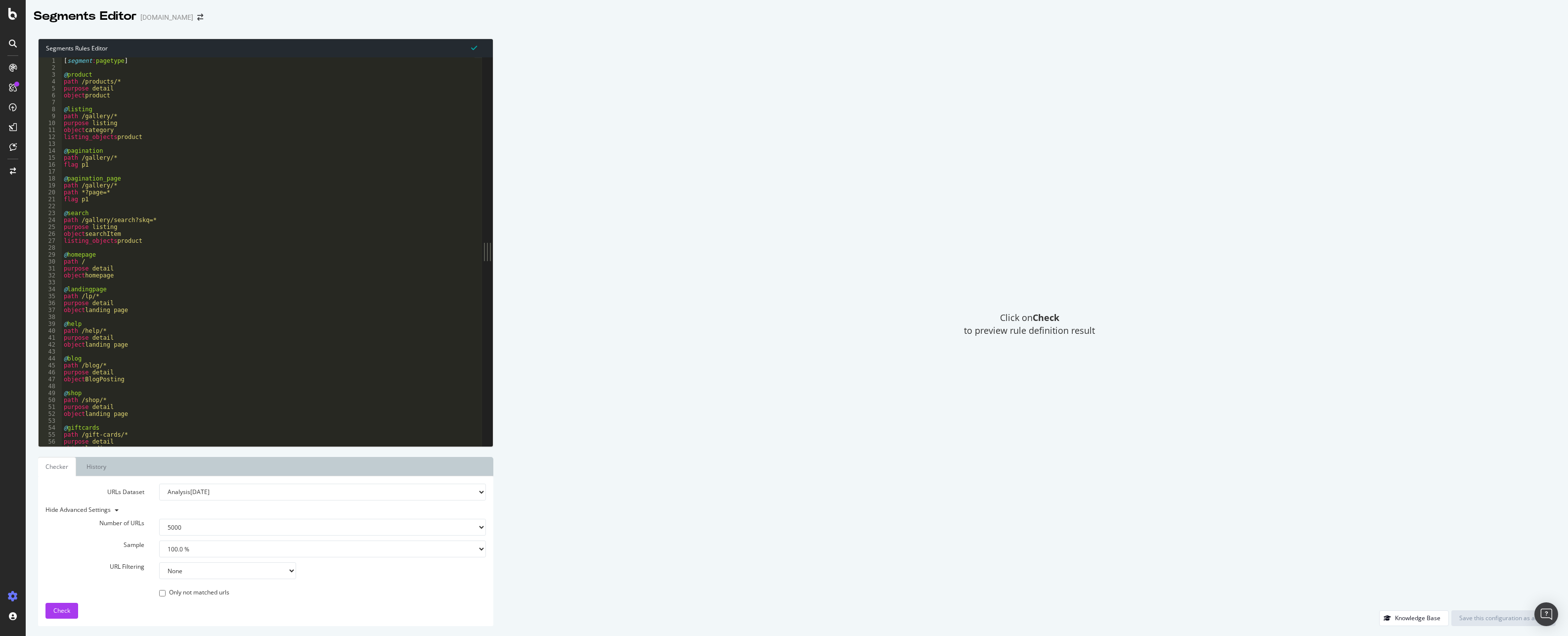
click at [191, 571] on select "None Equal to Not equal to Starts with Doesn't start with Ends with Doesn't end…" at bounding box center [227, 570] width 137 height 17
select select "eq"
click at [159, 562] on select "None Equal to Not equal to Starts with Doesn't start with Ends with Doesn't end…" at bounding box center [227, 570] width 137 height 17
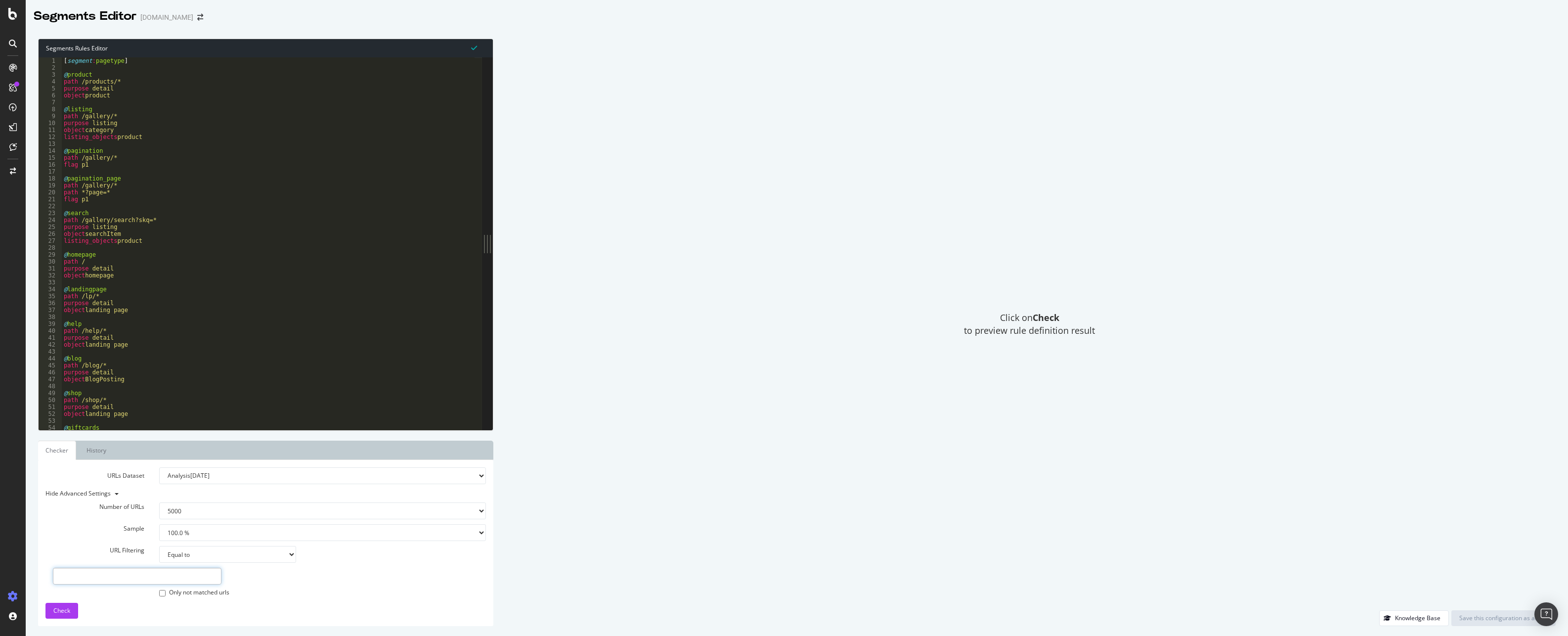
click at [175, 575] on input "text" at bounding box center [137, 576] width 169 height 17
paste input "[URL][DOMAIN_NAME]"
type input "[URL][DOMAIN_NAME]"
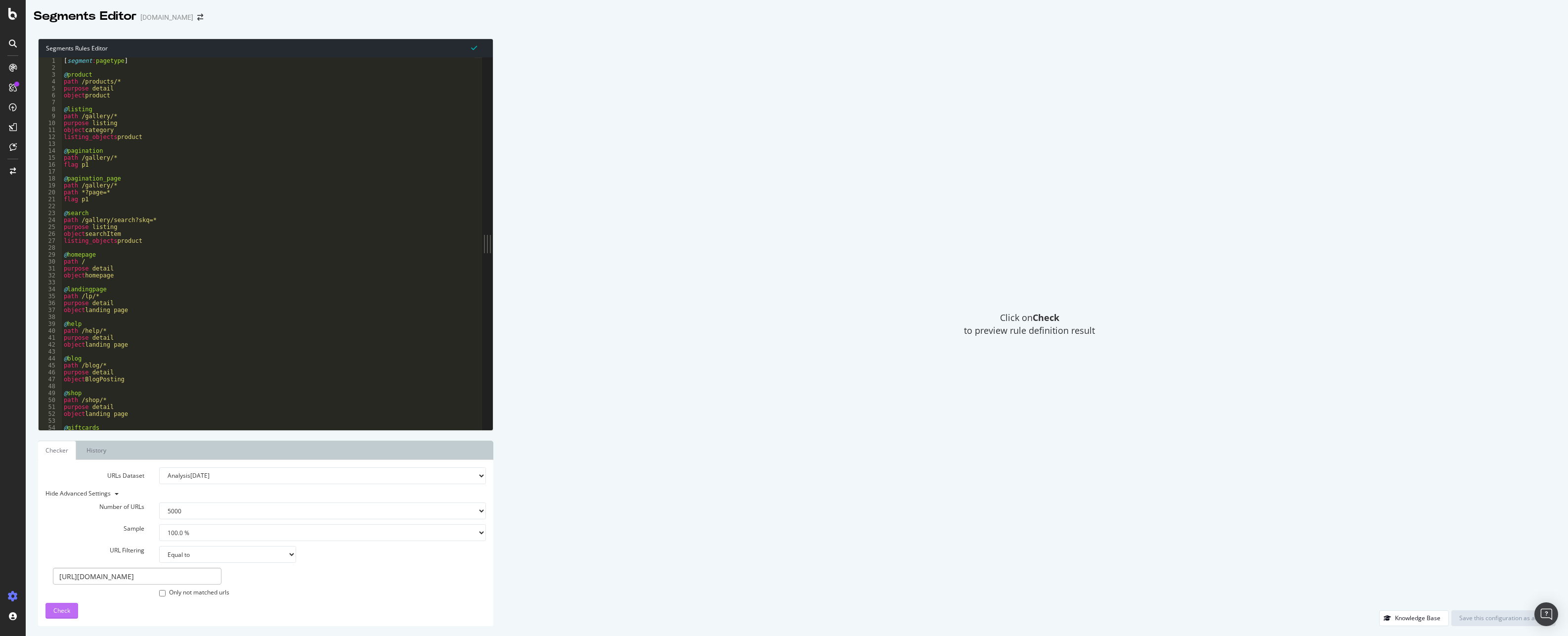
click at [59, 611] on span "Check" at bounding box center [61, 610] width 16 height 9
click at [125, 150] on div "[ segment : pagetype ] @ product path /products/* purpose detail object product…" at bounding box center [340, 247] width 555 height 379
type textarea "url [URL][DOMAIN_NAME] )"
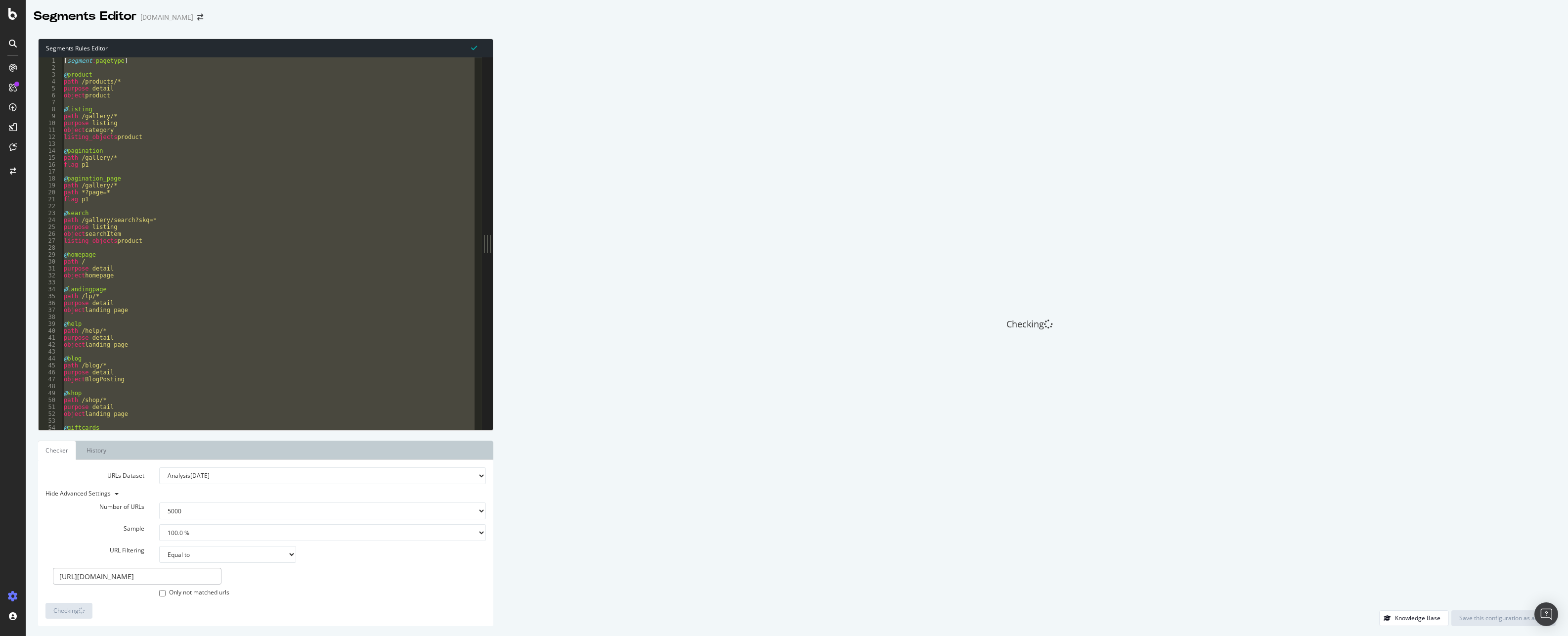
click at [256, 551] on select "None Equal to Not equal to Starts with Doesn't start with Ends with Doesn't end…" at bounding box center [227, 553] width 137 height 17
click at [178, 580] on input "[URL][DOMAIN_NAME]" at bounding box center [137, 576] width 169 height 17
drag, startPoint x: 163, startPoint y: 576, endPoint x: 190, endPoint y: 573, distance: 27.2
click at [190, 573] on input "[URL][DOMAIN_NAME]" at bounding box center [137, 576] width 169 height 17
click at [195, 559] on select "None Equal to Not equal to Starts with Doesn't start with Ends with Doesn't end…" at bounding box center [227, 553] width 137 height 17
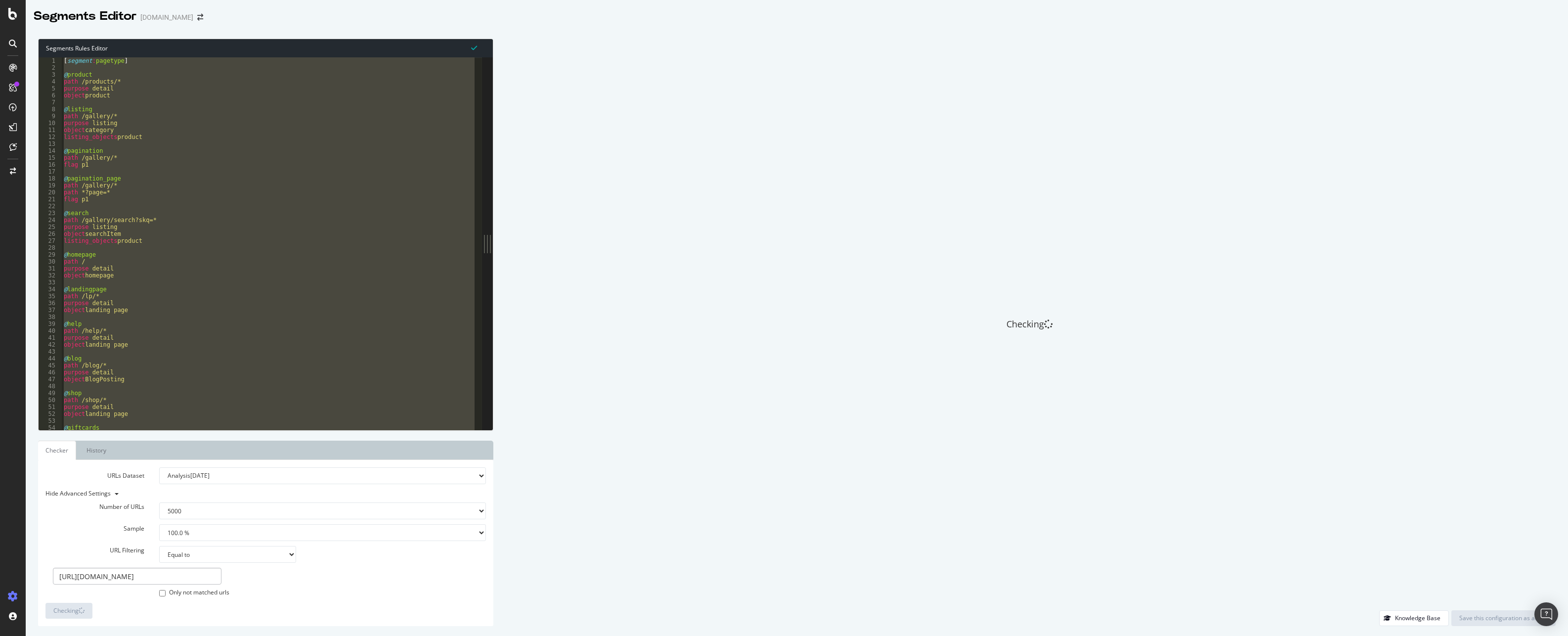
select select "contains"
click at [159, 546] on select "None Equal to Not equal to Starts with Doesn't start with Ends with Doesn't end…" at bounding box center [227, 553] width 137 height 17
click at [173, 579] on input "[URL][DOMAIN_NAME]" at bounding box center [137, 576] width 169 height 17
paste input "207273"
type input "h207273"
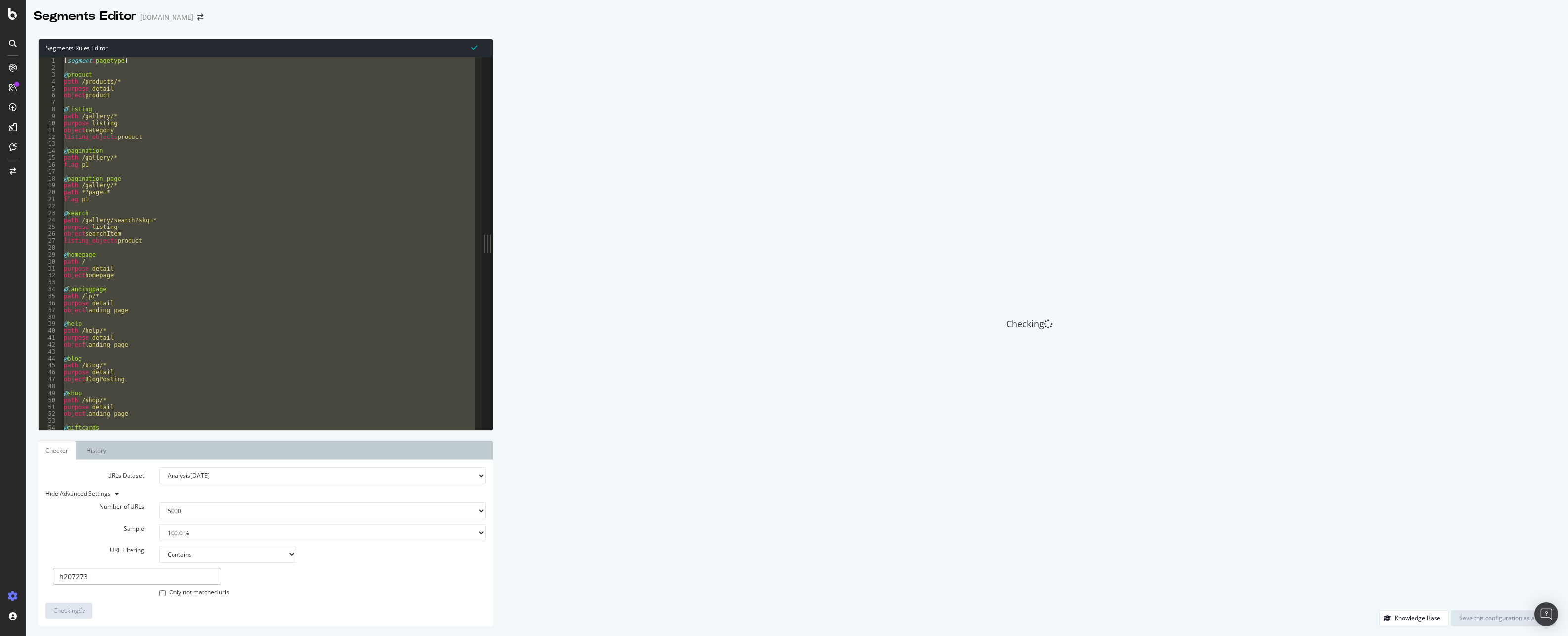
click at [1029, 314] on div "Checking" at bounding box center [1029, 324] width 1052 height 572
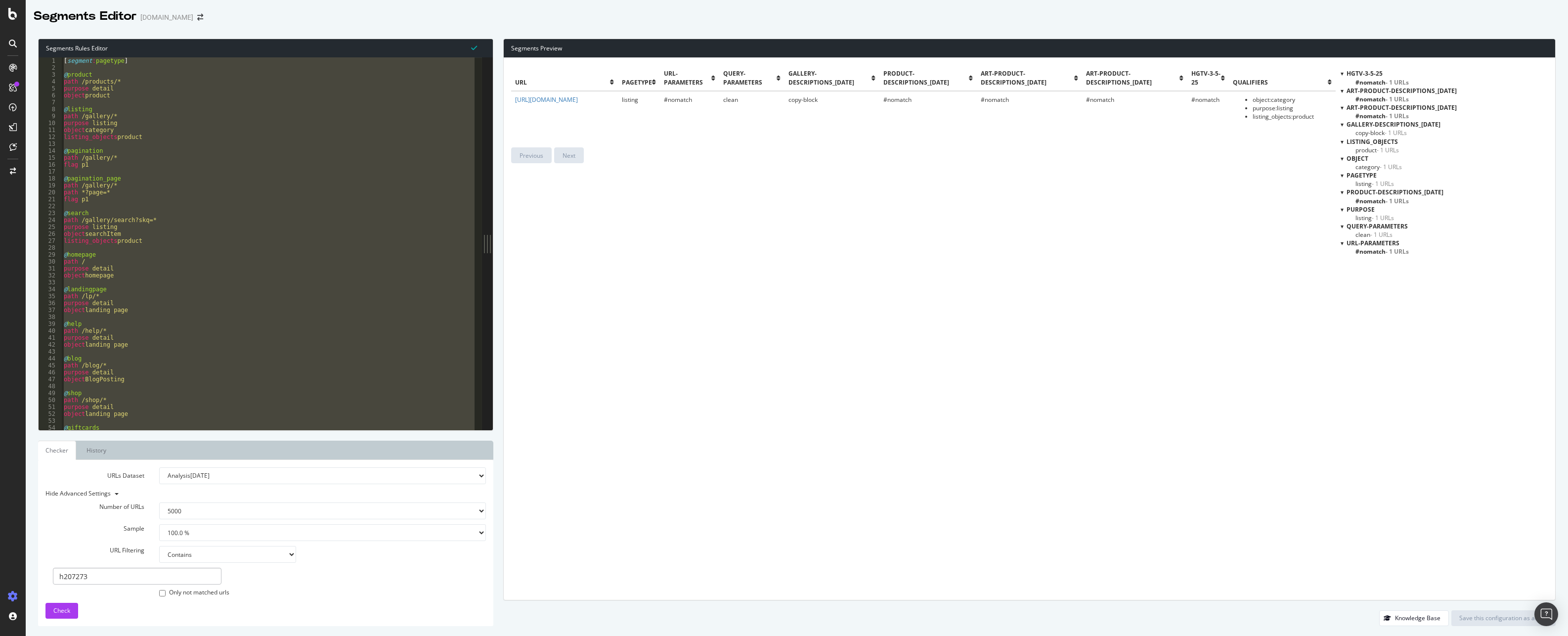
click at [188, 153] on div "[ segment : pagetype ] @ product path /products/* purpose detail object product…" at bounding box center [268, 244] width 412 height 373
type textarea "@pagination"
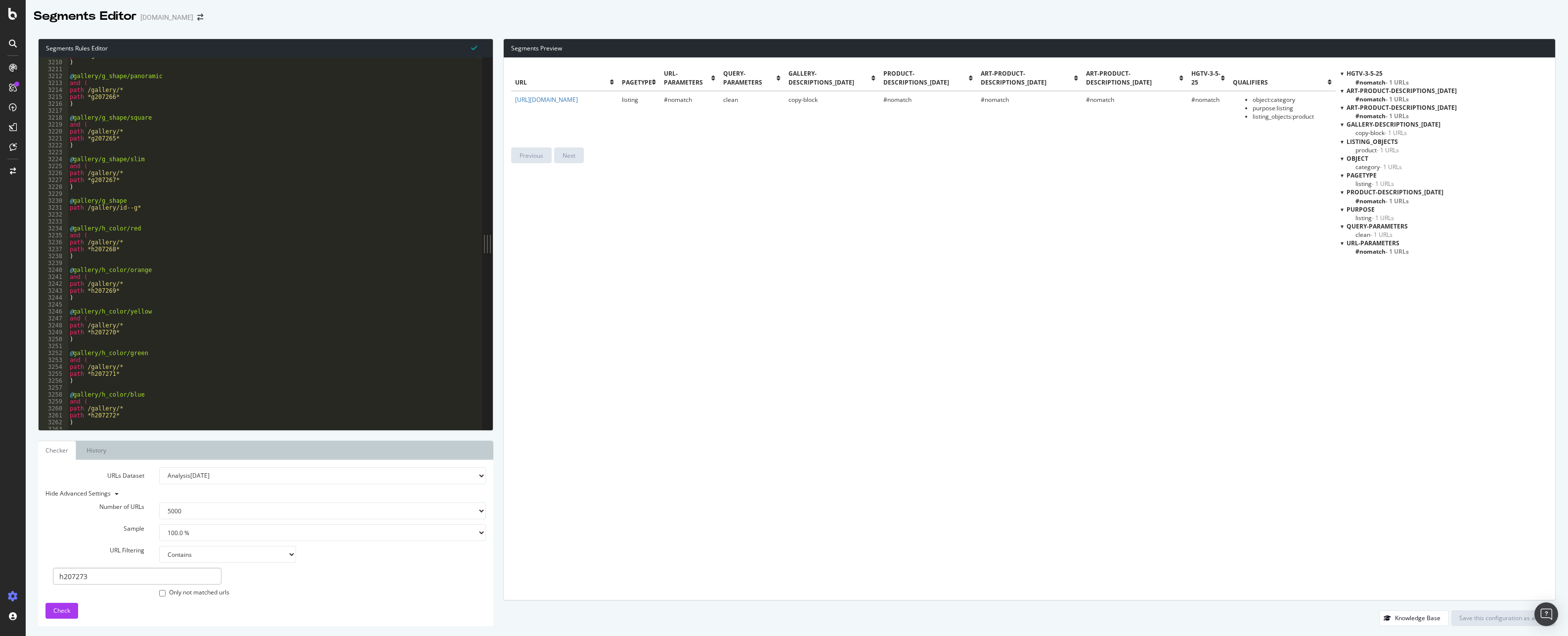
scroll to position [11968, 0]
click at [638, 100] on span "listing" at bounding box center [630, 99] width 16 height 9
click at [113, 284] on div "@ gallery/r_room/laundry-room and ( path /gallery/* path *r729284* ) @ gallery/…" at bounding box center [345, 246] width 555 height 379
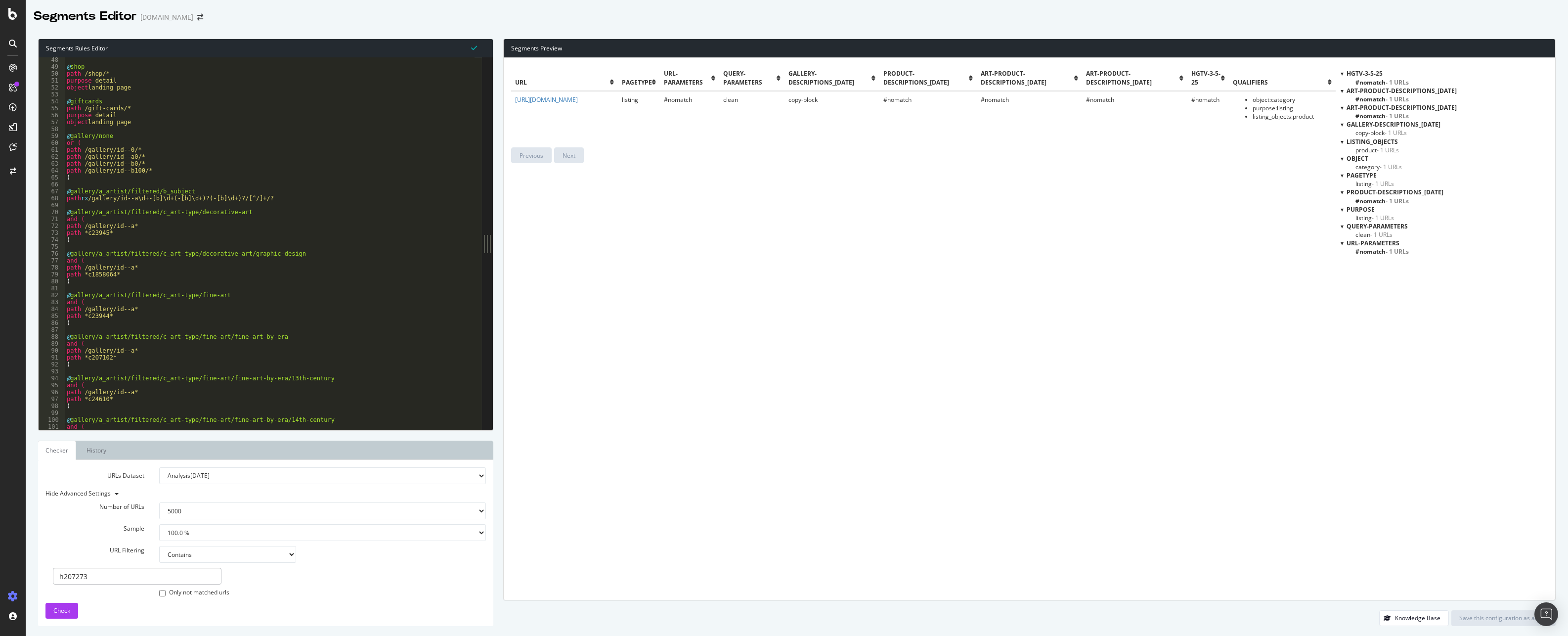
scroll to position [254, 0]
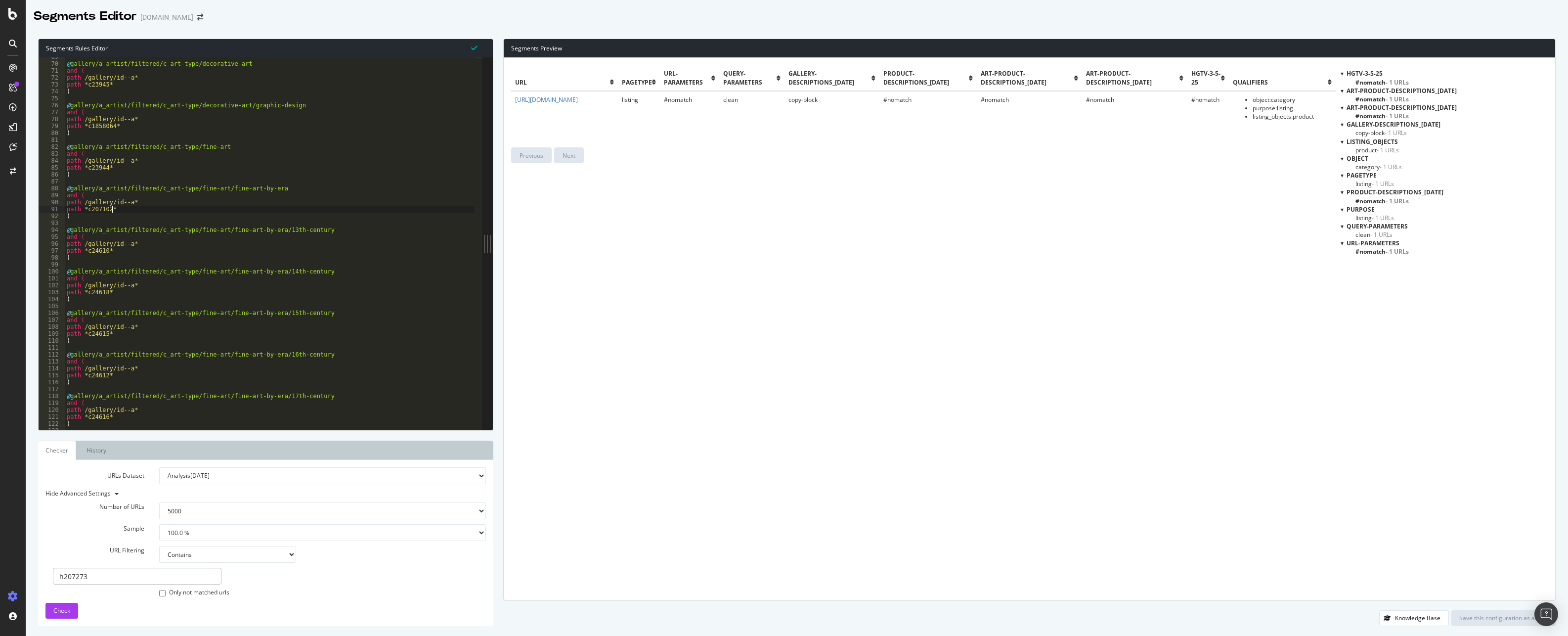
click at [212, 210] on div "@ gallery/a_artist/filtered/c_art-type/decorative-art and ( path /gallery/id--a…" at bounding box center [343, 243] width 555 height 379
type textarea "path *c207102*"
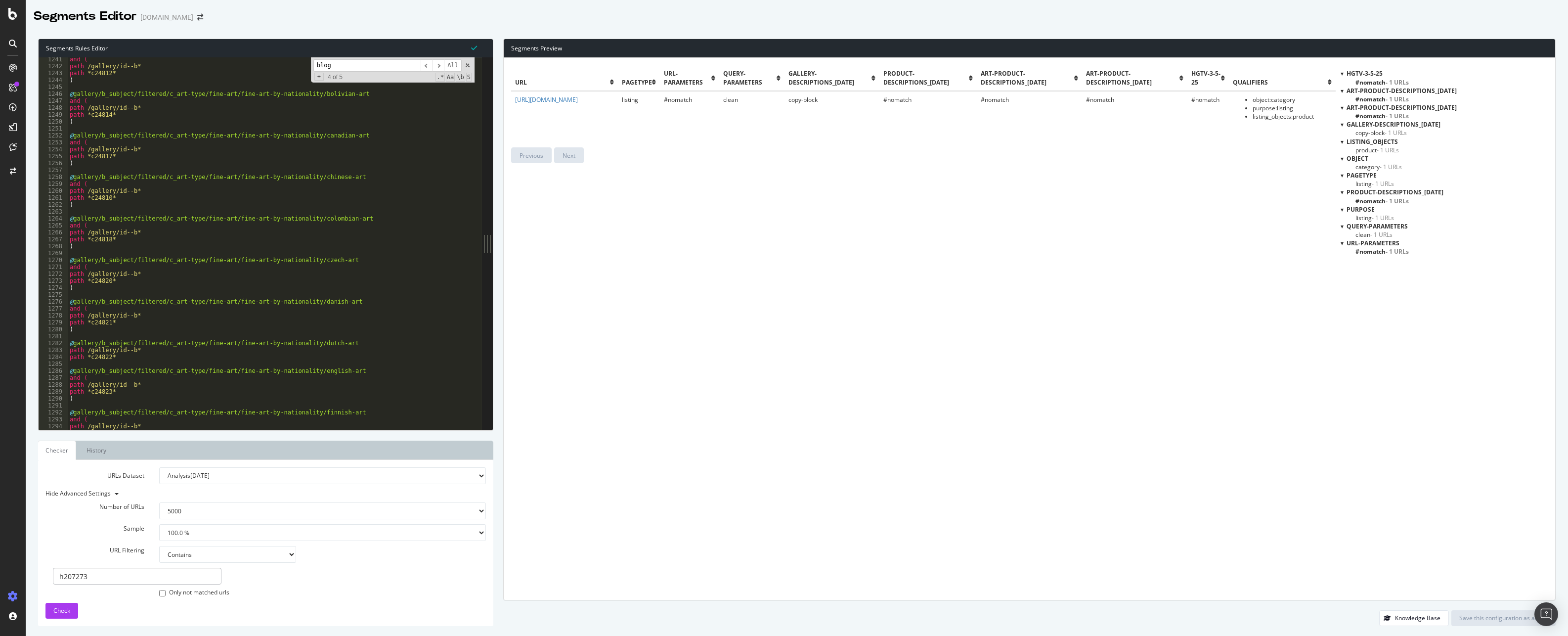
drag, startPoint x: 347, startPoint y: 61, endPoint x: 222, endPoint y: 43, distance: 126.3
click at [247, 47] on div "Segments Rules Editor path *c207102* 1241 1242 1243 1244 1245 1246 1247 1248 12…" at bounding box center [265, 235] width 455 height 392
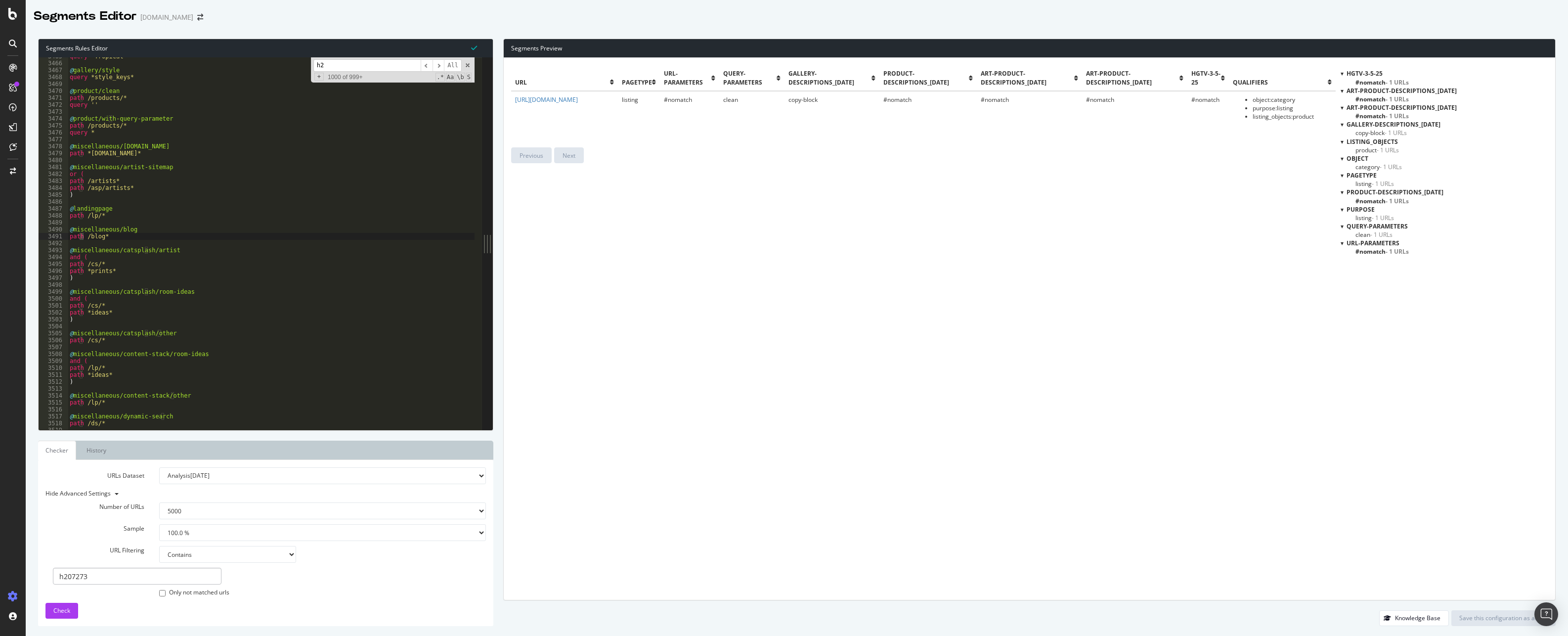
scroll to position [14903, 0]
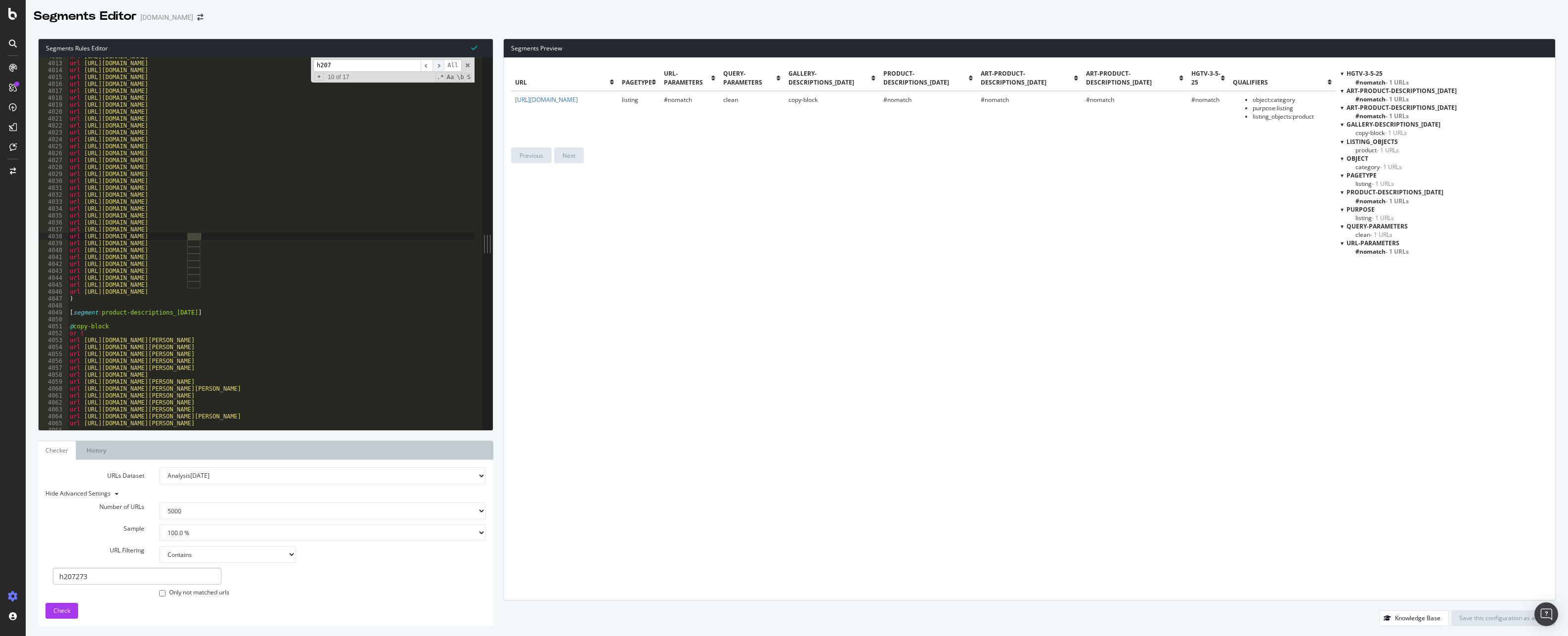
type input "h207"
click at [437, 65] on span "​" at bounding box center [439, 65] width 12 height 13
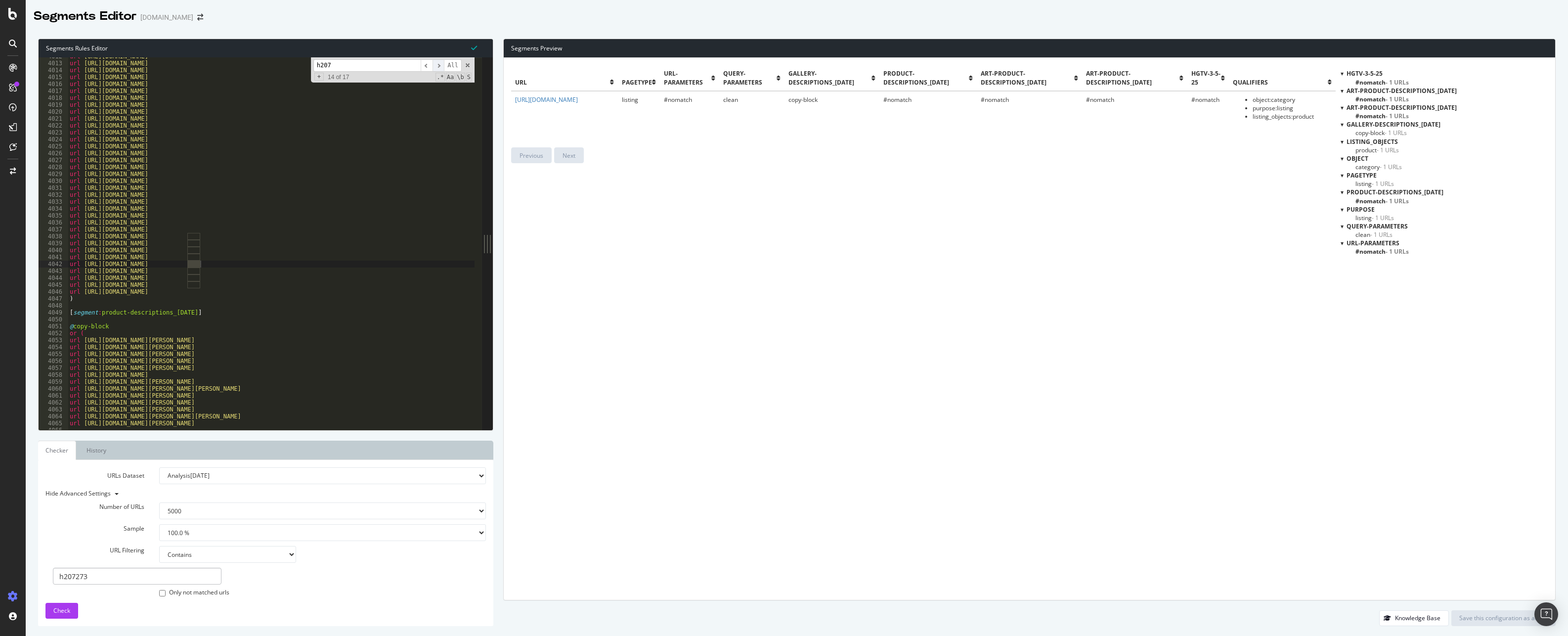
click at [437, 65] on span "​" at bounding box center [439, 65] width 12 height 13
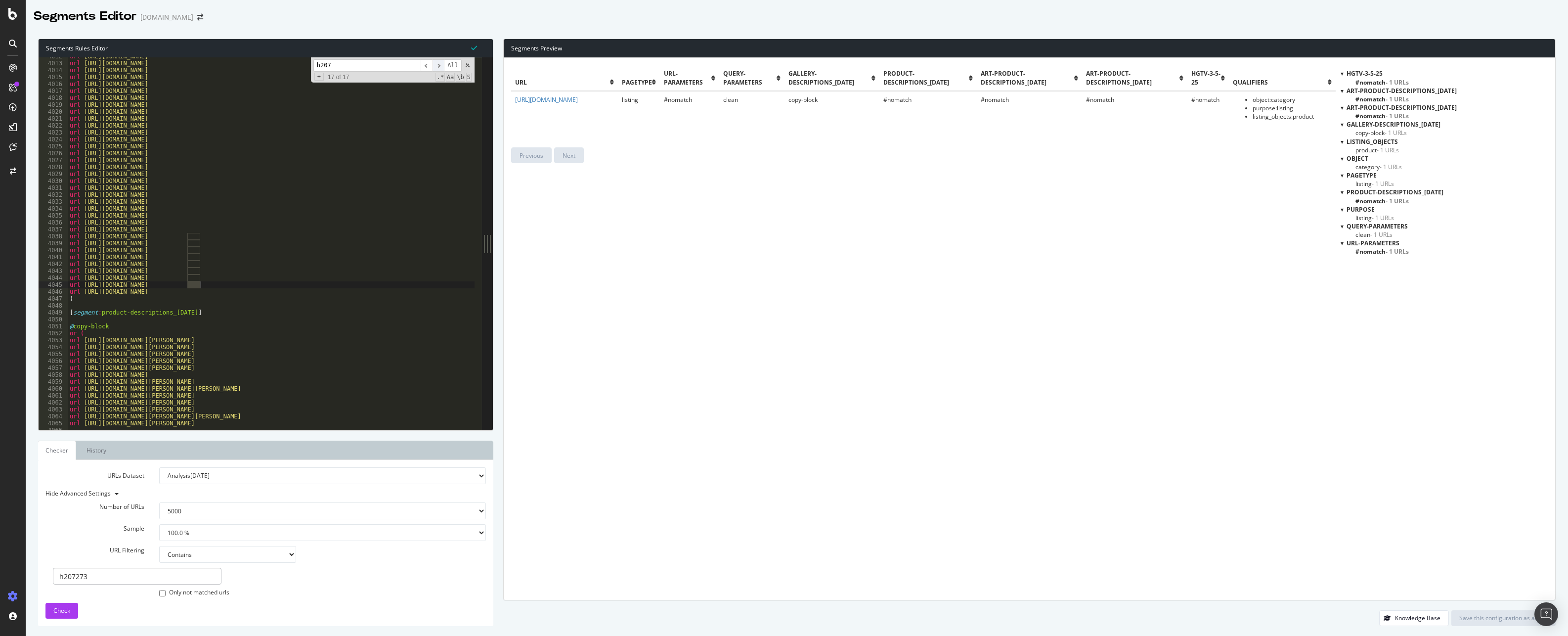
click at [437, 65] on span "​" at bounding box center [439, 65] width 12 height 13
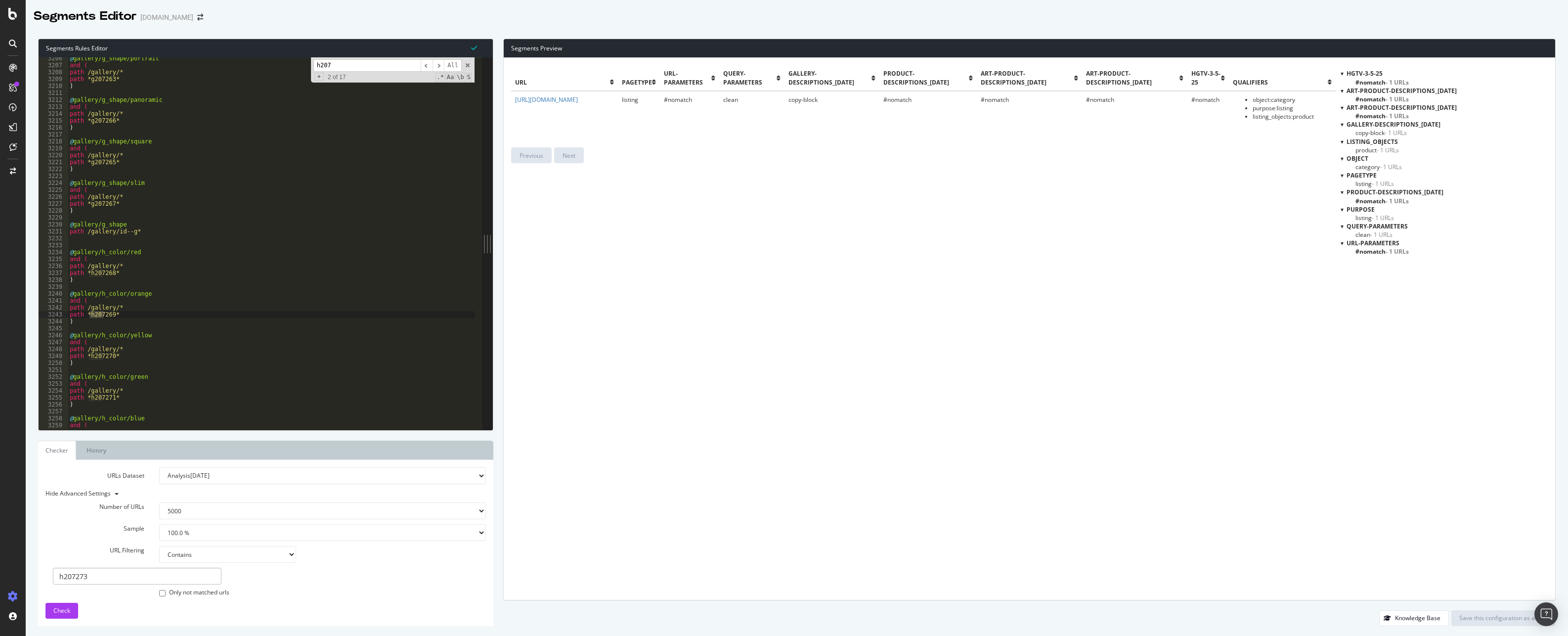
scroll to position [11908, 0]
click at [144, 308] on div "@ gallery/g_shape/portrait and ( path /gallery/* path *g207263* ) @ gallery/g_s…" at bounding box center [345, 245] width 555 height 379
click at [91, 294] on div "@ gallery/g_shape/portrait and ( path /gallery/* path *g207263* ) @ gallery/g_s…" at bounding box center [345, 245] width 555 height 379
click at [107, 294] on div "@ gallery/g_shape/portrait and ( path /gallery/* path *g207263* ) @ gallery/g_s…" at bounding box center [345, 245] width 555 height 379
click at [119, 333] on div "@ gallery/g_shape/portrait and ( path /gallery/* path *g207263* ) @ gallery/g_s…" at bounding box center [345, 245] width 555 height 379
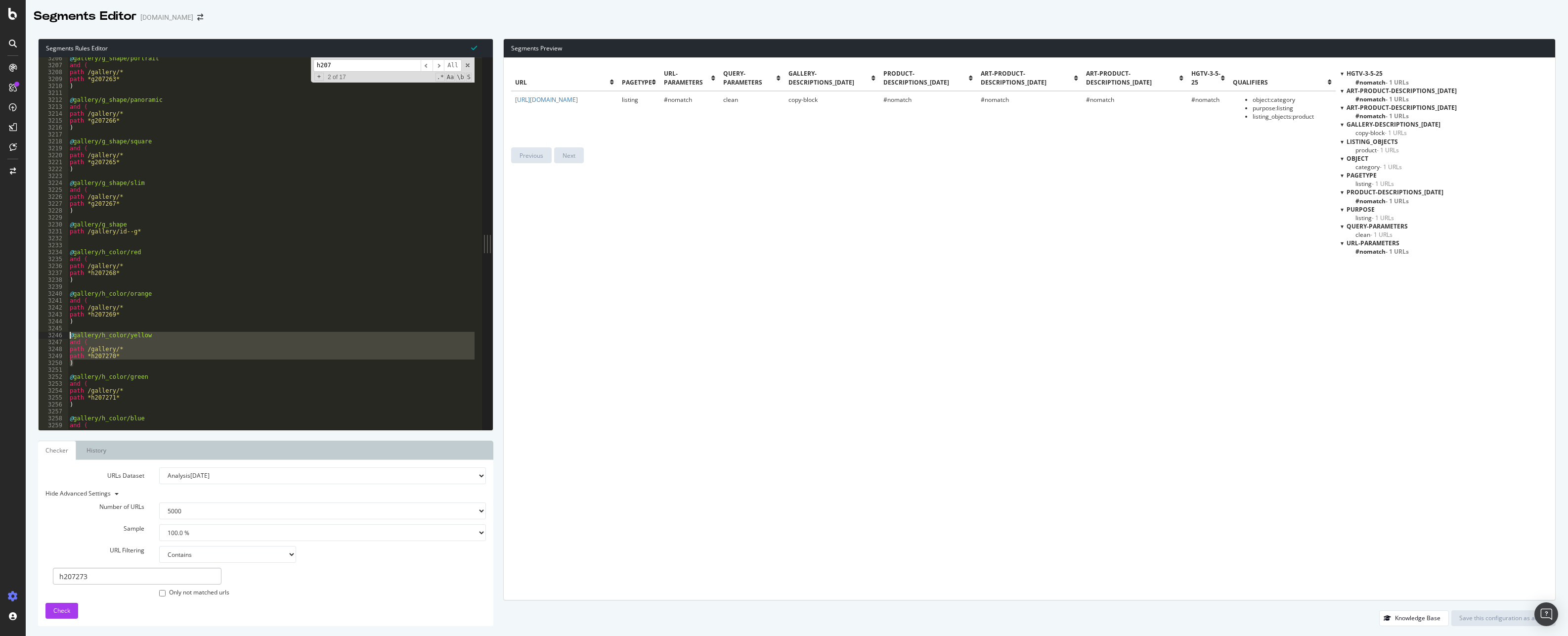
drag, startPoint x: 82, startPoint y: 360, endPoint x: 66, endPoint y: 334, distance: 30.5
click at [66, 334] on div "@gallery/h_color/yellow 3206 3207 3208 3209 3210 3211 3212 3213 3214 3215 3216 …" at bounding box center [260, 244] width 443 height 373
type textarea "@gallery/h_color/yellow and ("
drag, startPoint x: 355, startPoint y: 67, endPoint x: 220, endPoint y: 52, distance: 135.8
click at [232, 53] on div "Segments Rules Editor @gallery/h_color/yellow and ( 3206 3207 3208 3209 3210 32…" at bounding box center [265, 235] width 455 height 392
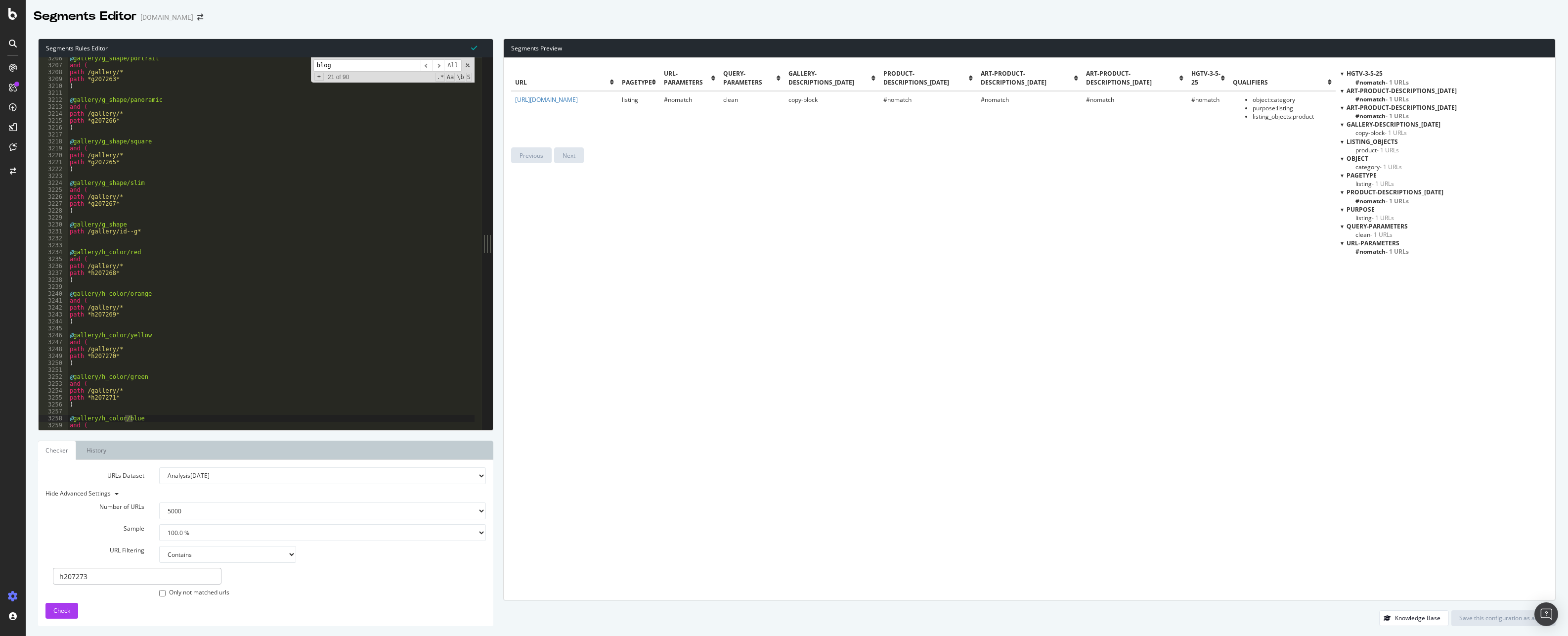
scroll to position [12868, 0]
type input "blog"
click at [116, 244] on div "@ gallery/style/tropical query *Tropical* @ gallery/style query *style_keys* @ …" at bounding box center [345, 242] width 555 height 379
drag, startPoint x: 118, startPoint y: 243, endPoint x: 51, endPoint y: 236, distance: 67.4
click at [51, 236] on div "path /blog* 3464 3465 3466 3467 3468 3469 3470 3471 3472 3473 3474 3475 3476 34…" at bounding box center [260, 244] width 443 height 373
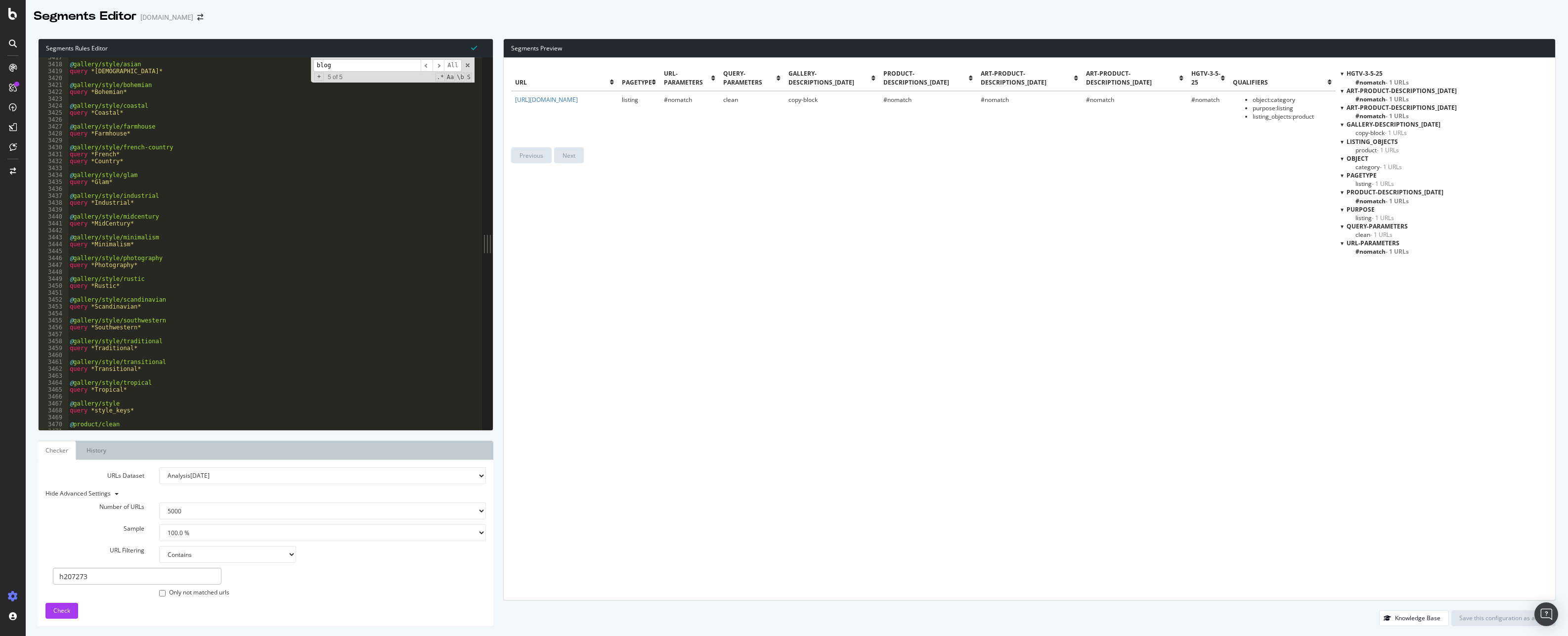
scroll to position [12756, 0]
click at [278, 286] on div "@ gallery/style/glam query *Glam* @ gallery/style/industrial query *Industrial*…" at bounding box center [345, 242] width 555 height 379
type textarea "url [URL][DOMAIN_NAME] )"
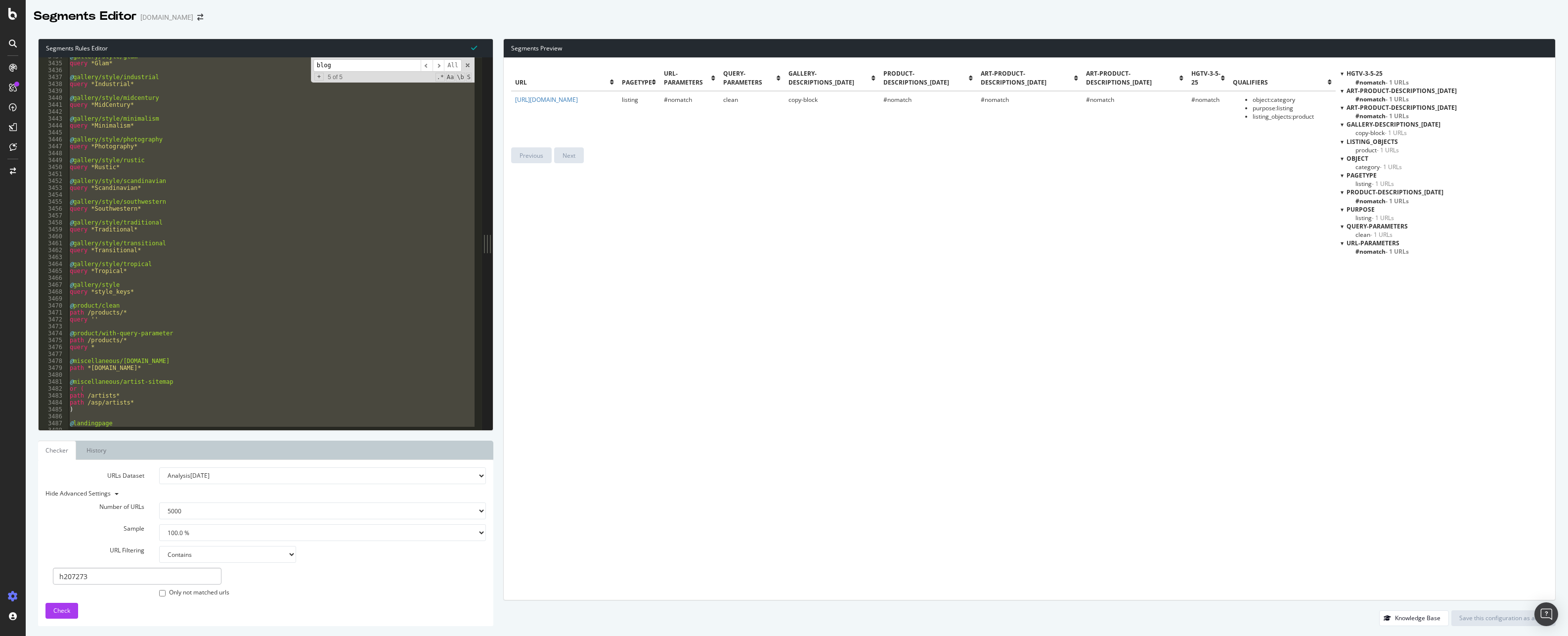
click at [337, 62] on input "blog" at bounding box center [367, 65] width 108 height 13
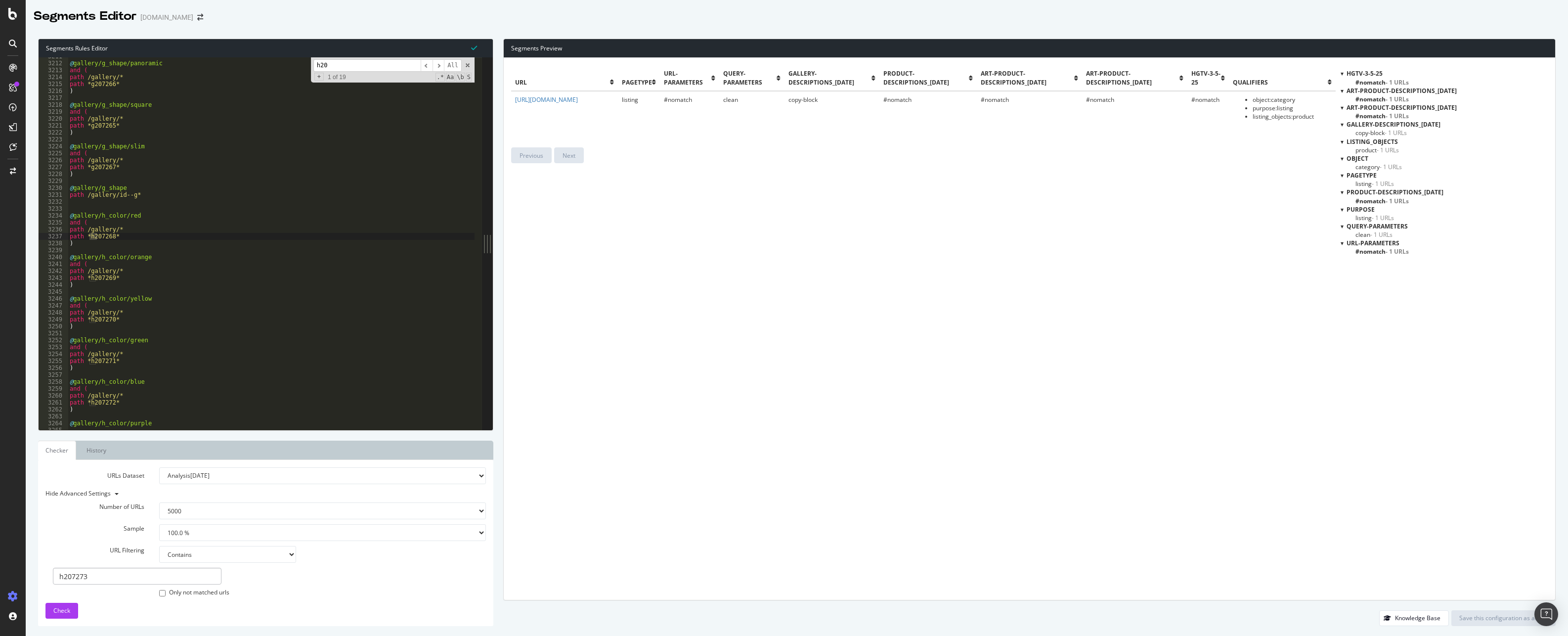
scroll to position [11928, 0]
type input "h207"
click at [148, 237] on div "@ gallery/g_shape/panoramic and ( path /gallery/* path *g207266* ) @ gallery/g_…" at bounding box center [345, 242] width 555 height 379
click at [338, 65] on input "h207" at bounding box center [367, 65] width 108 height 13
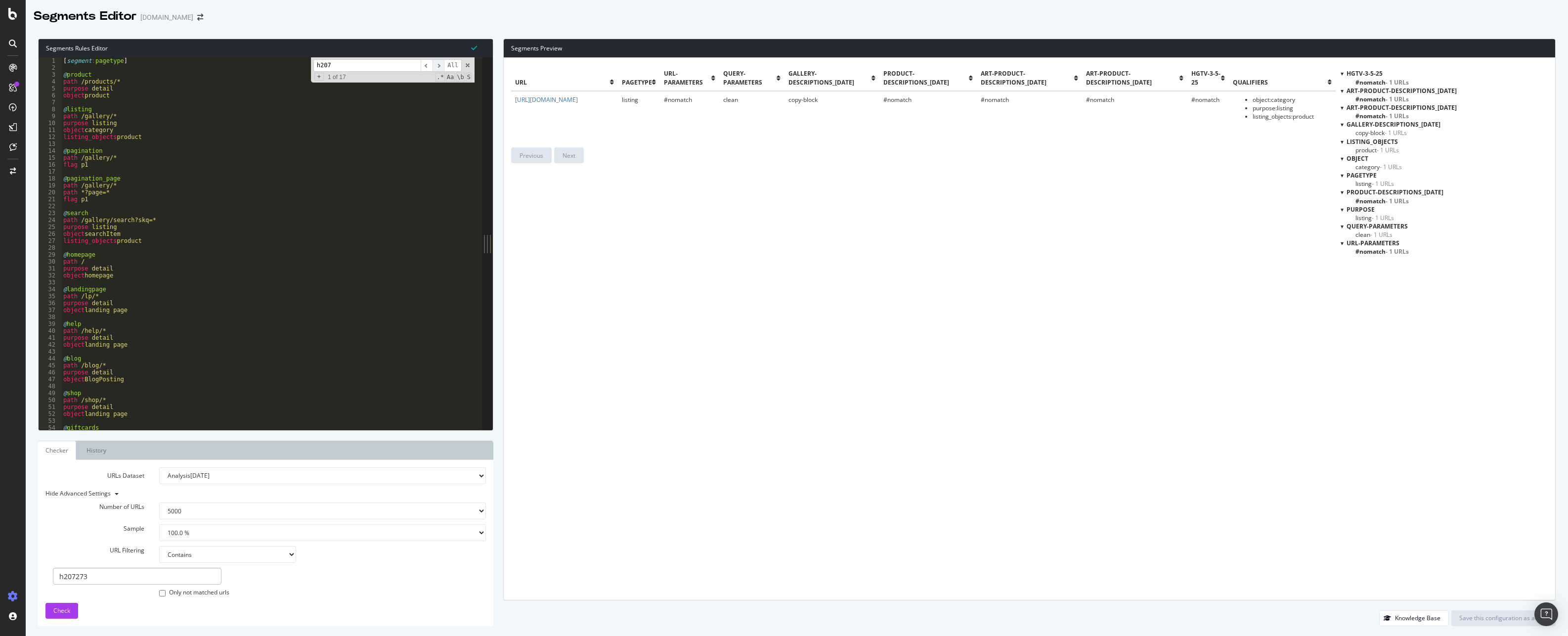
click at [440, 65] on span "​" at bounding box center [439, 65] width 12 height 13
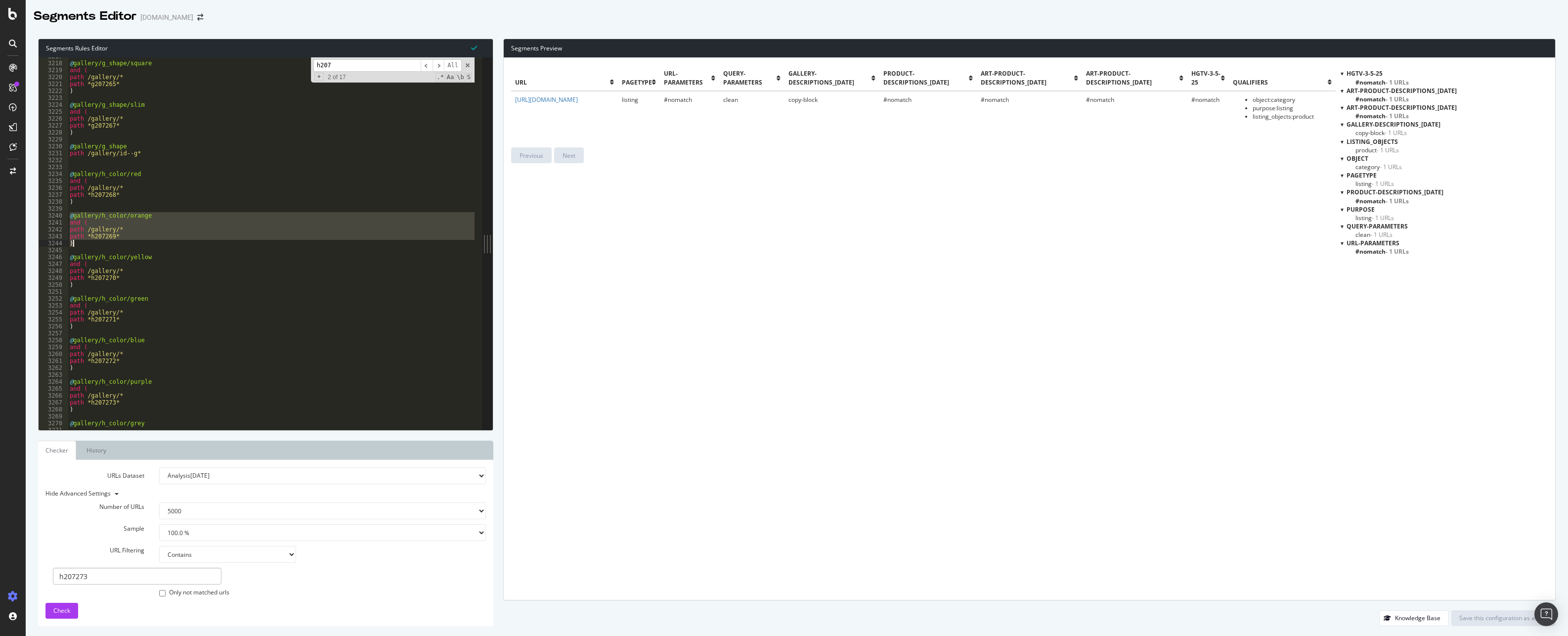
drag, startPoint x: 69, startPoint y: 217, endPoint x: 91, endPoint y: 241, distance: 32.6
click at [91, 241] on div "@ gallery/g_shape/square and ( path /gallery/* path *g207265* ) @ gallery/g_sha…" at bounding box center [345, 242] width 555 height 379
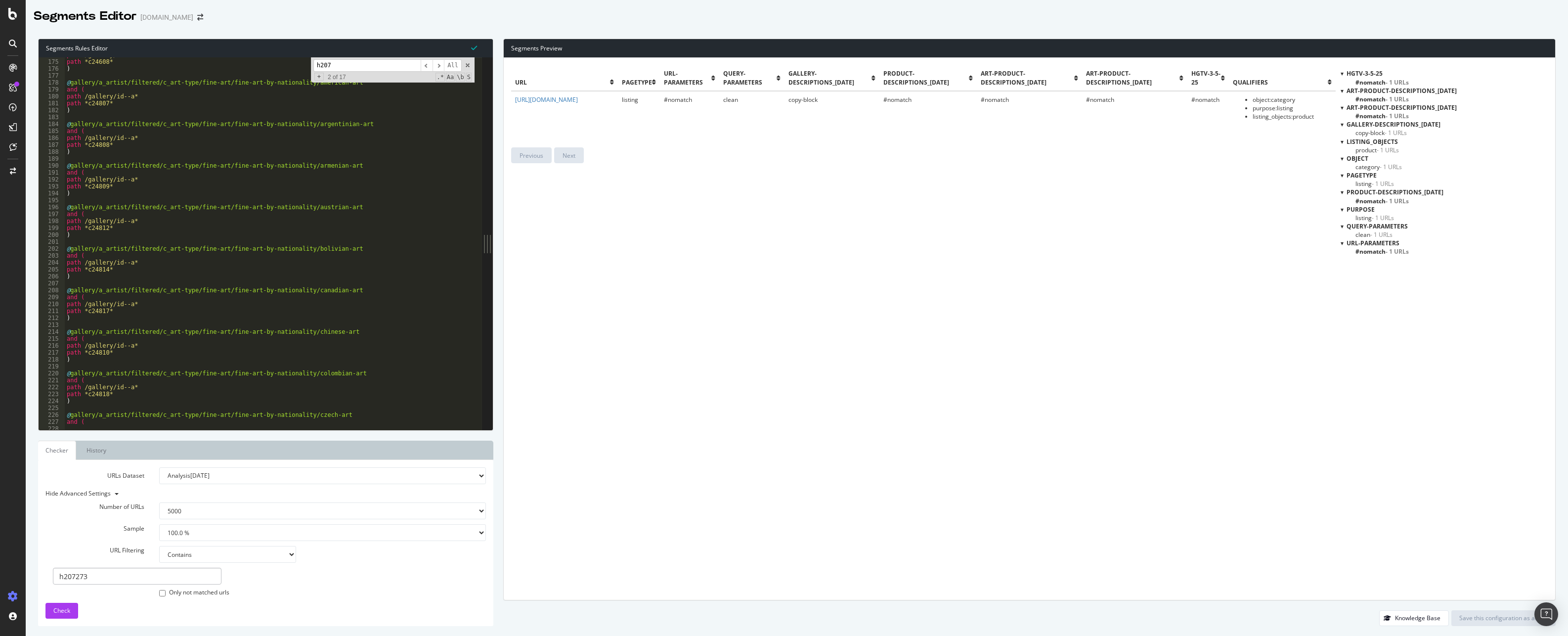
scroll to position [0, 0]
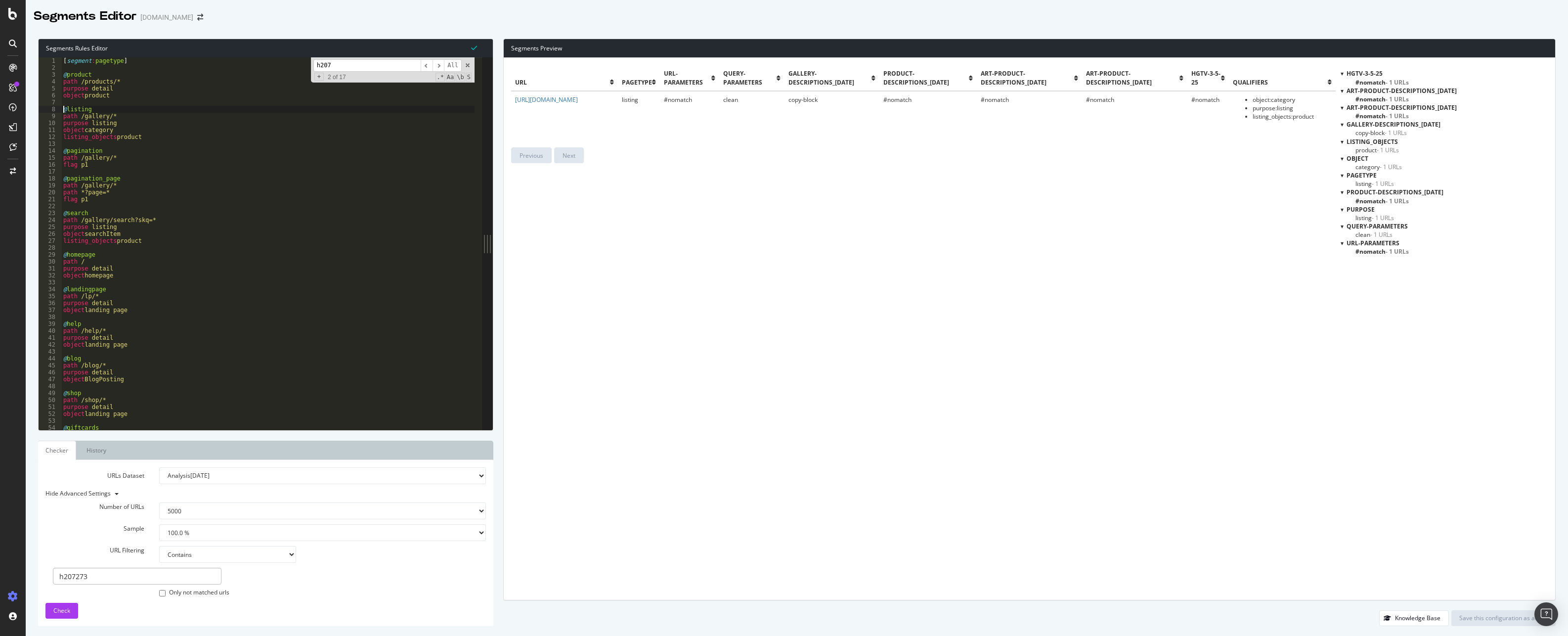
click at [65, 110] on div "[ segment : pagetype ] @ product path /products/* purpose detail object product…" at bounding box center [339, 247] width 555 height 379
paste textarea ")"
click at [73, 613] on button "Check" at bounding box center [62, 611] width 33 height 16
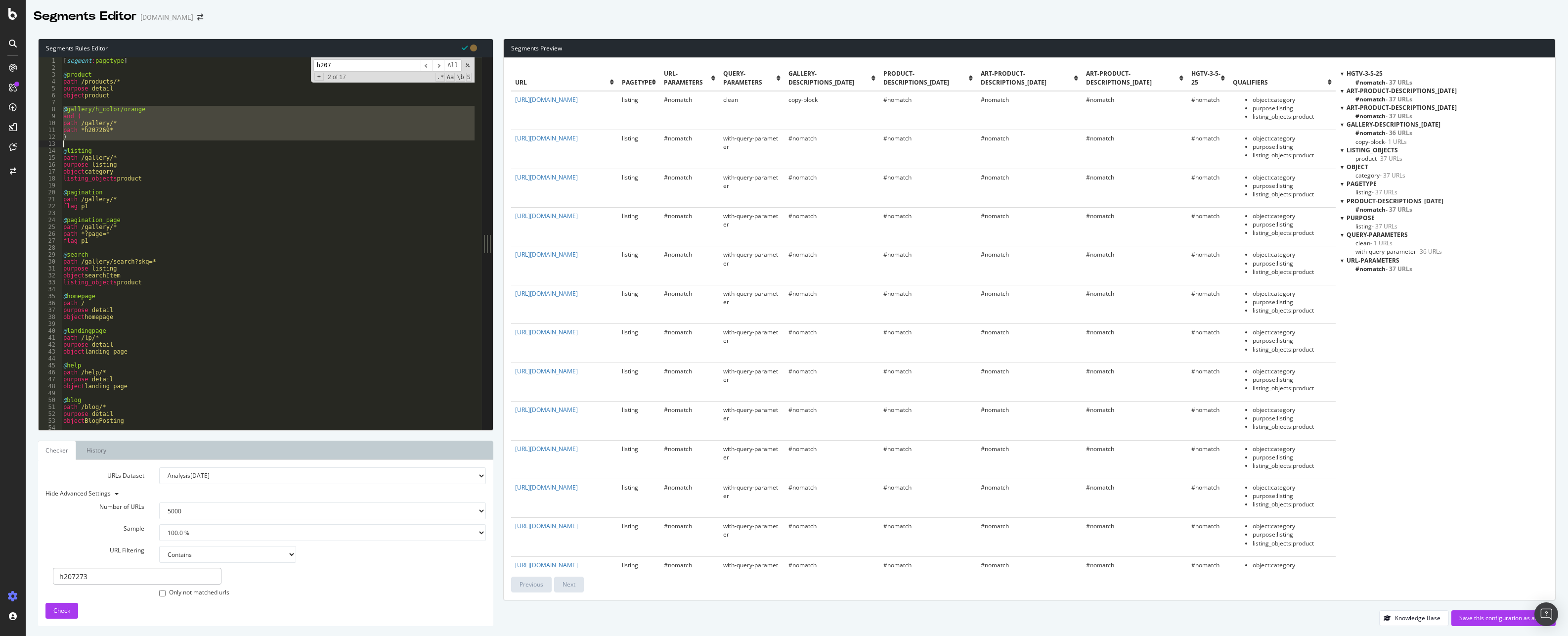
drag, startPoint x: 64, startPoint y: 110, endPoint x: 91, endPoint y: 147, distance: 45.8
click at [91, 147] on div "[ segment : pagetype ] @ product path /products/* purpose detail object product…" at bounding box center [339, 247] width 555 height 379
type textarea ")"
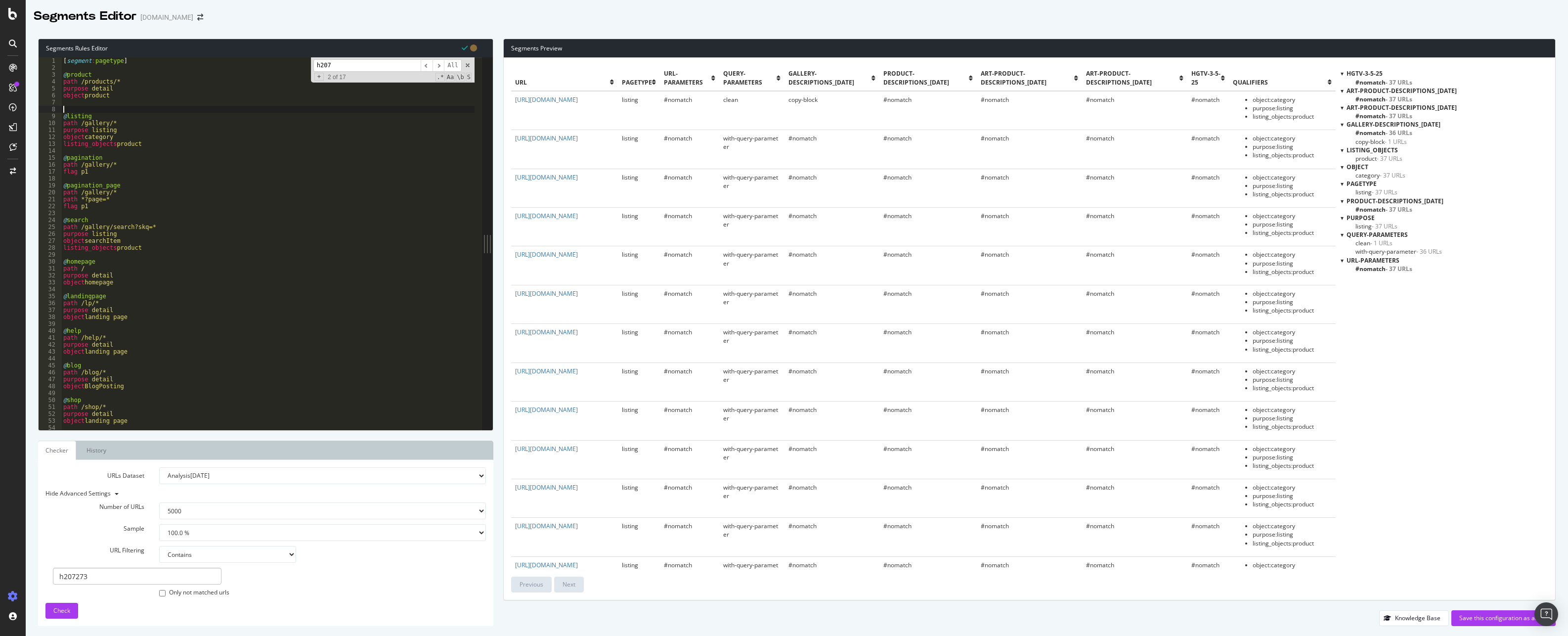
type textarea "@listing"
